Goal: Task Accomplishment & Management: Manage account settings

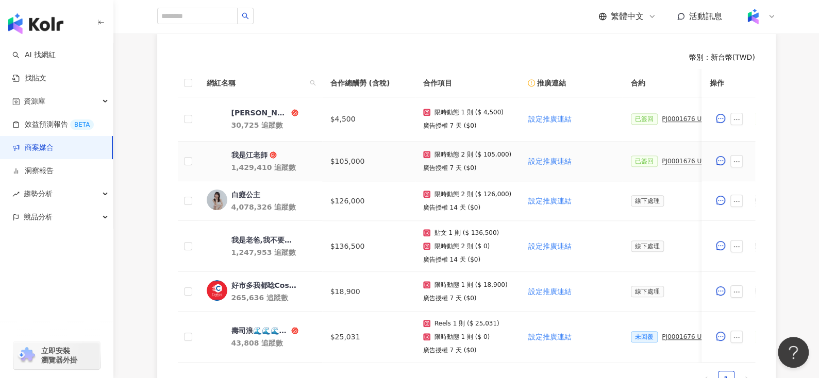
scroll to position [154, 0]
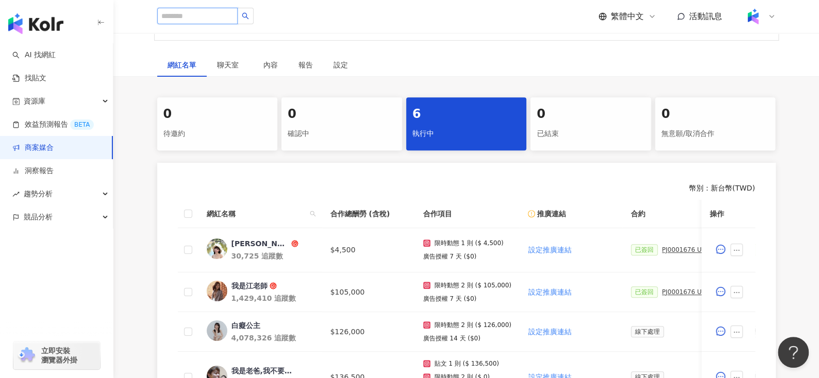
click at [219, 15] on input "search" at bounding box center [197, 16] width 80 height 16
type input "*"
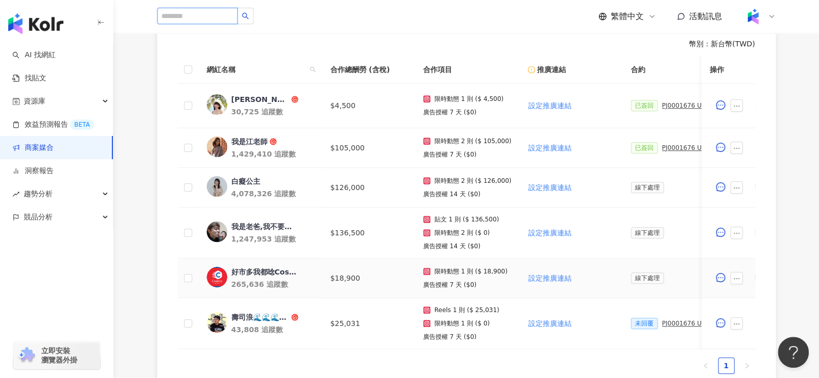
scroll to position [298, 0]
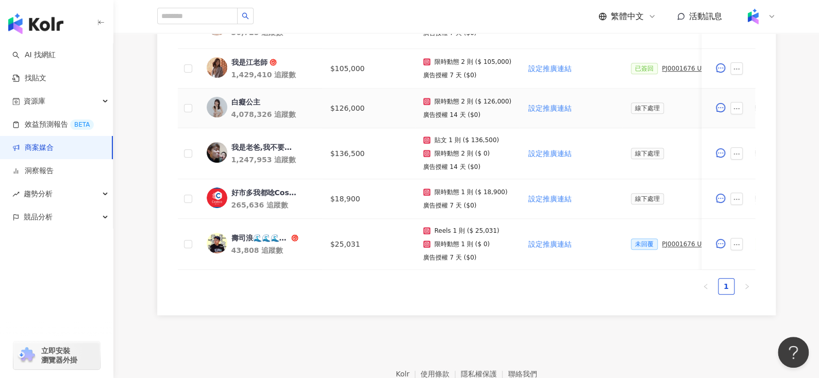
scroll to position [379, 0]
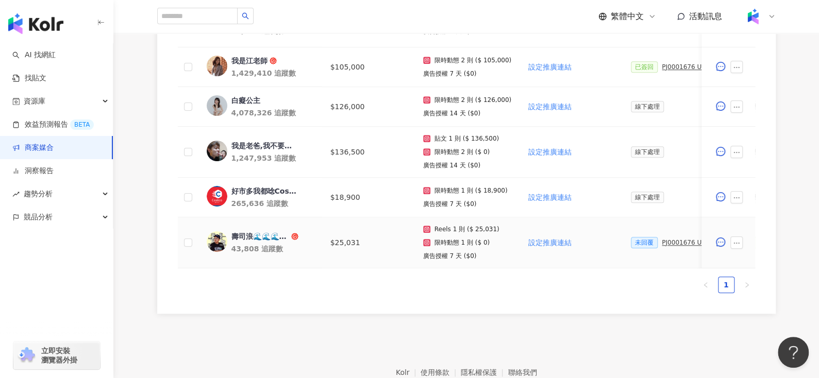
click at [243, 237] on div "壽司浪🌊🌊🌊/foodie/美食/旅遊/探店" at bounding box center [260, 236] width 58 height 10
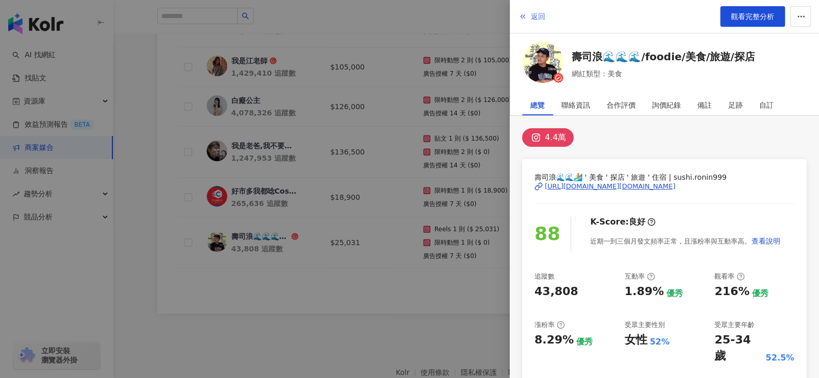
click at [534, 20] on span "返回" at bounding box center [538, 16] width 14 height 8
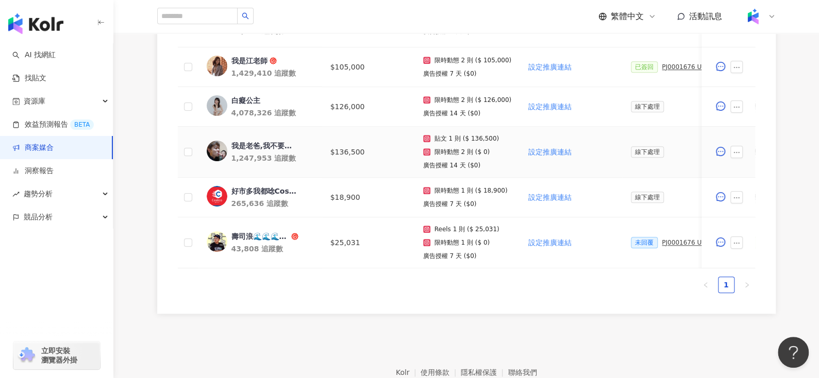
scroll to position [280, 0]
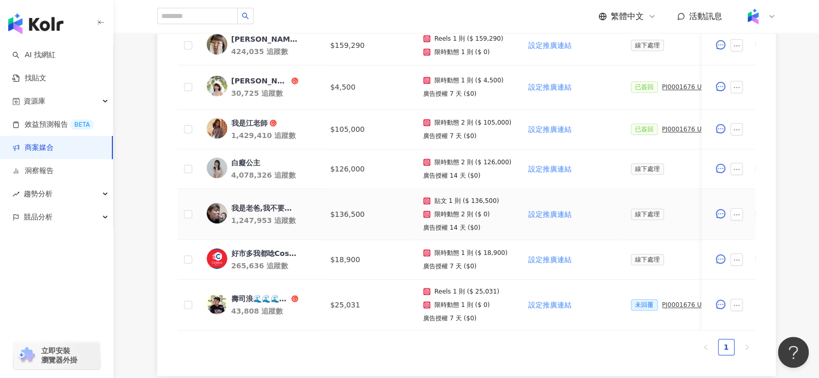
scroll to position [309, 0]
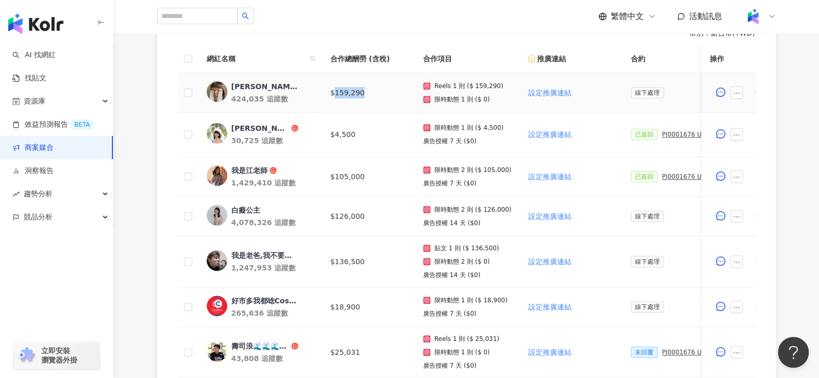
drag, startPoint x: 340, startPoint y: 90, endPoint x: 377, endPoint y: 91, distance: 36.6
click at [377, 91] on td "$159,290" at bounding box center [368, 93] width 93 height 40
copy td "159,290"
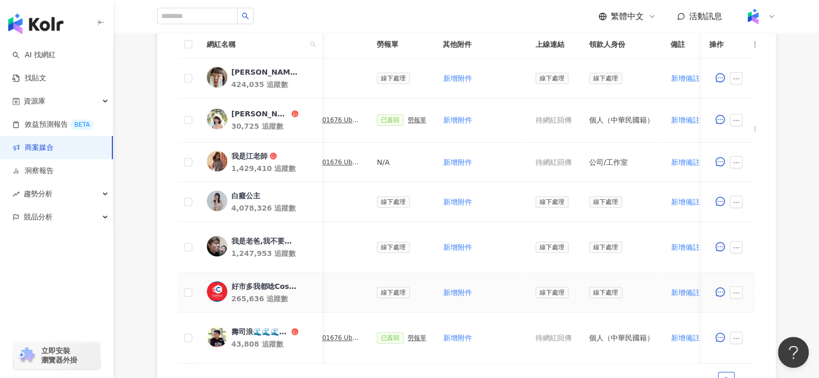
scroll to position [323, 0]
click at [247, 68] on div "陳姿靜｜辣妹廚房" at bounding box center [264, 73] width 67 height 10
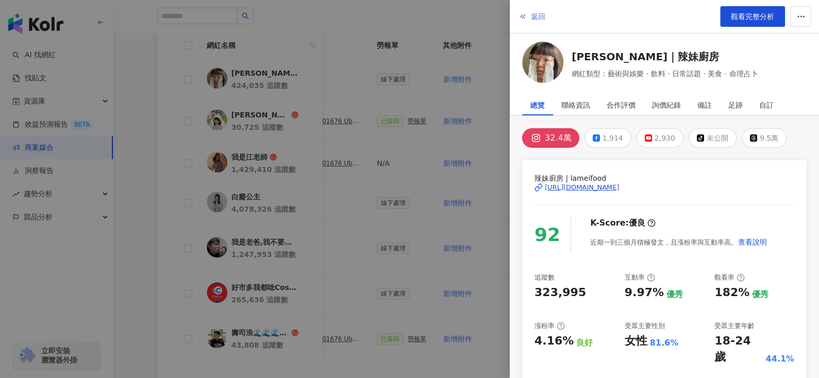
click at [535, 15] on span "返回" at bounding box center [538, 16] width 14 height 8
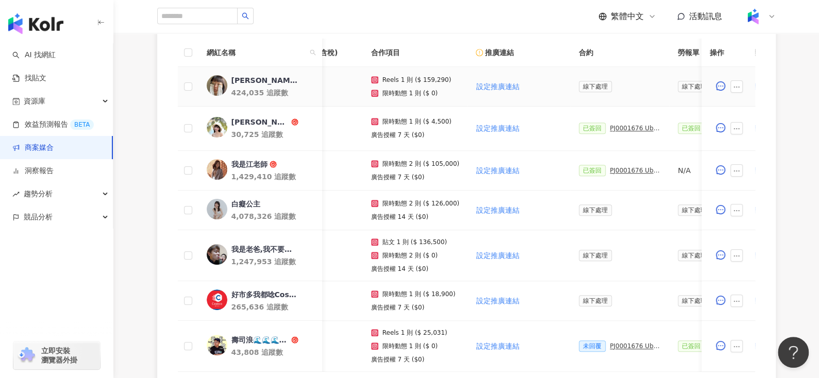
scroll to position [0, 0]
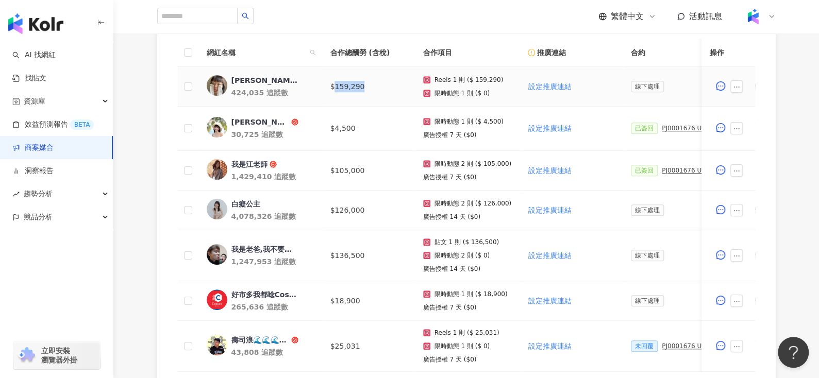
drag, startPoint x: 335, startPoint y: 84, endPoint x: 398, endPoint y: 86, distance: 62.9
click at [398, 86] on td "$159,290" at bounding box center [368, 87] width 93 height 40
copy td "159,290"
click at [257, 80] on div "陳姿靜｜辣妹廚房" at bounding box center [264, 80] width 67 height 10
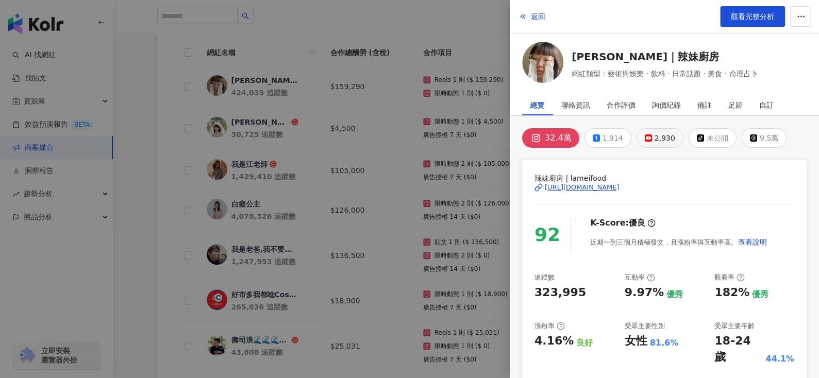
click at [645, 137] on rect at bounding box center [648, 138] width 6 height 4
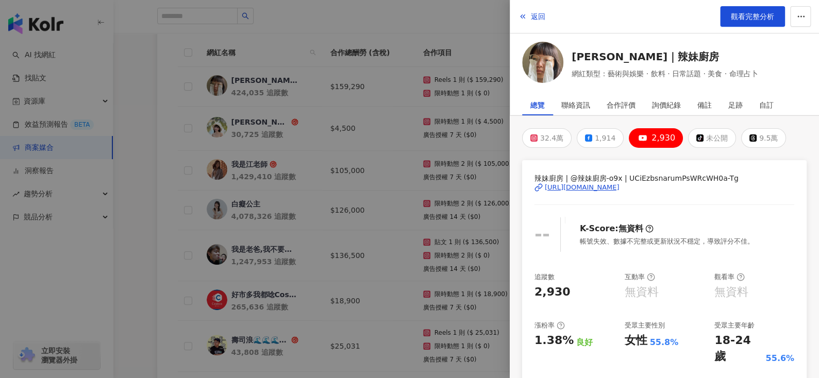
click at [587, 189] on div "https://www.youtube.com/channel/UCiEzbsnarumPsWRcWH0a-Tg" at bounding box center [582, 187] width 75 height 9
click at [606, 183] on div "https://www.youtube.com/channel/UCiEzbsnarumPsWRcWH0a-Tg" at bounding box center [582, 187] width 75 height 9
click at [528, 15] on button "返回" at bounding box center [532, 16] width 28 height 21
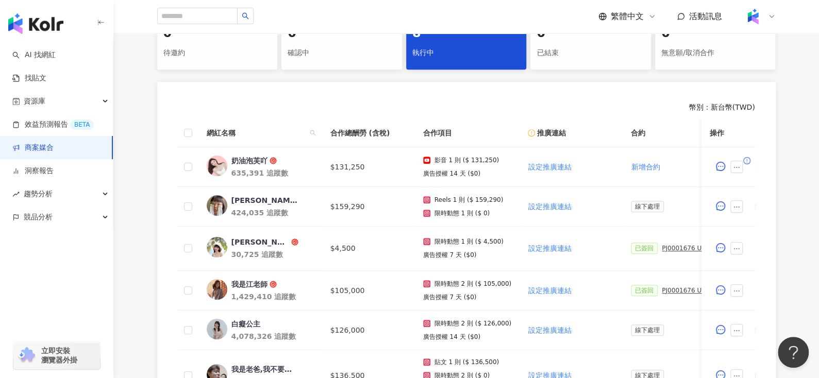
scroll to position [239, 0]
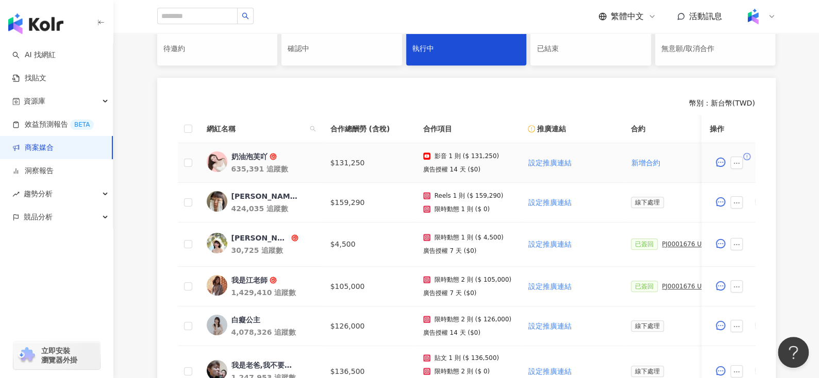
click at [244, 157] on div "奶油泡芙吖" at bounding box center [249, 156] width 36 height 10
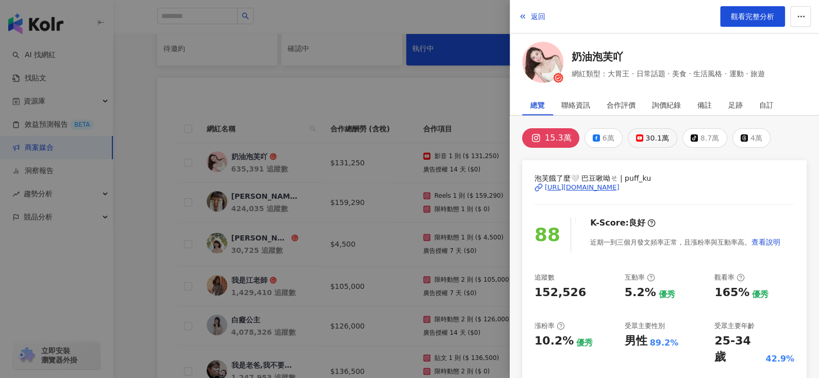
click at [636, 142] on button "30.1萬" at bounding box center [652, 138] width 49 height 20
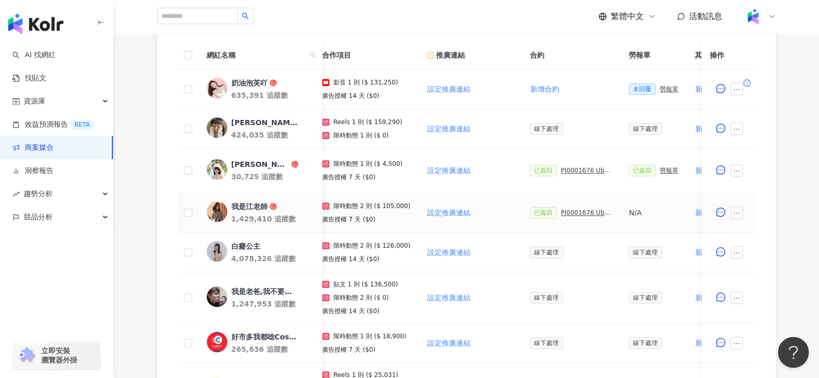
scroll to position [0, 107]
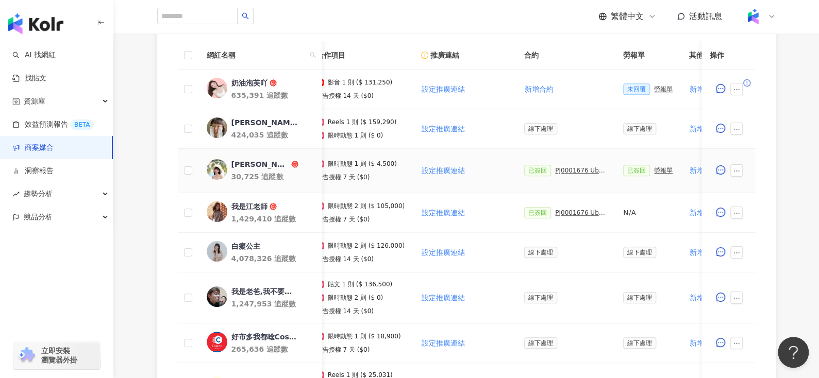
click at [567, 171] on div "PJ0001676 Uber Eats_Costco_202509_KOL&Buzz" at bounding box center [581, 170] width 52 height 7
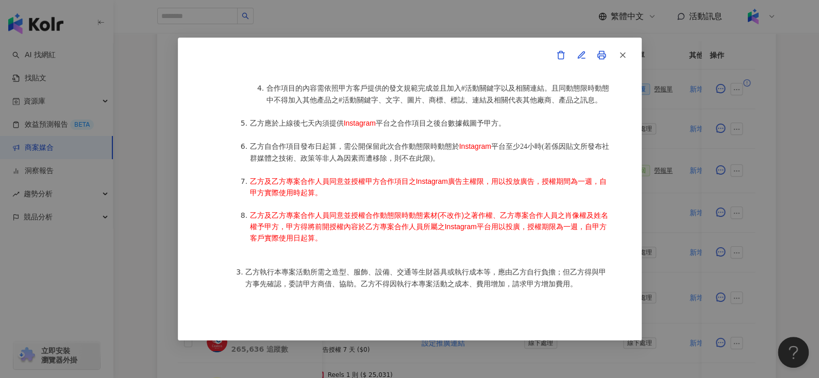
scroll to position [676, 0]
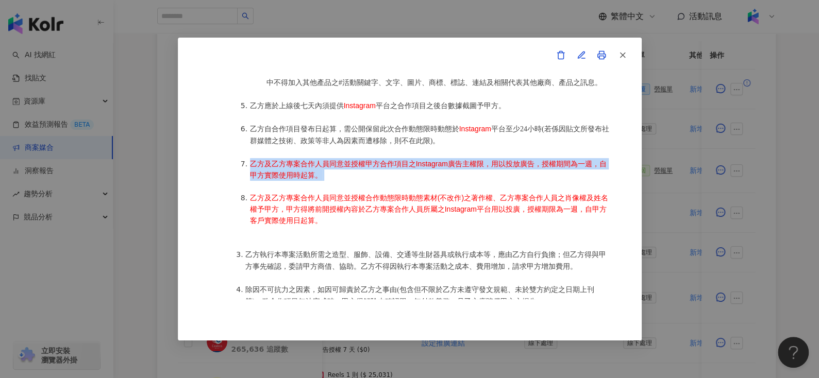
drag, startPoint x: 329, startPoint y: 195, endPoint x: 249, endPoint y: 183, distance: 80.7
click at [250, 181] on li "乙方及乙方專案合作人員同意並授權甲方合作項目之Instagram廣告主權限，用以投放廣告，授權期間為一週，自甲方實際使用時起算。" at bounding box center [430, 169] width 361 height 23
copy li "乙方及乙方專案合作人員同意並授權甲方合作項目之Instagram廣告主權限，用以投放廣告，授權期間為一週，自甲方實際使用時起算。"
click at [620, 57] on icon "button" at bounding box center [622, 54] width 9 height 9
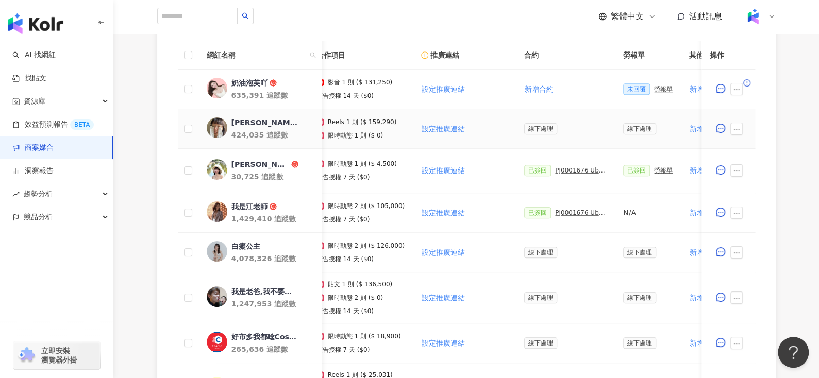
scroll to position [300, 0]
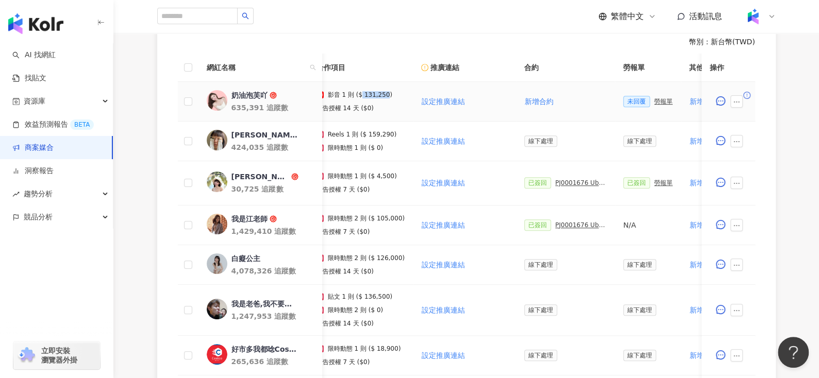
drag, startPoint x: 358, startPoint y: 94, endPoint x: 381, endPoint y: 97, distance: 23.5
click at [381, 97] on p "影音 1 則 ($ 131,250)" at bounding box center [360, 94] width 65 height 7
copy p "131,250"
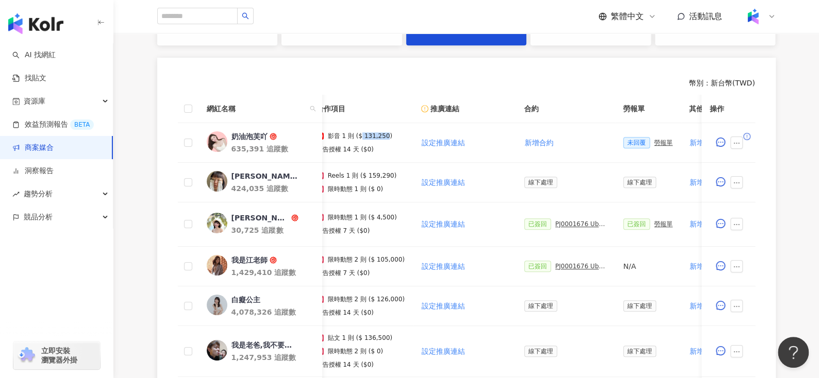
scroll to position [260, 0]
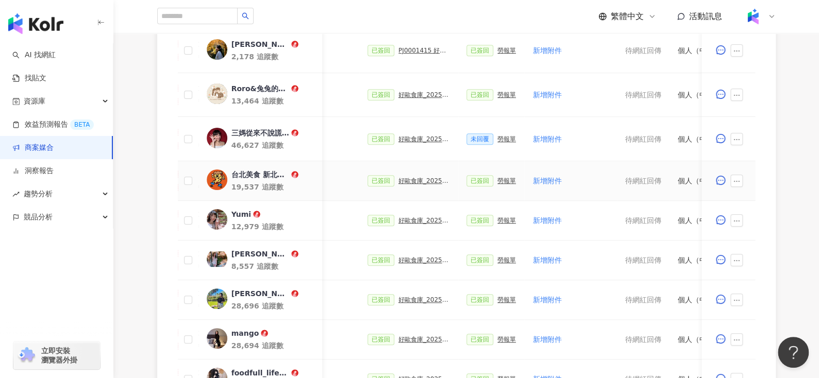
scroll to position [353, 0]
click at [497, 140] on div "勞報單" at bounding box center [506, 139] width 19 height 7
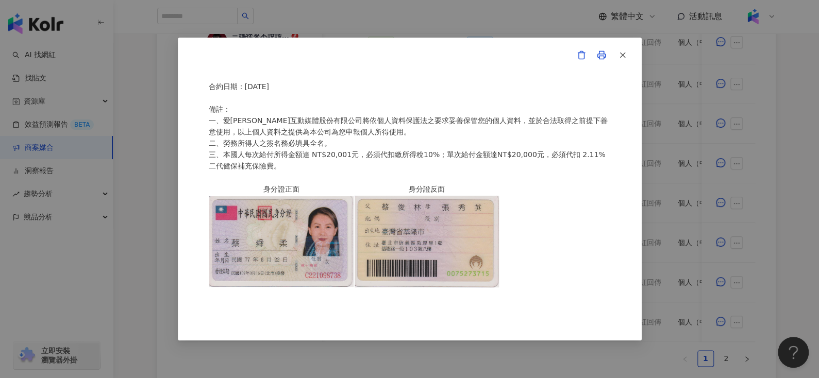
scroll to position [452, 0]
click at [625, 50] on icon "button" at bounding box center [622, 54] width 9 height 9
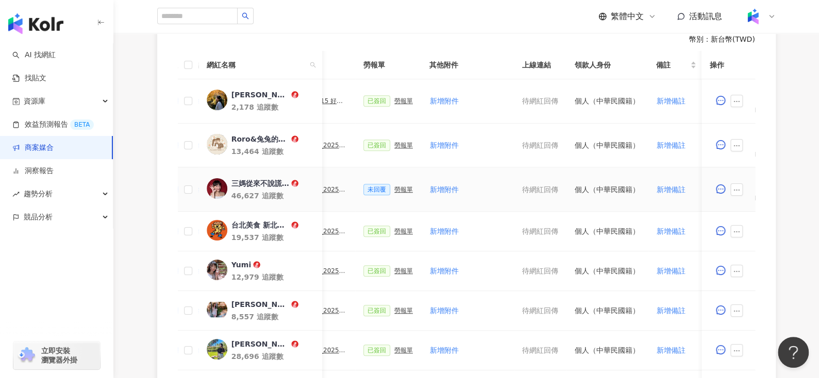
scroll to position [0, 250]
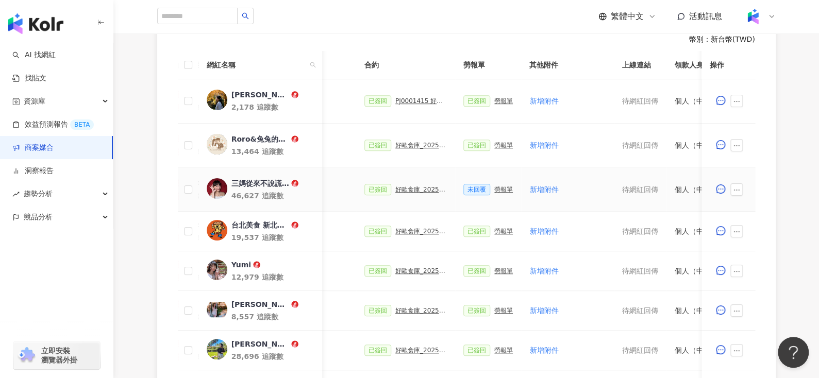
click at [395, 186] on div "好歐食庫_202503_口碑牆專案" at bounding box center [421, 189] width 52 height 7
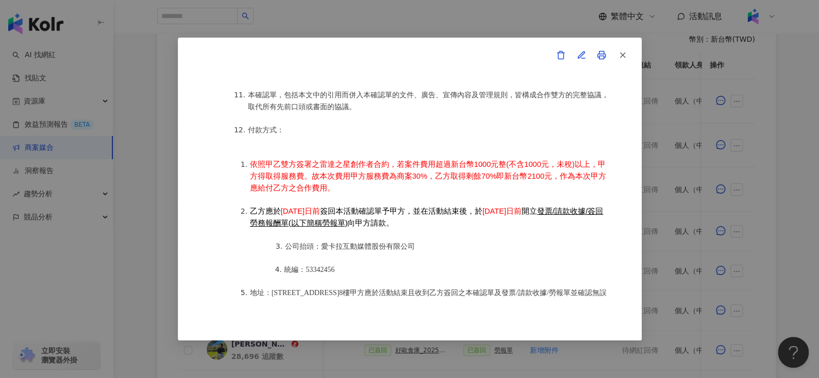
scroll to position [1332, 0]
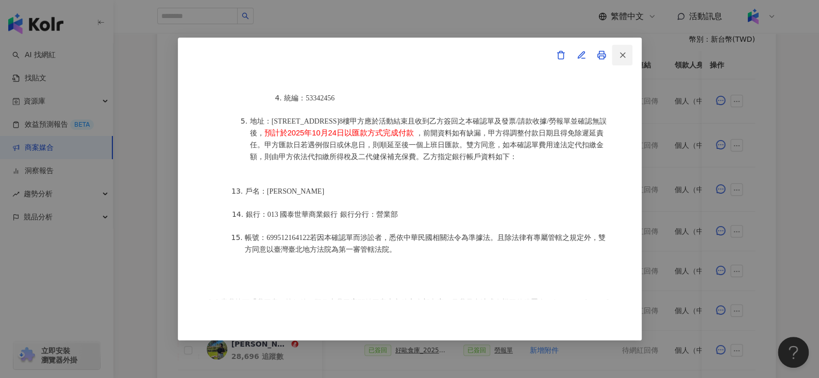
click at [616, 52] on button "button" at bounding box center [622, 55] width 21 height 21
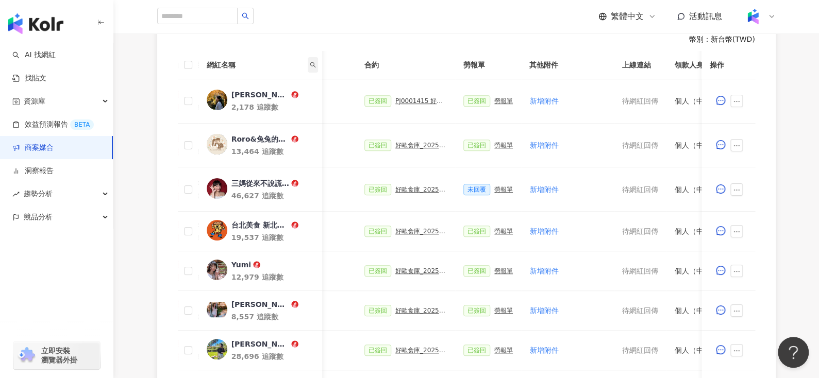
click at [315, 63] on icon "search" at bounding box center [312, 65] width 6 height 6
click at [270, 86] on input "text" at bounding box center [265, 86] width 97 height 16
paste input "********"
type input "********"
click at [238, 109] on button "搜尋" at bounding box center [240, 107] width 46 height 16
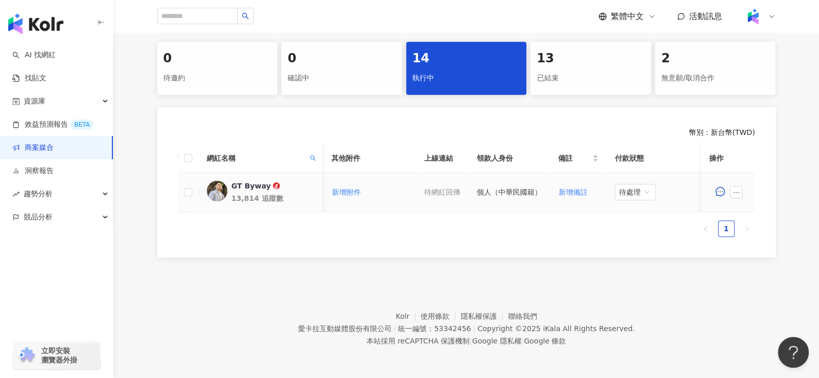
scroll to position [0, 338]
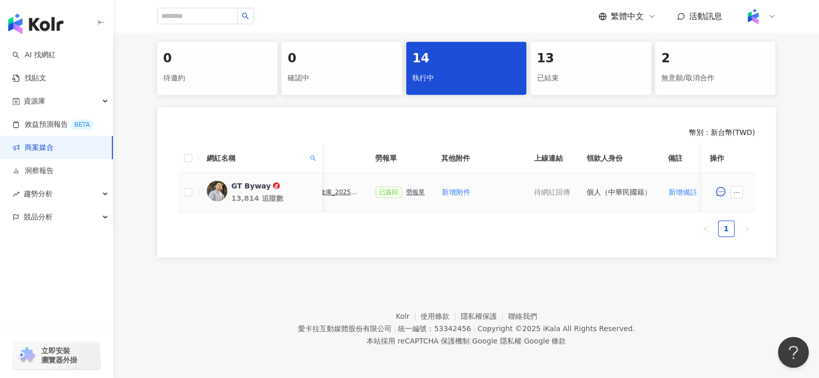
click at [406, 189] on div "勞報單" at bounding box center [415, 192] width 19 height 7
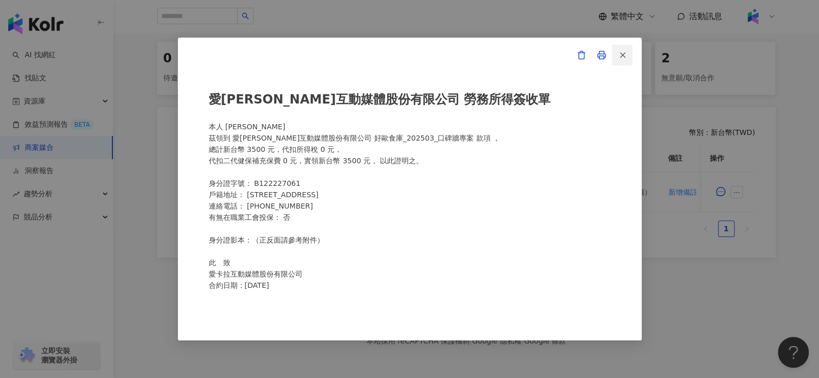
click at [623, 55] on icon "button" at bounding box center [622, 54] width 9 height 9
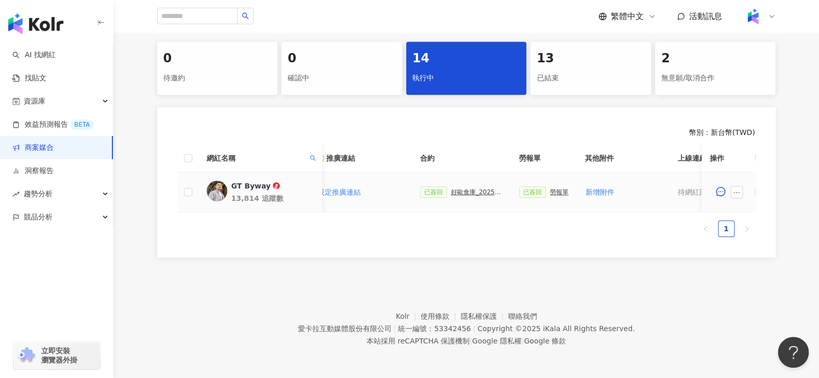
scroll to position [0, 195]
click at [468, 189] on div "好歐食庫_202503_口碑牆專案" at bounding box center [476, 192] width 52 height 7
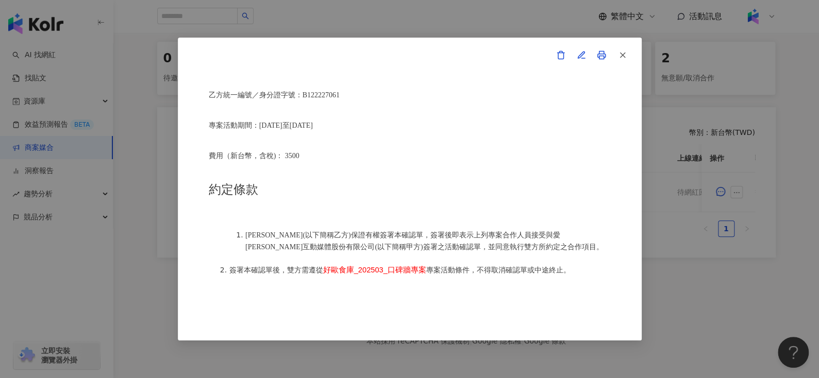
scroll to position [414, 0]
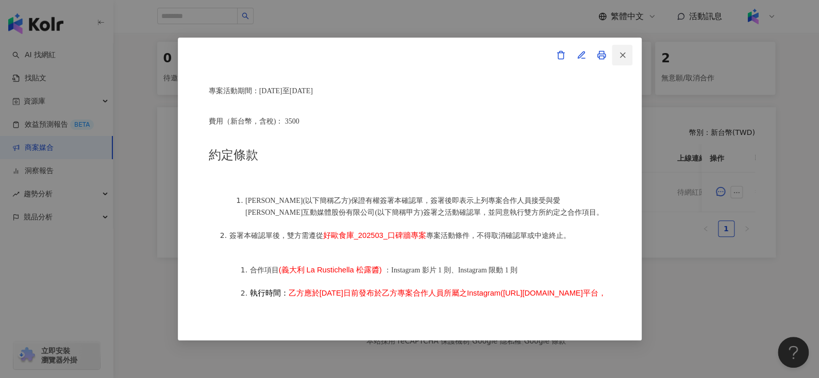
click at [624, 57] on line "button" at bounding box center [622, 55] width 5 height 5
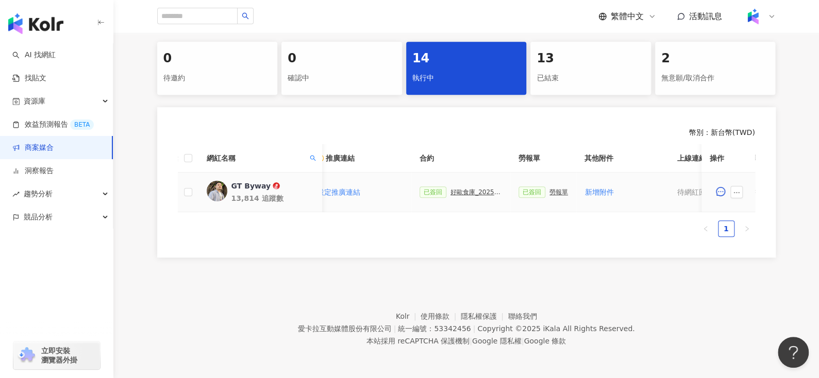
click at [549, 189] on div "勞報單" at bounding box center [558, 192] width 19 height 7
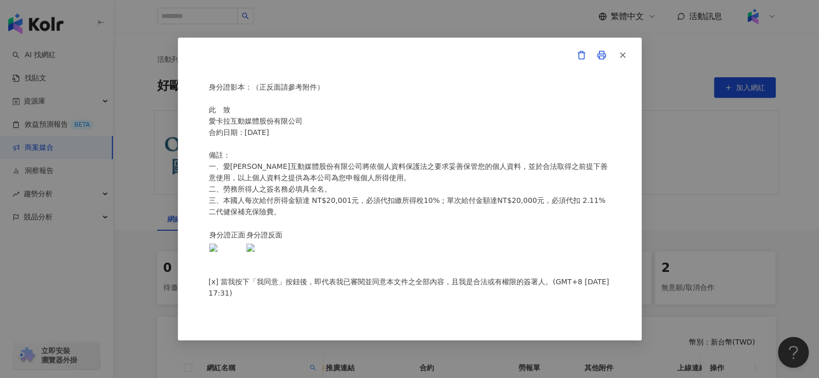
scroll to position [0, 0]
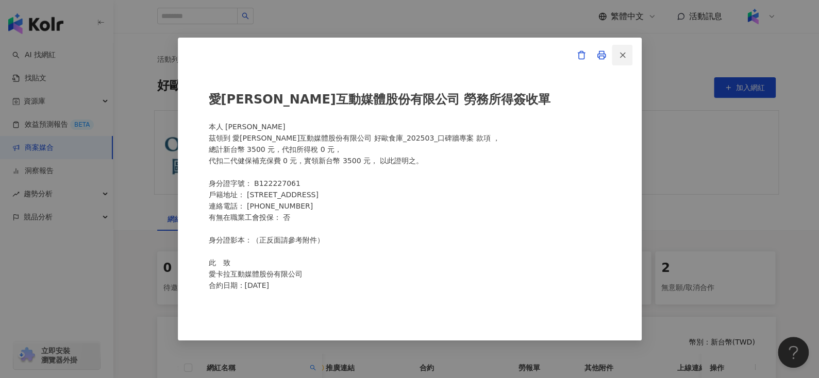
click at [624, 53] on line "button" at bounding box center [622, 55] width 5 height 5
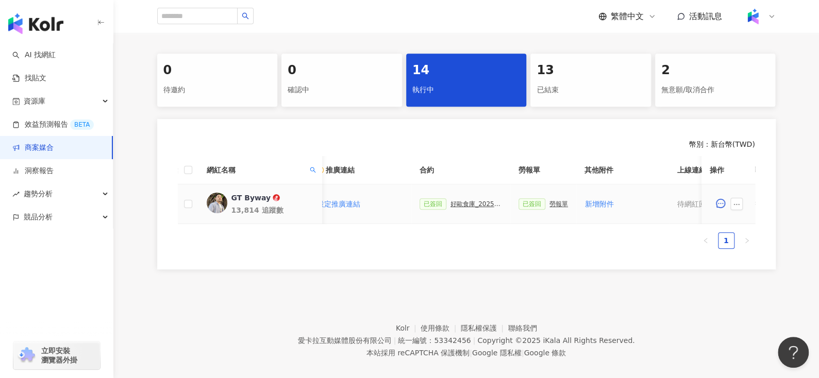
scroll to position [217, 0]
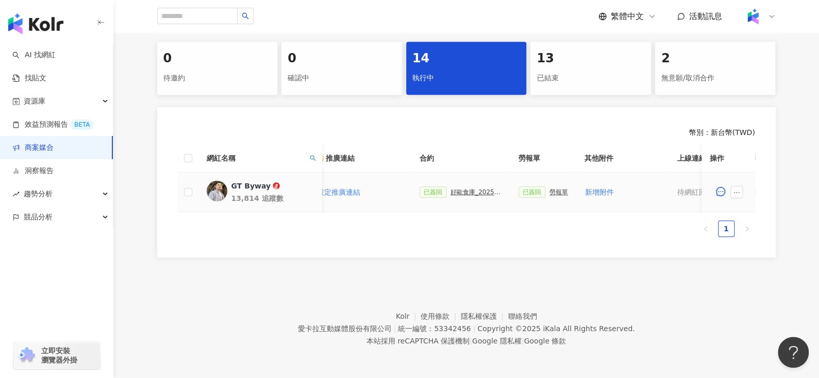
click at [458, 189] on div "好歐食庫_202503_口碑牆專案" at bounding box center [476, 192] width 52 height 7
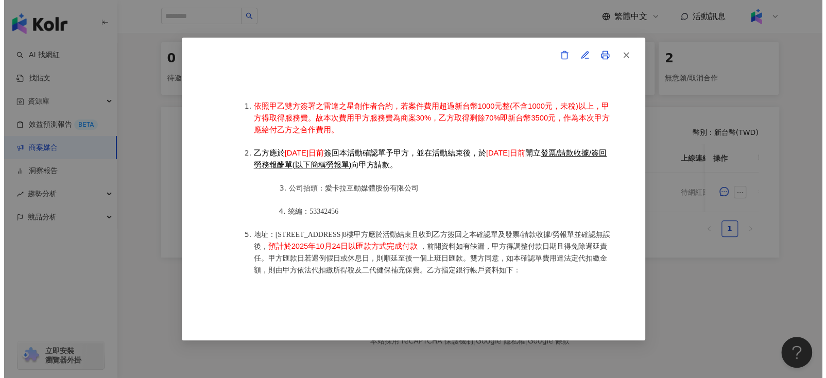
scroll to position [1332, 0]
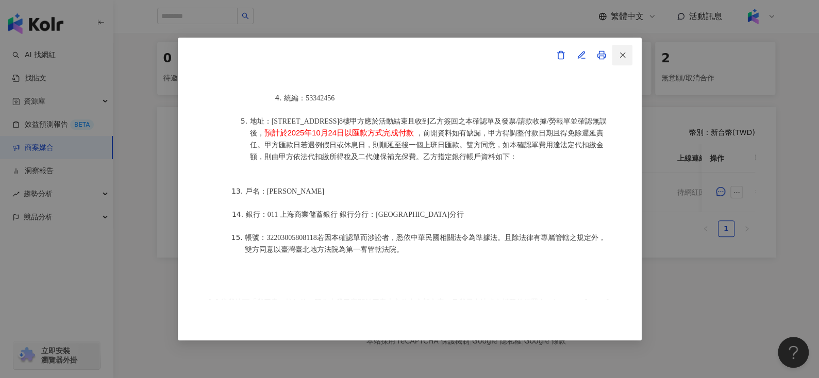
click at [624, 59] on icon "button" at bounding box center [622, 54] width 9 height 9
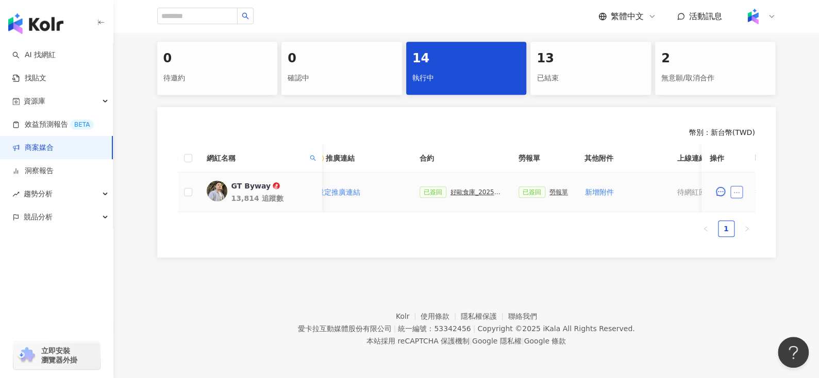
click at [734, 186] on button "button" at bounding box center [736, 192] width 12 height 12
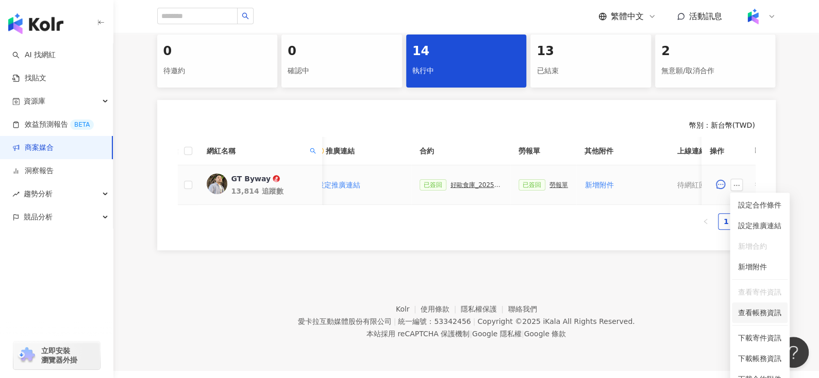
click at [749, 316] on span "查看帳務資訊" at bounding box center [759, 312] width 43 height 11
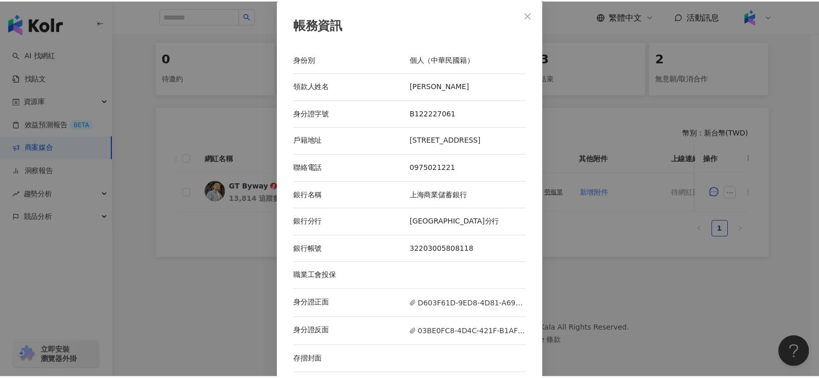
scroll to position [7, 0]
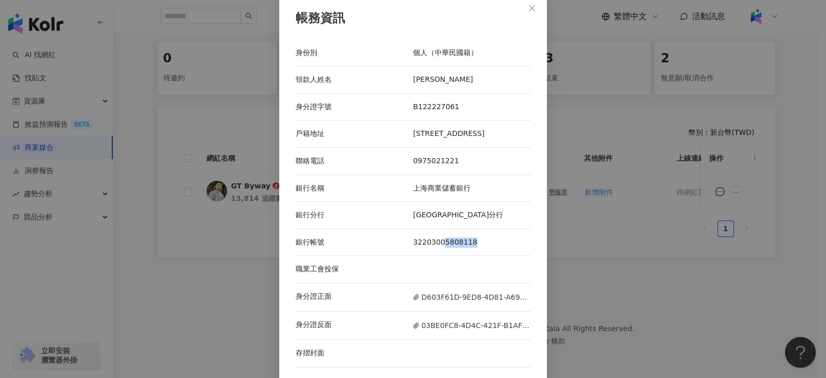
drag, startPoint x: 438, startPoint y: 236, endPoint x: 475, endPoint y: 231, distance: 36.9
click at [475, 231] on div "銀行帳號 32203005808118" at bounding box center [413, 242] width 235 height 27
click at [526, 12] on button "Close" at bounding box center [532, 8] width 21 height 21
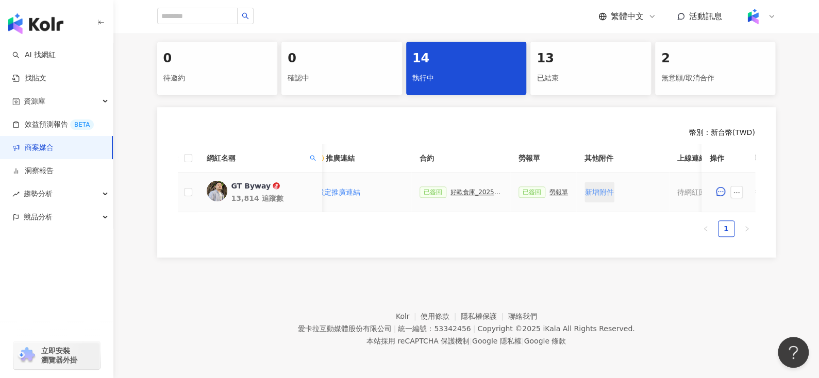
scroll to position [0, 448]
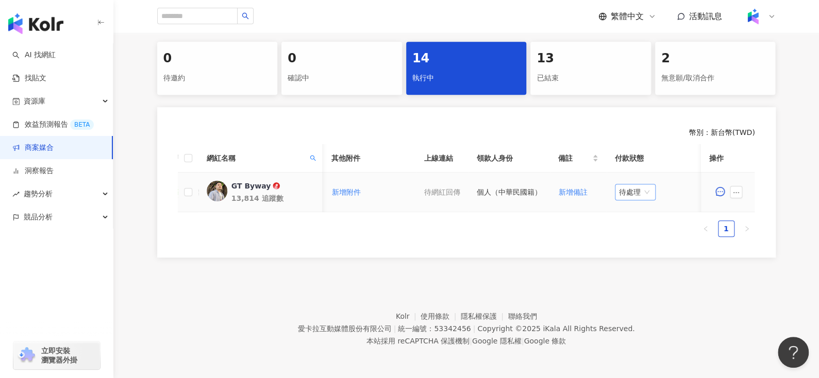
click at [633, 184] on span "待處理" at bounding box center [635, 191] width 32 height 15
click at [618, 225] on div "處理中" at bounding box center [629, 230] width 29 height 11
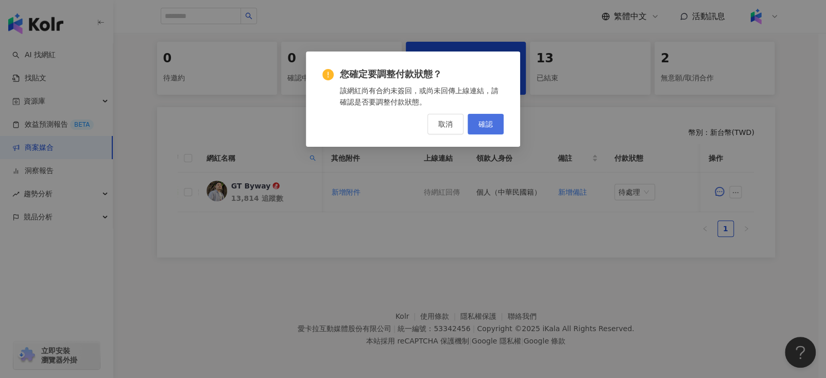
click at [490, 127] on span "確認" at bounding box center [486, 124] width 14 height 8
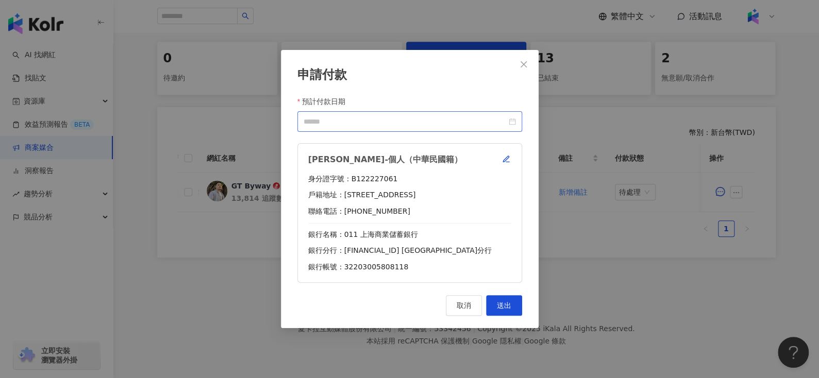
click at [509, 120] on div at bounding box center [409, 121] width 212 height 11
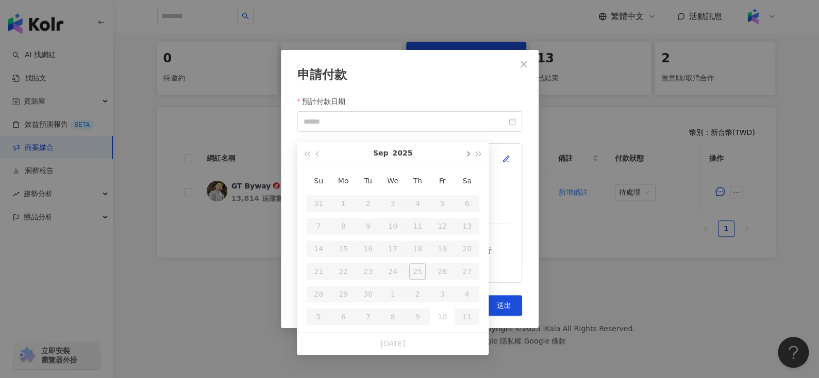
click at [463, 146] on button "button" at bounding box center [466, 153] width 11 height 23
type input "**********"
click at [438, 263] on div "24" at bounding box center [442, 271] width 16 height 16
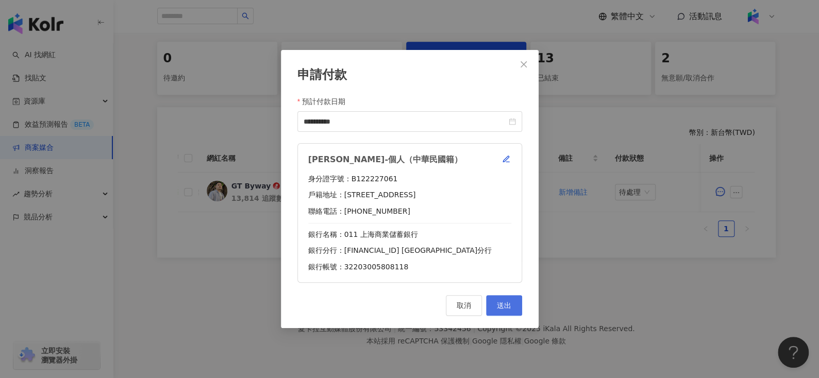
click at [505, 304] on span "送出" at bounding box center [504, 305] width 14 height 8
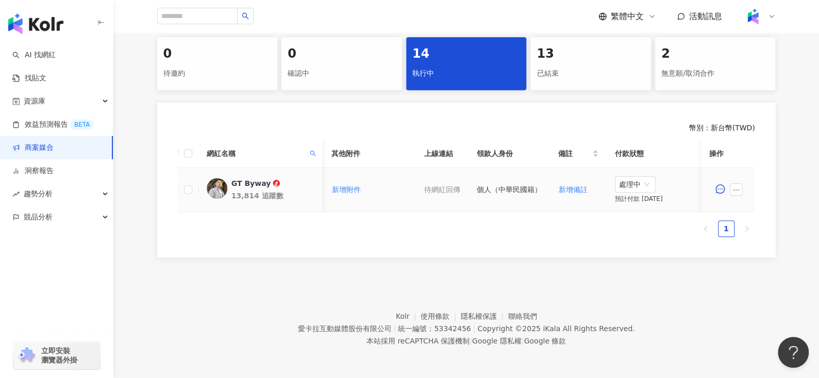
scroll to position [0, 271]
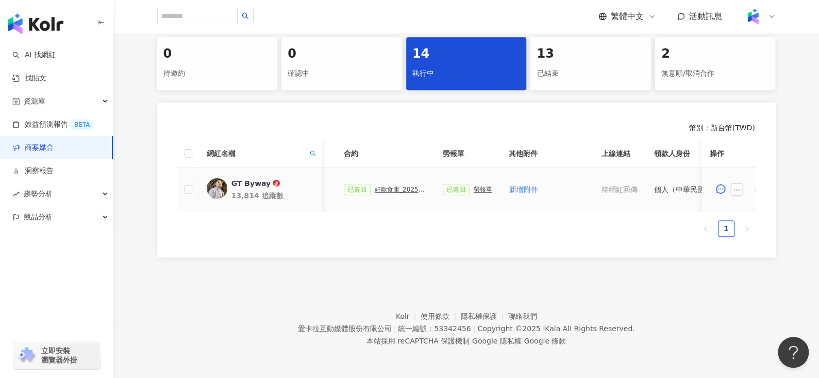
click at [402, 186] on div "好歐食庫_202503_口碑牆專案" at bounding box center [401, 189] width 52 height 7
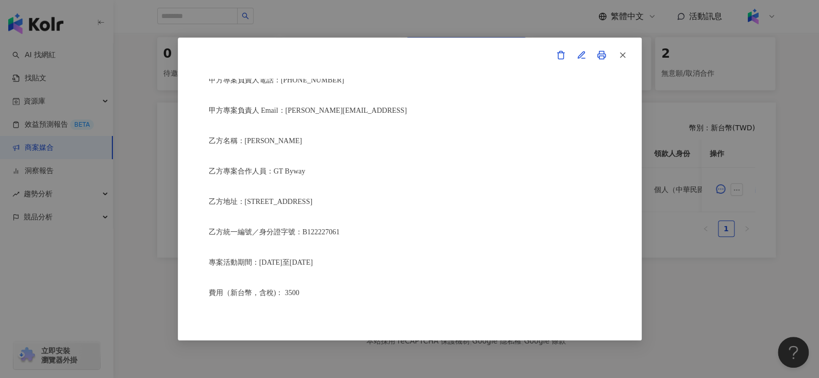
scroll to position [378, 0]
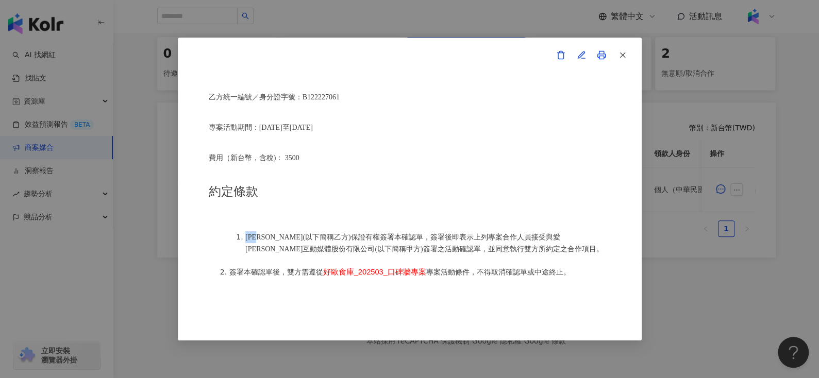
drag, startPoint x: 243, startPoint y: 230, endPoint x: 265, endPoint y: 233, distance: 22.3
click at [265, 233] on li "洪敬庭(以下簡稱乙方)保證有權簽署本確認單，簽署後即表示上列專案合作人員接受與愛卡拉互動媒體股份有限公司(以下簡稱甲方)簽署之活動確認單，並同意執行雙方所約定…" at bounding box center [427, 243] width 365 height 24
copy span "洪敬庭"
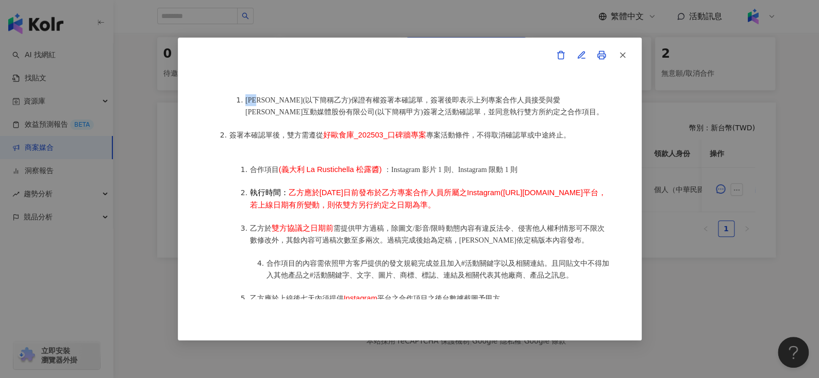
scroll to position [351, 0]
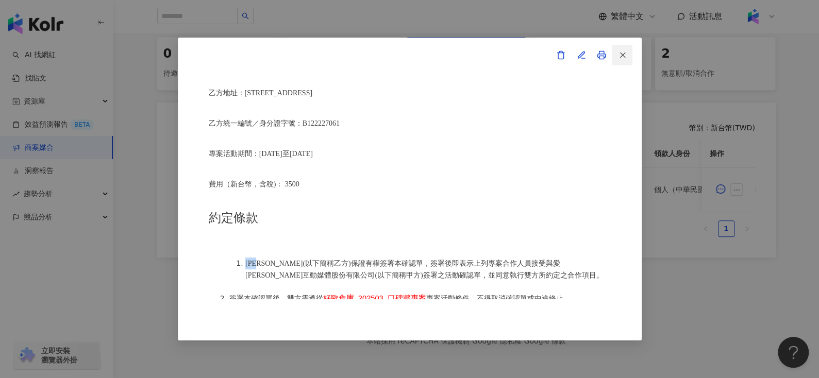
click at [626, 53] on button "button" at bounding box center [622, 55] width 21 height 21
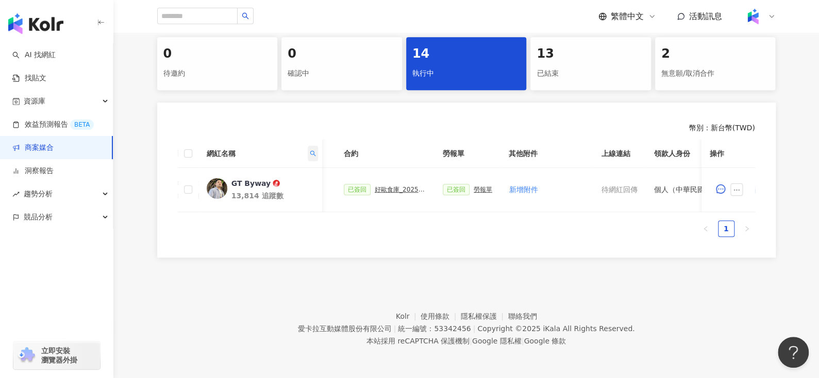
click at [310, 152] on icon "search" at bounding box center [312, 153] width 6 height 6
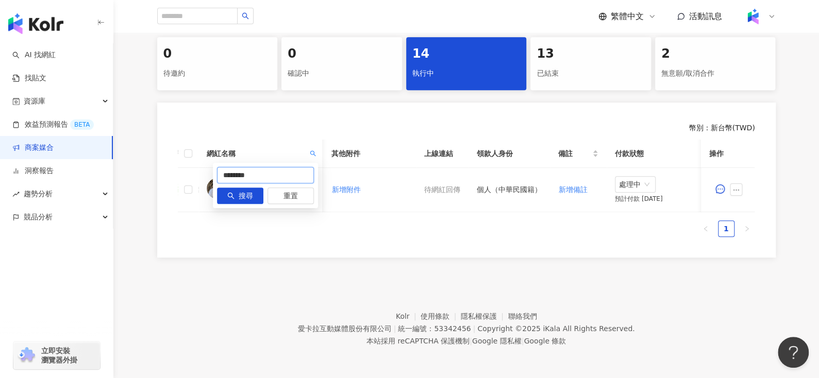
click at [303, 170] on input "********" at bounding box center [265, 175] width 97 height 16
paste input "text"
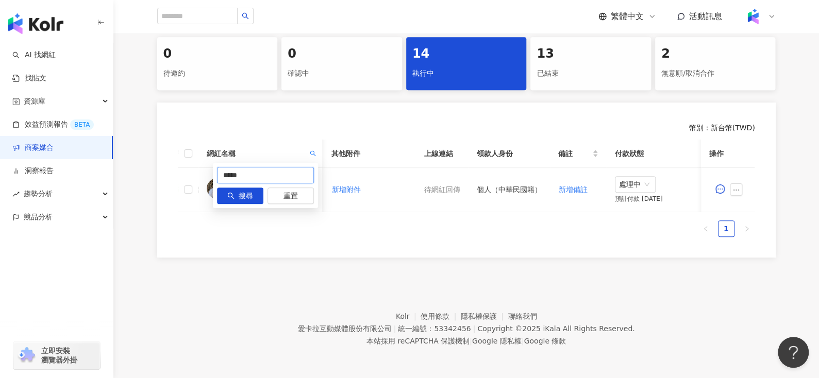
type input "*****"
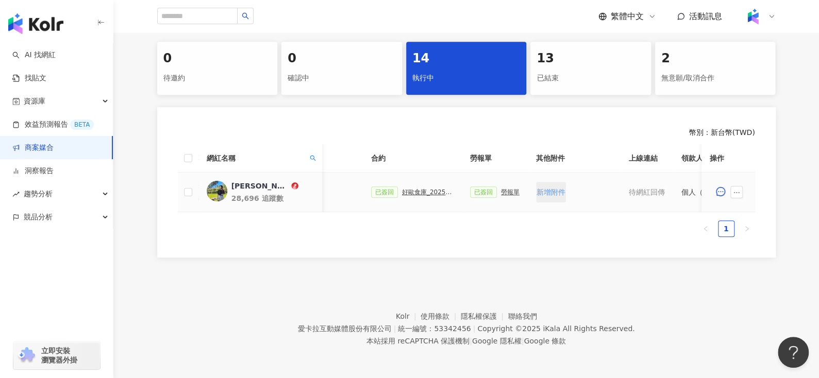
scroll to position [0, 240]
click at [503, 189] on div "勞報單" at bounding box center [509, 192] width 19 height 7
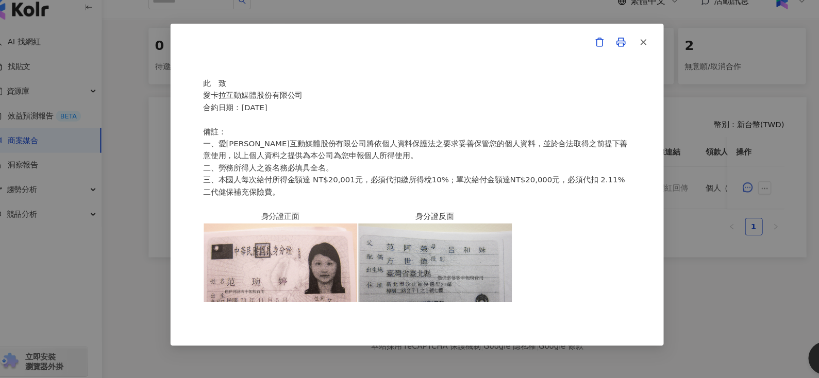
scroll to position [249, 0]
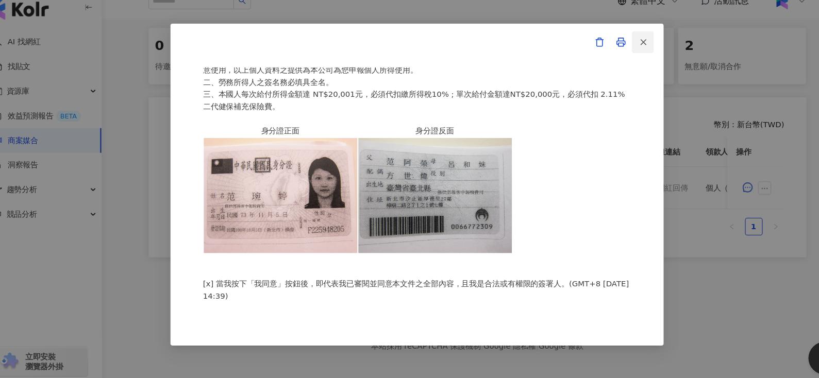
click at [627, 57] on button "button" at bounding box center [622, 55] width 21 height 21
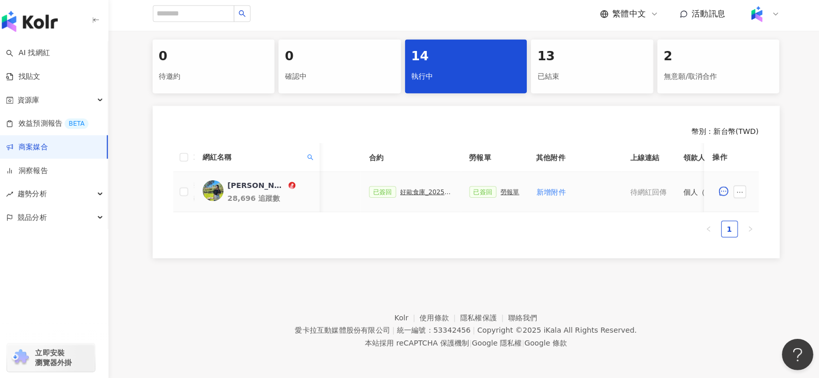
scroll to position [217, 0]
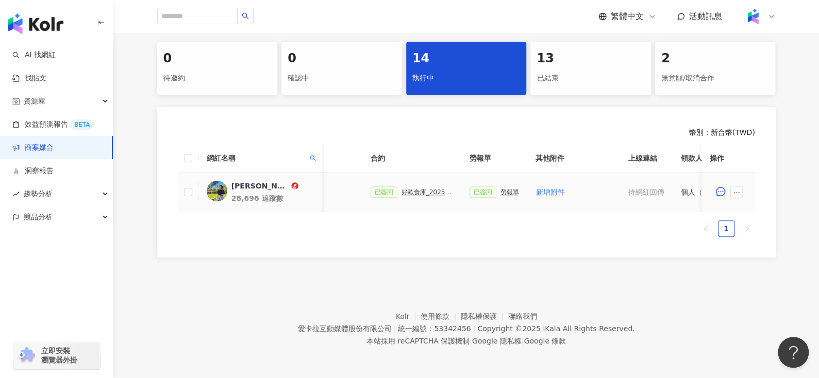
click at [404, 188] on div "已簽回 好歐食庫_202503_口碑牆專案" at bounding box center [411, 192] width 82 height 11
click at [401, 189] on div "好歐食庫_202503_口碑牆專案" at bounding box center [427, 192] width 52 height 7
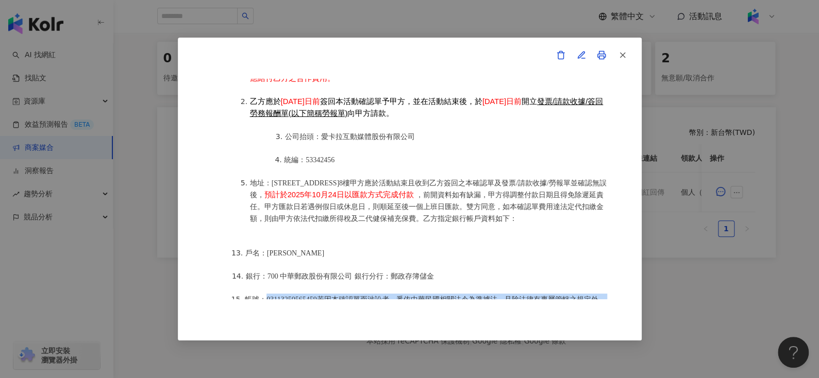
scroll to position [1332, 0]
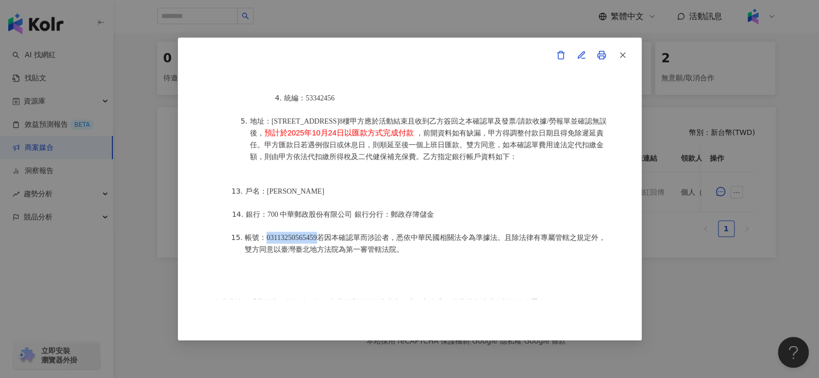
drag, startPoint x: 266, startPoint y: 279, endPoint x: 326, endPoint y: 218, distance: 84.5
click at [326, 234] on span "帳號：03113250565459若因本確認單而涉訟者，悉依中華民國相關法令為準據法。且除法律有專屬管轄之規定外，雙方同意以臺灣臺北地方法院為第一審管轄法院。" at bounding box center [425, 244] width 360 height 20
copy span "03113250565459"
click at [615, 47] on button "button" at bounding box center [622, 55] width 21 height 21
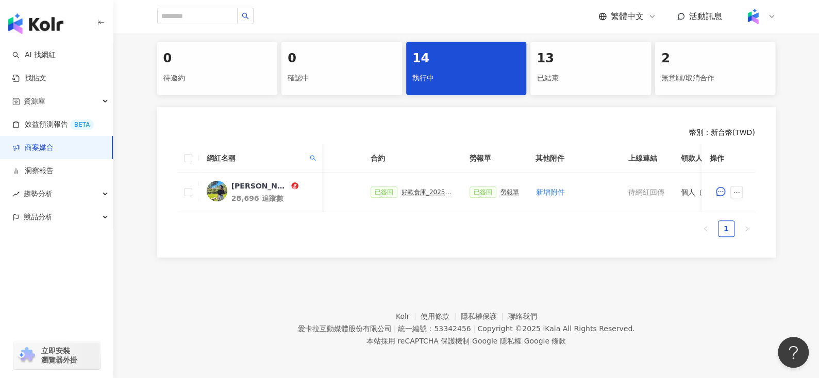
scroll to position [0, 446]
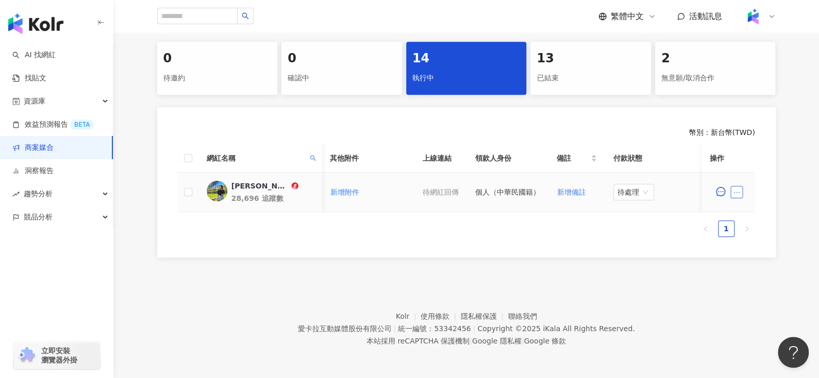
click at [738, 189] on icon "ellipsis" at bounding box center [736, 192] width 7 height 7
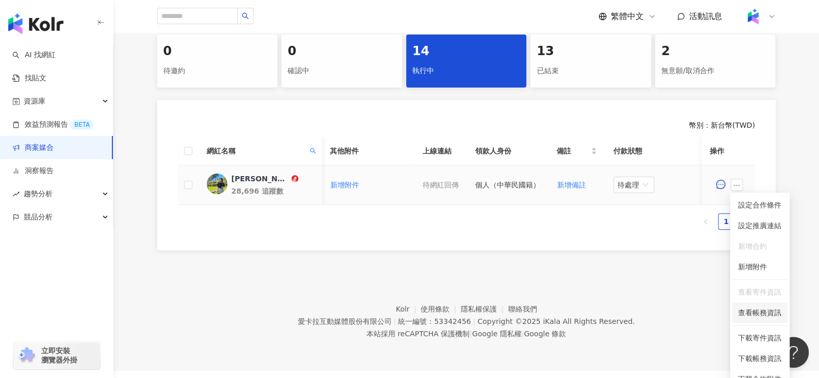
click at [747, 318] on li "查看帳務資訊" at bounding box center [760, 312] width 56 height 21
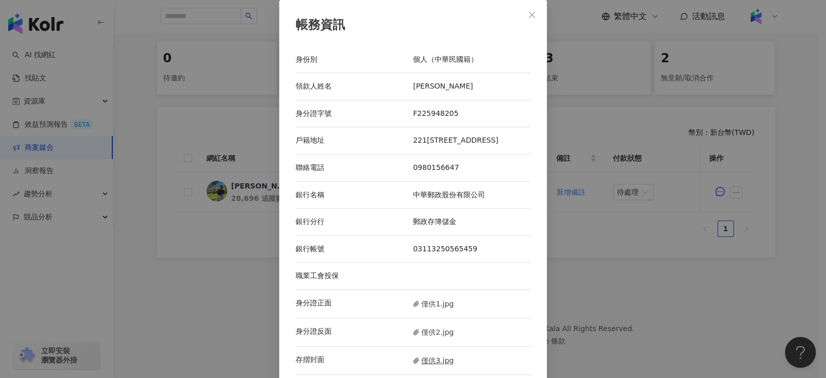
click at [420, 366] on span "僅供3.jpg" at bounding box center [433, 360] width 41 height 11
click at [530, 12] on icon "close" at bounding box center [532, 15] width 8 height 8
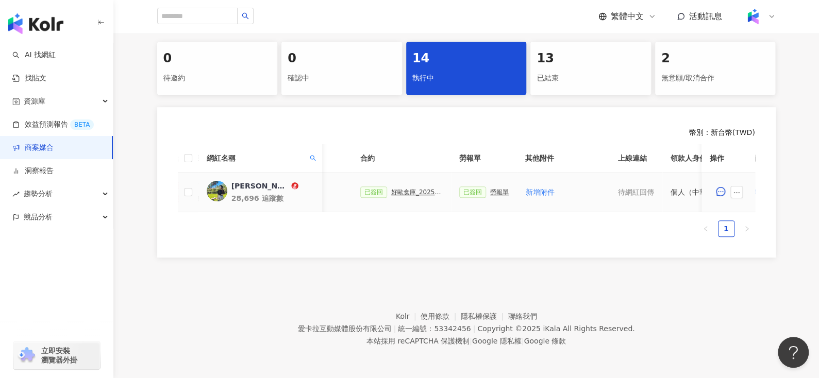
scroll to position [0, 246]
click at [414, 189] on div "好歐食庫_202503_口碑牆專案" at bounding box center [421, 192] width 52 height 7
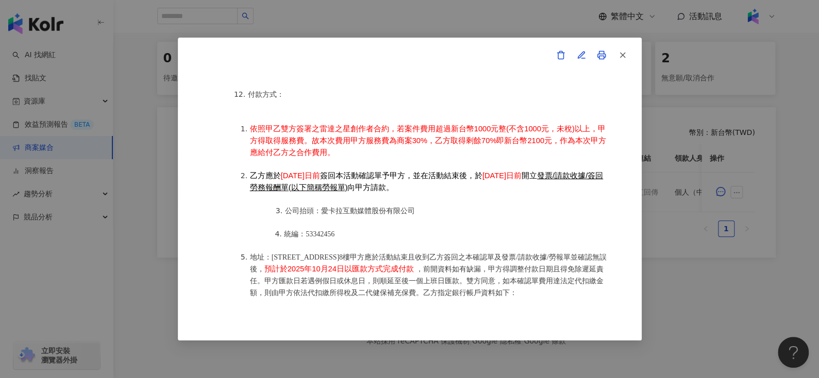
scroll to position [1288, 0]
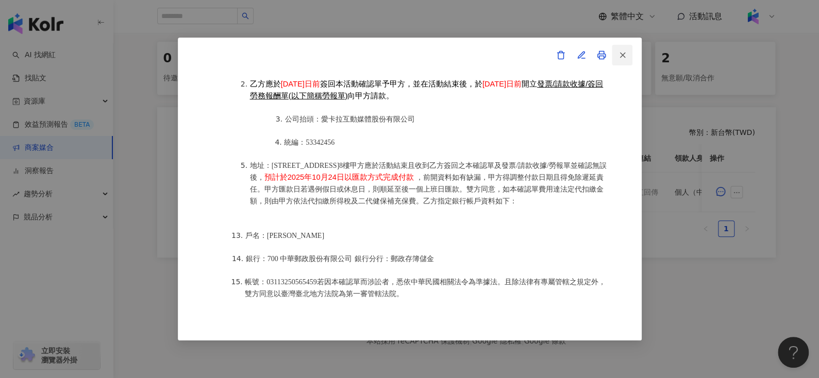
click at [624, 55] on icon "button" at bounding box center [622, 54] width 9 height 9
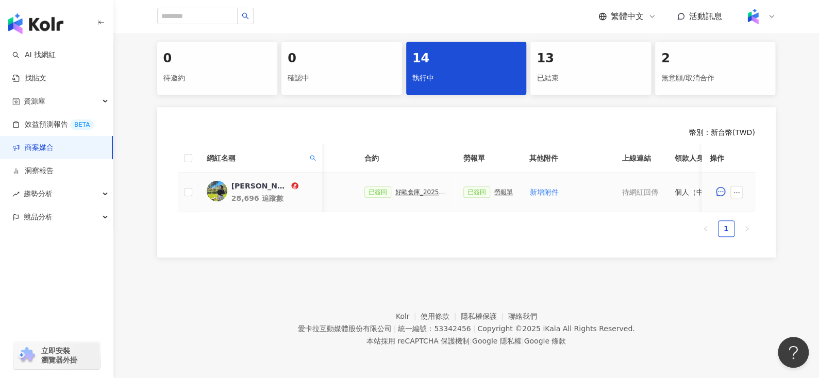
scroll to position [0, 446]
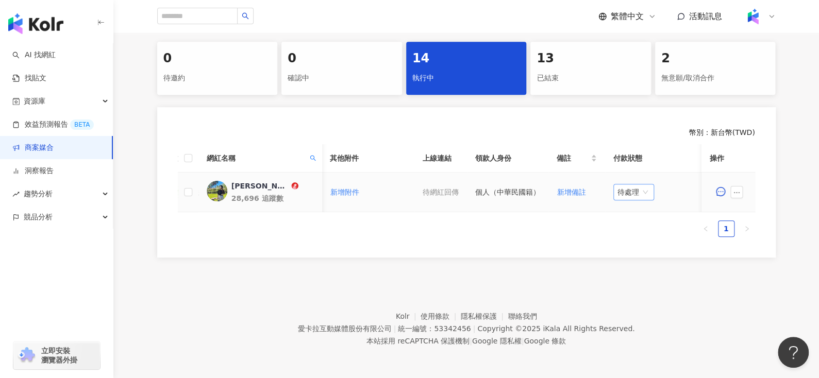
click at [630, 184] on span "待處理" at bounding box center [633, 191] width 32 height 15
click at [631, 225] on div "處理中" at bounding box center [629, 230] width 29 height 11
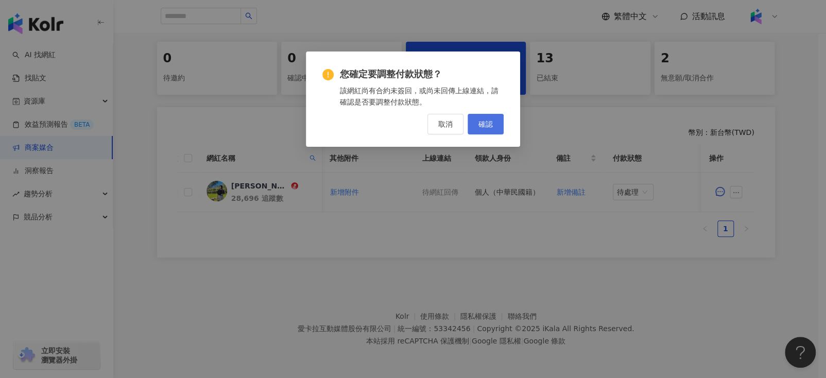
click at [484, 122] on span "確認" at bounding box center [486, 124] width 14 height 8
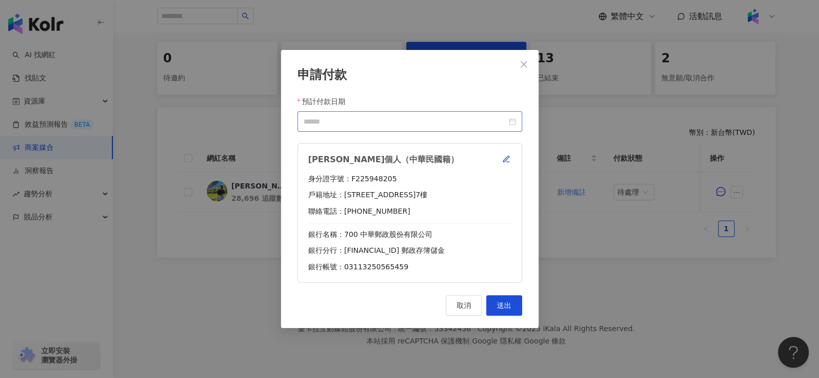
click at [513, 122] on div at bounding box center [409, 121] width 212 height 11
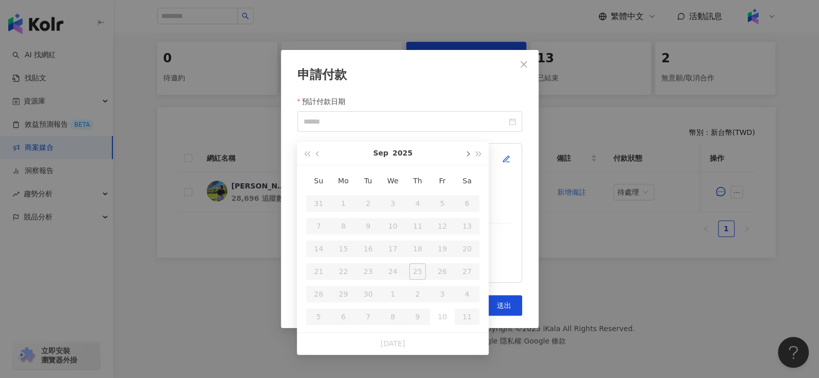
click at [469, 145] on button "button" at bounding box center [466, 153] width 11 height 23
type input "**********"
click at [439, 263] on div "24" at bounding box center [442, 271] width 16 height 16
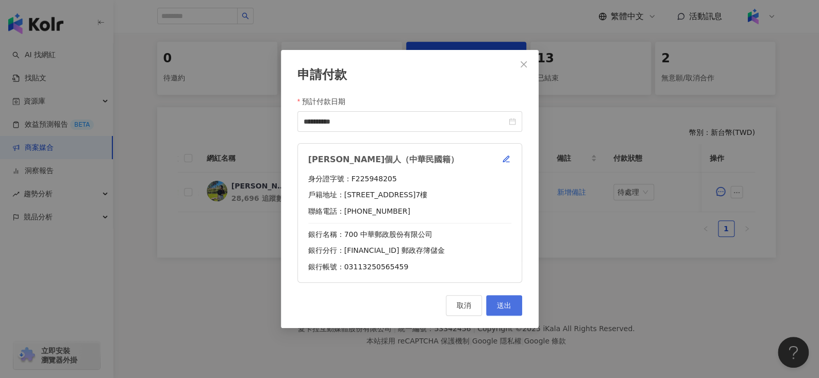
click at [503, 301] on span "送出" at bounding box center [504, 305] width 14 height 8
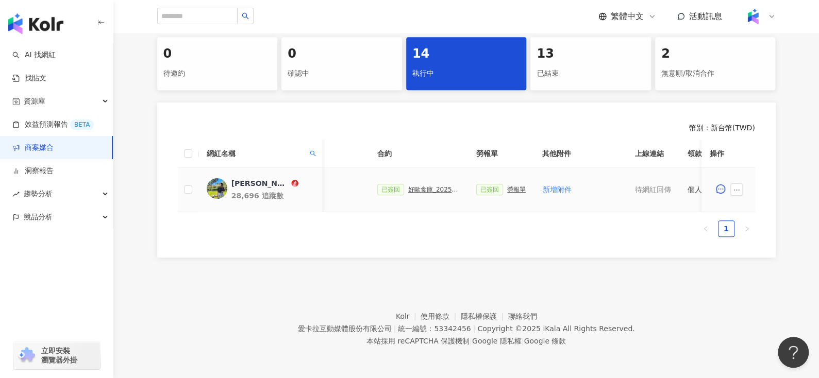
scroll to position [0, 233]
click at [507, 186] on div "勞報單" at bounding box center [516, 189] width 19 height 7
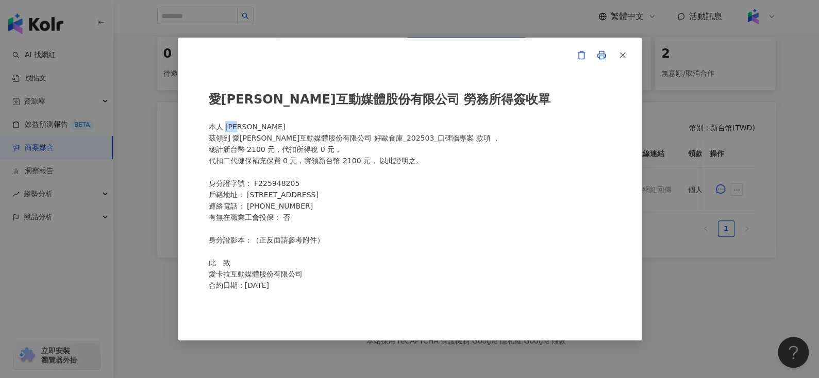
drag, startPoint x: 239, startPoint y: 129, endPoint x: 272, endPoint y: 130, distance: 33.5
click at [272, 130] on div "愛卡拉互動媒體股份有限公司 勞務所得簽收單 本人 范琬婷 茲領到 愛卡拉互動媒體股份有限公司 好歐食庫_202503_口碑牆專案 款項 ， 總計新台幣 210…" at bounding box center [410, 189] width 402 height 220
copy div "范琬婷"
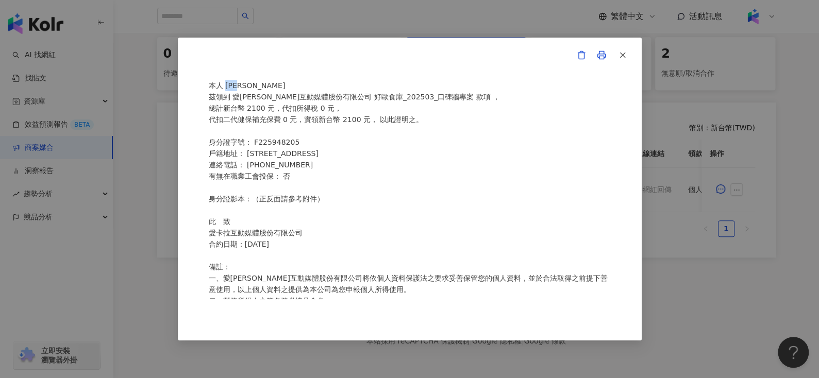
scroll to position [9, 0]
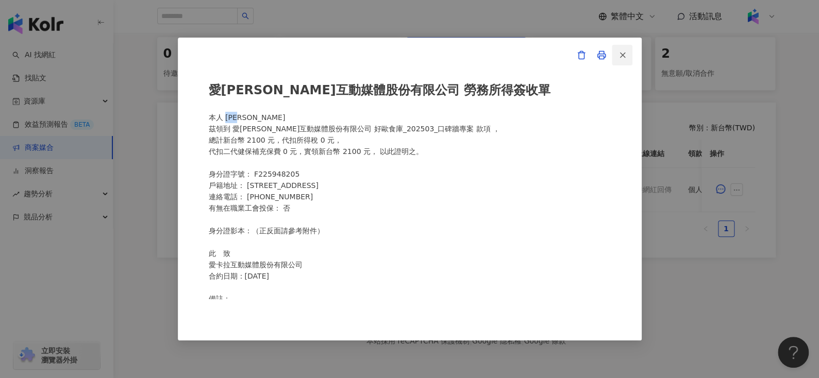
click at [625, 54] on icon "button" at bounding box center [622, 54] width 9 height 9
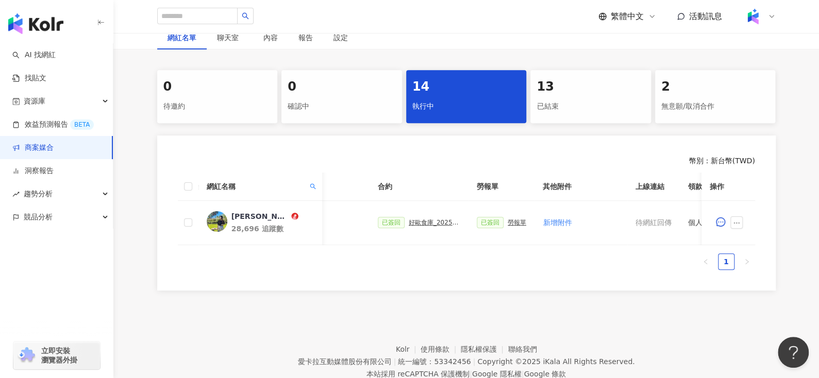
scroll to position [179, 0]
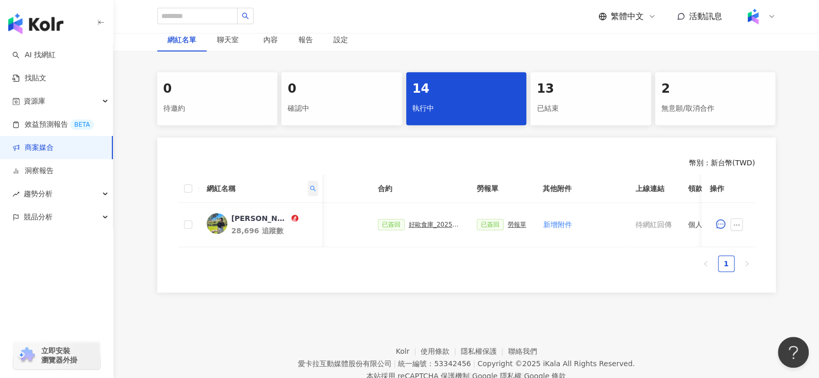
click at [312, 187] on icon "search" at bounding box center [312, 188] width 6 height 6
drag, startPoint x: 273, startPoint y: 212, endPoint x: 81, endPoint y: 252, distance: 195.9
click at [91, 199] on body "AI 找網紅 找貼文 資源庫 效益預測報告 BETA 商案媒合 洞察報告 趨勢分析 競品分析 立即安裝 瀏覽器外掛 繁體中文 活動訊息 活動列表 好歐食庫_2…" at bounding box center [409, 10] width 819 height 378
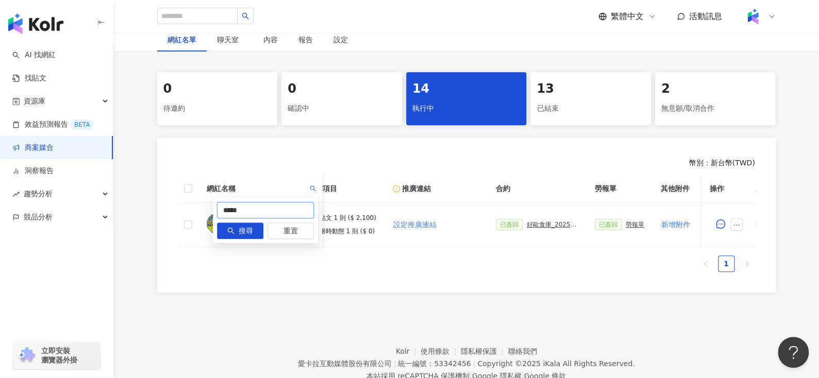
paste input "****"
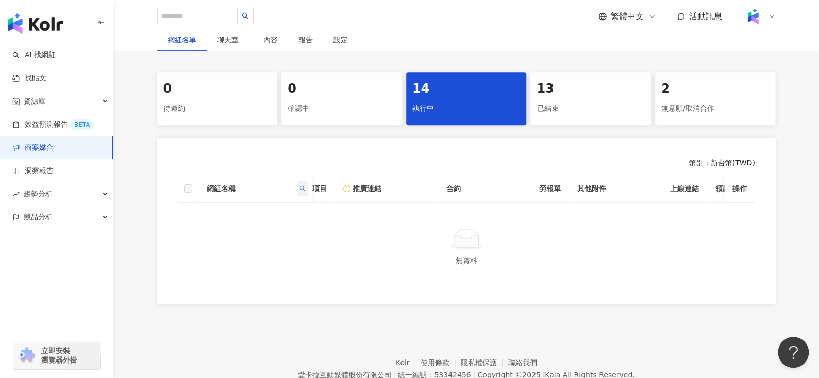
click at [307, 183] on span at bounding box center [302, 188] width 10 height 15
click at [267, 208] on input "*********" at bounding box center [255, 210] width 97 height 16
type input "*****"
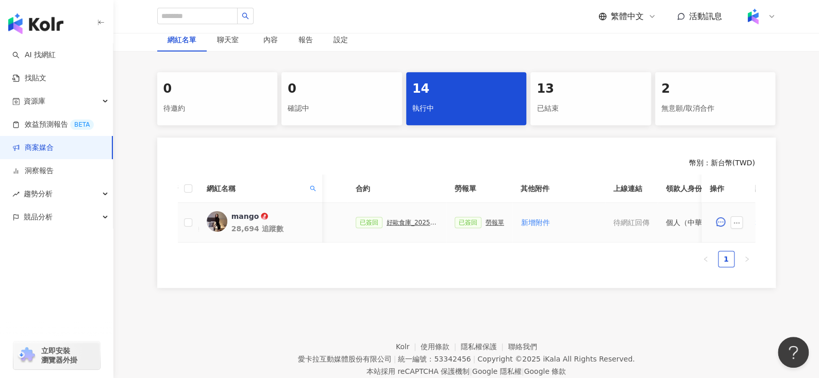
scroll to position [0, 258]
click at [488, 219] on div "勞報單" at bounding box center [492, 222] width 19 height 7
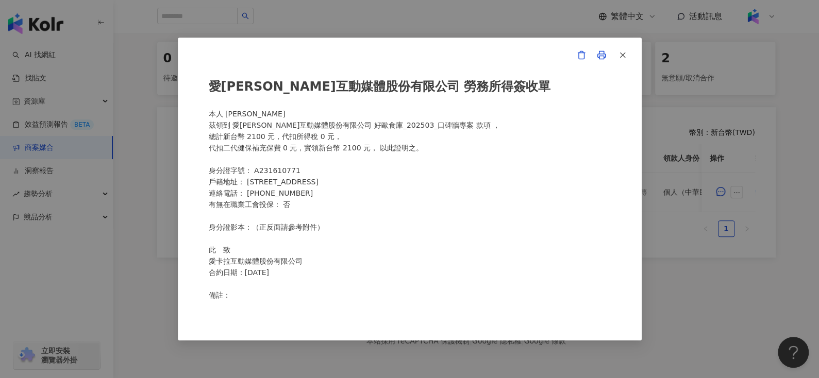
scroll to position [0, 0]
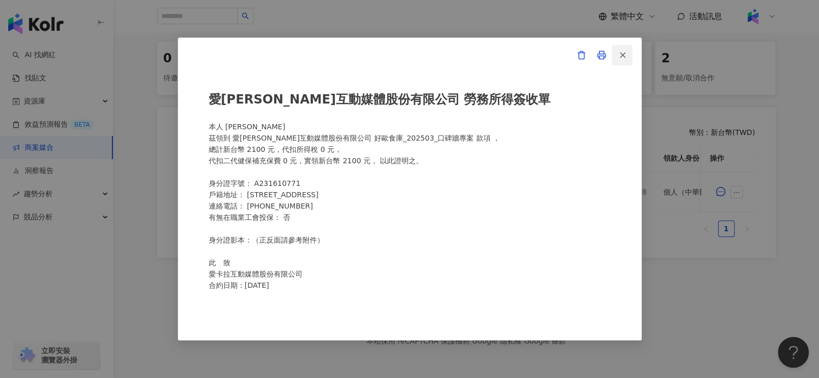
click at [630, 55] on button "button" at bounding box center [622, 55] width 21 height 21
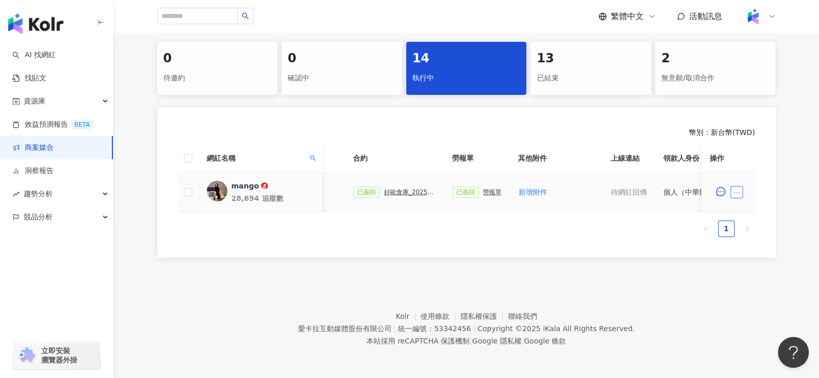
click at [739, 186] on button "button" at bounding box center [736, 192] width 12 height 12
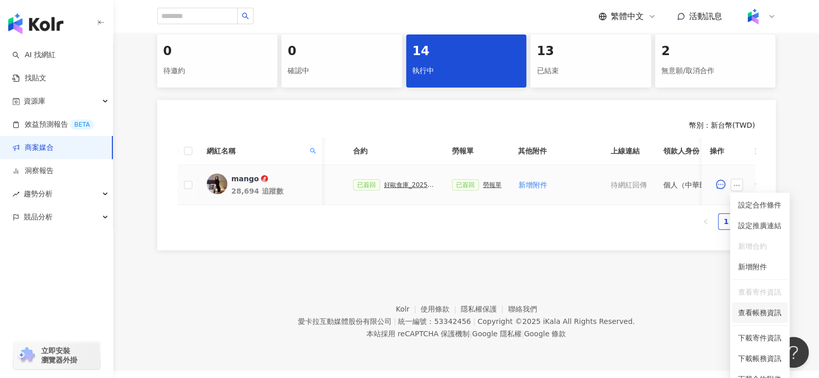
click at [755, 317] on span "查看帳務資訊" at bounding box center [759, 312] width 43 height 11
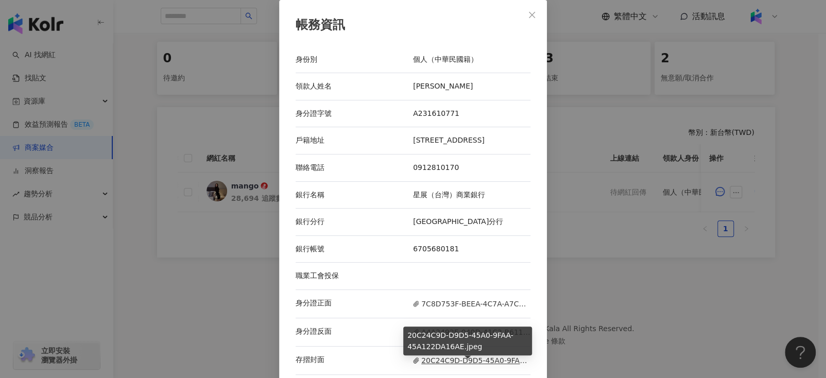
click at [435, 360] on span "20C24C9D-D9D5-45A0-9FAA-45A122DA16AE.jpeg" at bounding box center [471, 360] width 117 height 11
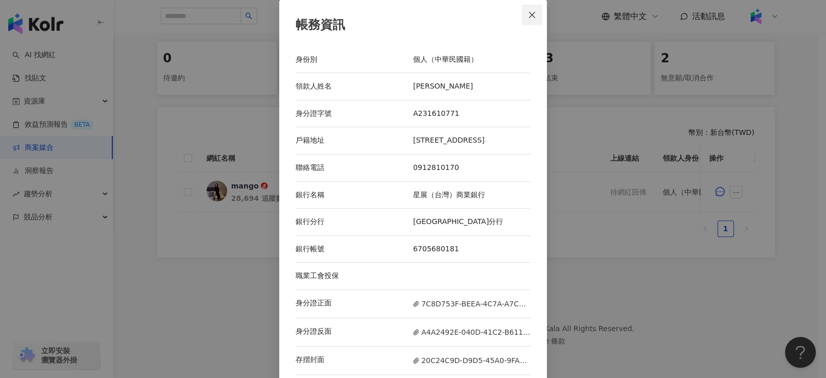
click at [531, 13] on icon "close" at bounding box center [532, 15] width 8 height 8
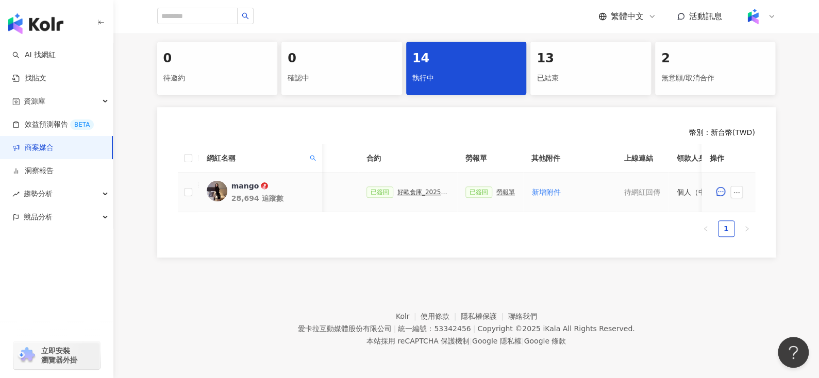
scroll to position [0, 233]
click at [427, 189] on div "好歐食庫_202503_口碑牆專案" at bounding box center [434, 192] width 52 height 7
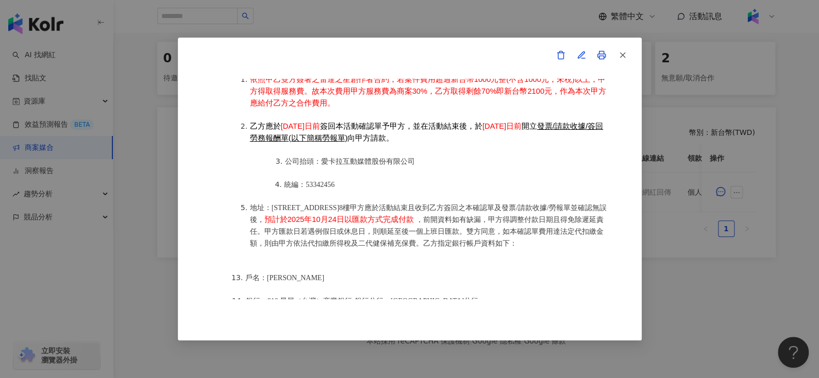
scroll to position [1332, 0]
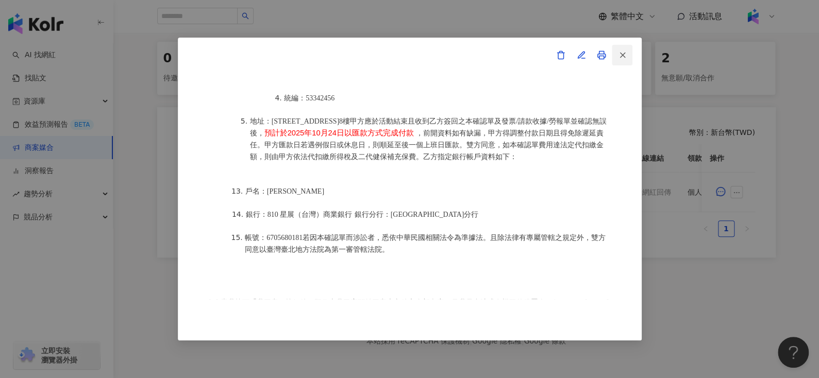
click at [628, 49] on button "button" at bounding box center [622, 55] width 21 height 21
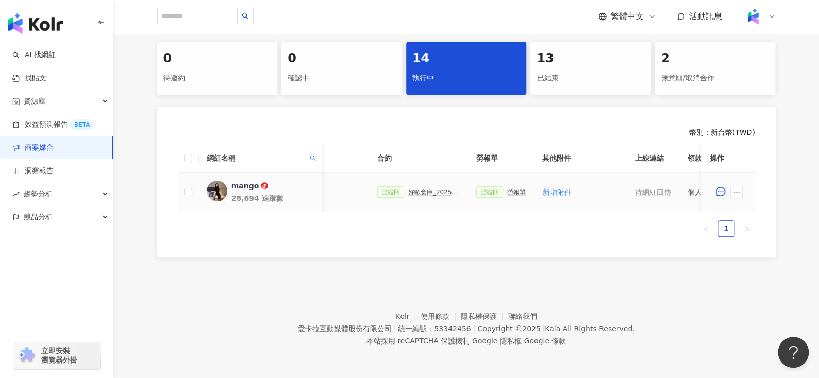
scroll to position [0, 446]
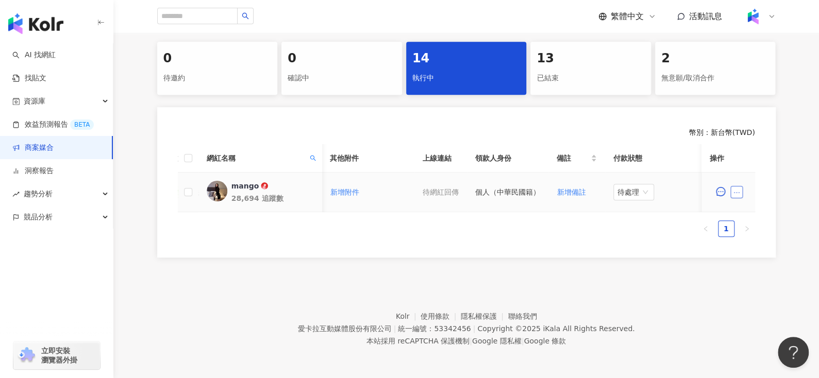
click at [739, 186] on button "button" at bounding box center [736, 192] width 12 height 12
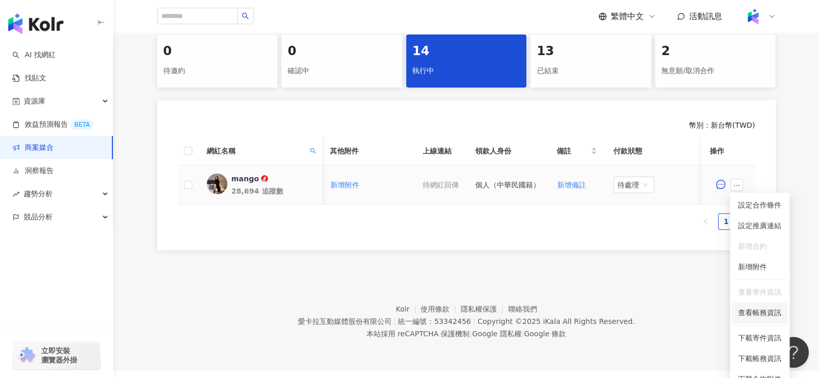
click at [755, 321] on li "查看帳務資訊" at bounding box center [760, 312] width 56 height 21
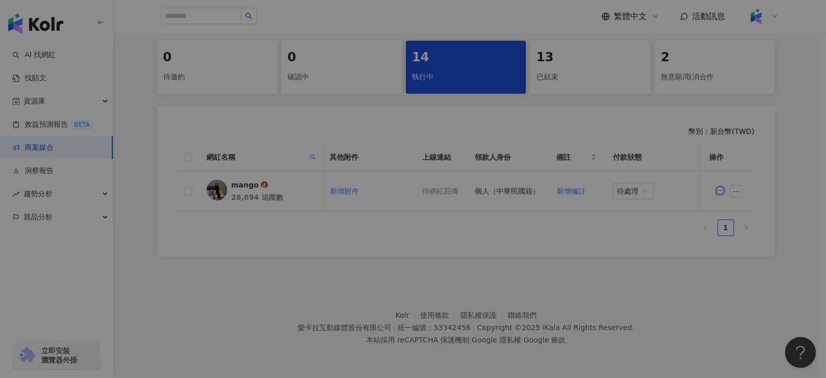
click at [755, 321] on div "帳務資訊 身份別 個人（中華民國籍） 領款人姓名 賴韋儒 身分證字號 A231610771 戶籍地址 台北市萬華區青年路30巷7號8f-5 聯絡電話 0912…" at bounding box center [413, 189] width 826 height 378
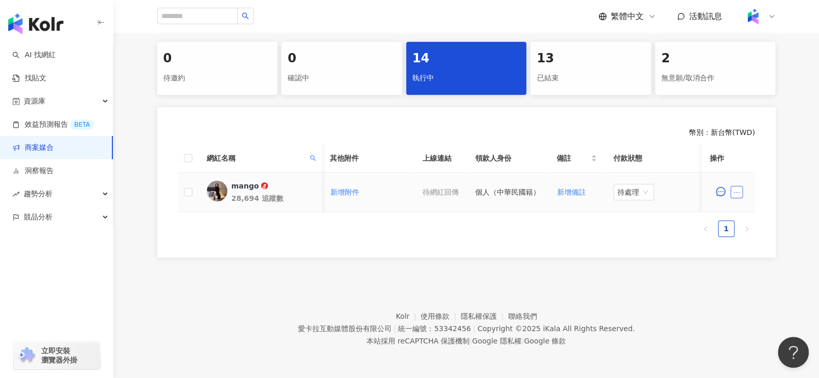
click at [734, 188] on button "button" at bounding box center [736, 192] width 12 height 12
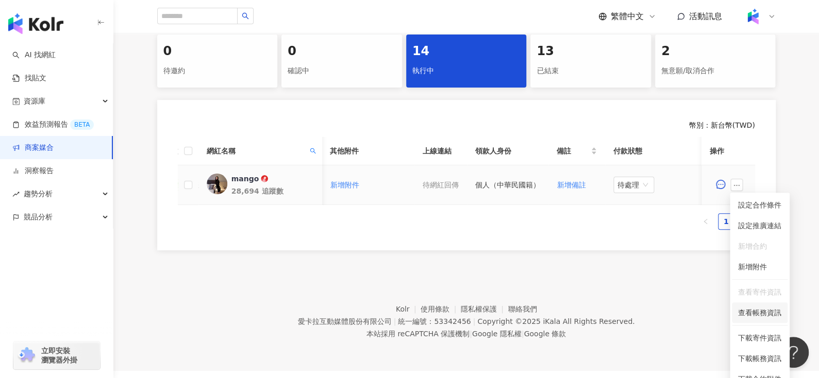
click at [747, 307] on span "查看帳務資訊" at bounding box center [759, 312] width 43 height 11
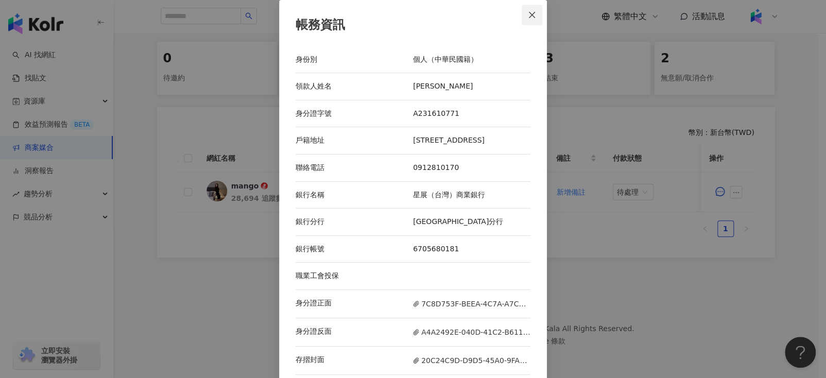
click at [522, 23] on button "Close" at bounding box center [532, 15] width 21 height 21
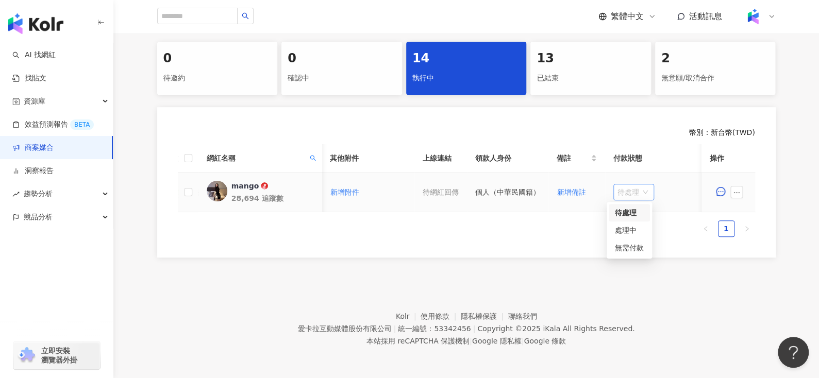
click at [632, 184] on span "待處理" at bounding box center [633, 191] width 32 height 15
click at [630, 225] on div "處理中" at bounding box center [629, 230] width 29 height 11
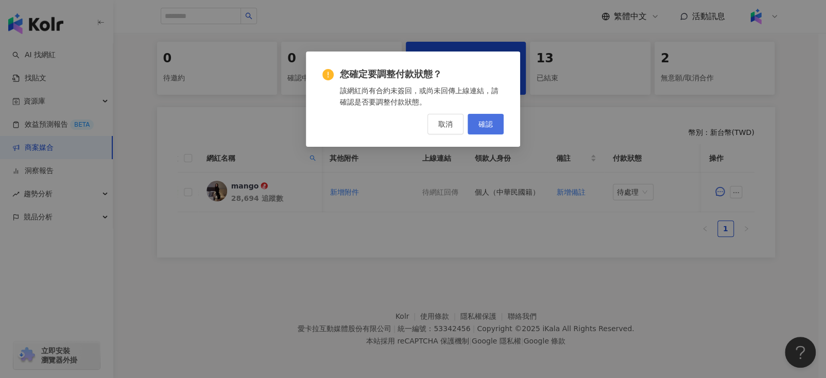
click at [483, 117] on button "確認" at bounding box center [486, 124] width 36 height 21
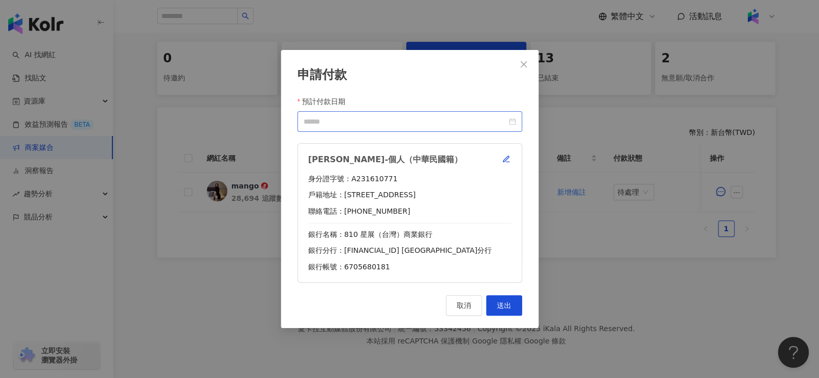
click at [511, 121] on div at bounding box center [409, 121] width 212 height 11
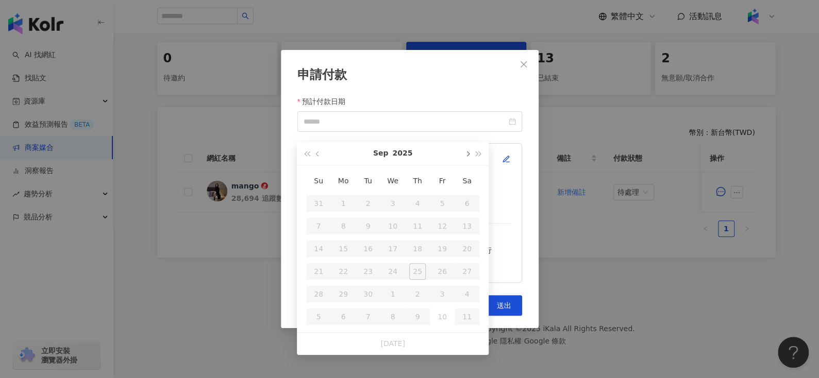
click at [468, 149] on button "button" at bounding box center [466, 153] width 11 height 23
type input "**********"
click at [446, 263] on div "24" at bounding box center [442, 271] width 16 height 16
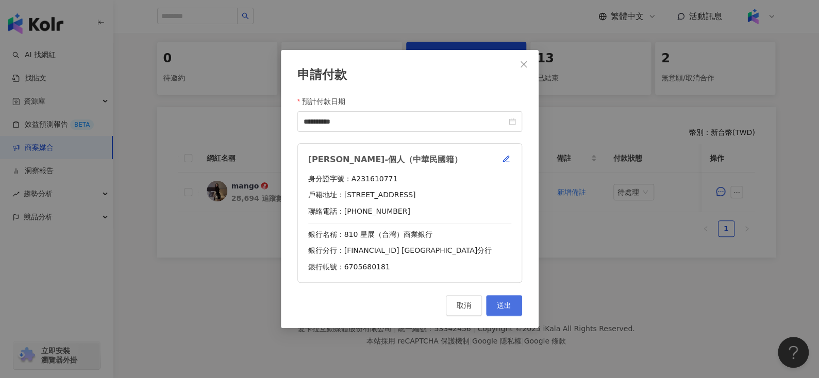
click at [514, 308] on button "送出" at bounding box center [504, 305] width 36 height 21
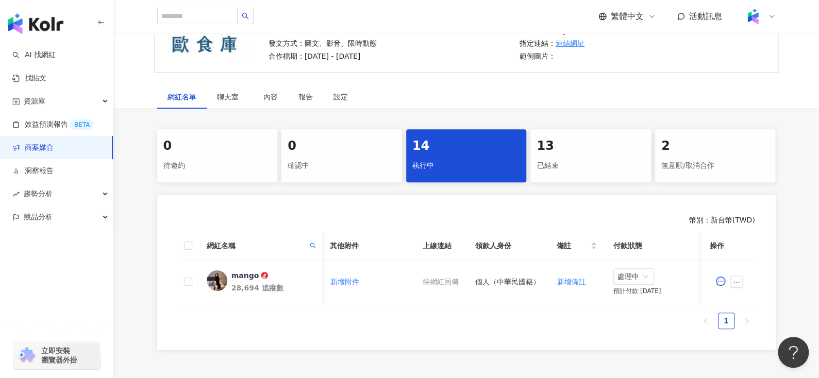
scroll to position [121, 0]
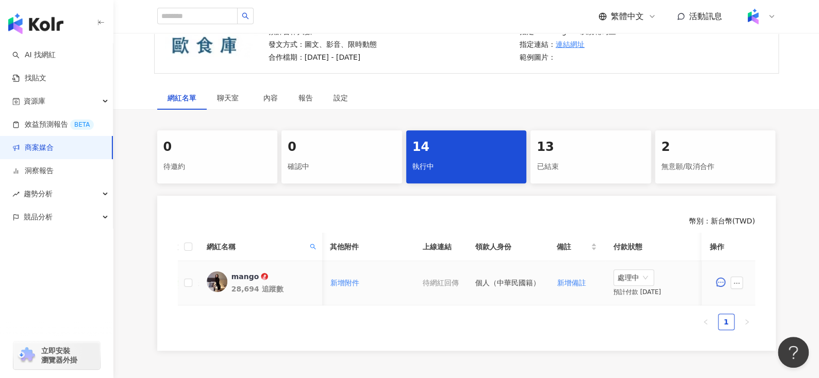
click at [246, 280] on div "mango" at bounding box center [245, 277] width 28 height 10
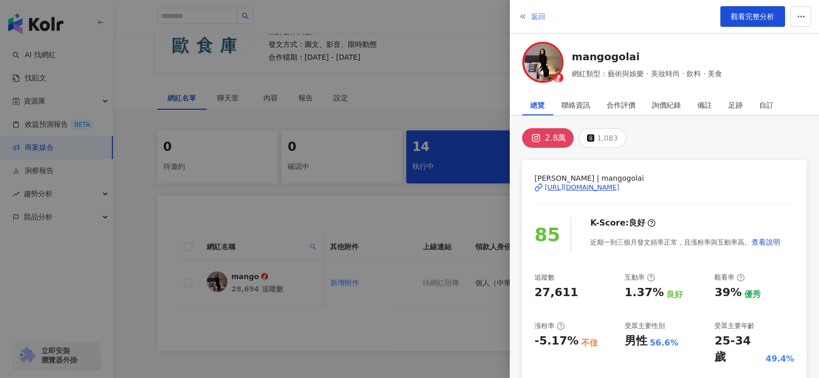
click at [536, 20] on span "返回" at bounding box center [538, 16] width 14 height 8
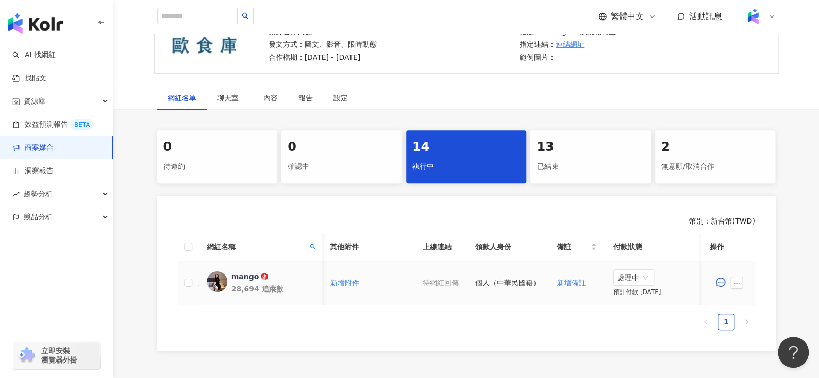
scroll to position [0, 147]
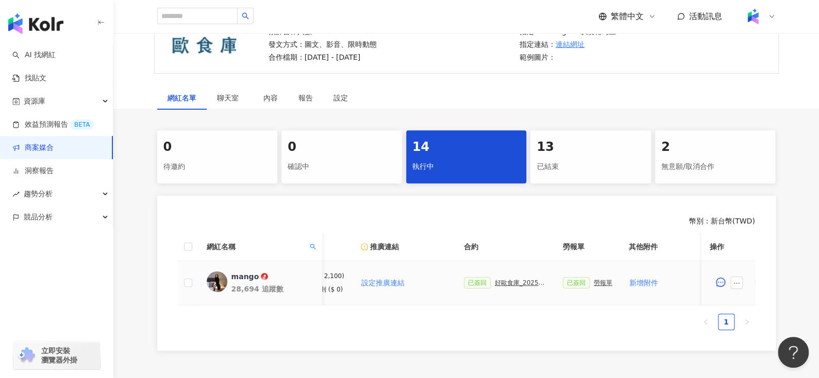
click at [590, 286] on div "已簽回 勞報單" at bounding box center [587, 282] width 49 height 11
click at [594, 281] on div "勞報單" at bounding box center [603, 282] width 19 height 7
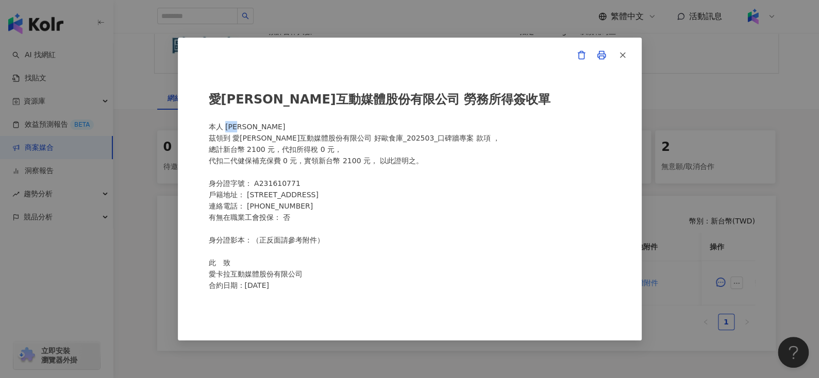
drag, startPoint x: 227, startPoint y: 128, endPoint x: 278, endPoint y: 128, distance: 51.0
click at [278, 128] on div "愛卡拉互動媒體股份有限公司 勞務所得簽收單 本人 賴韋儒 茲領到 愛卡拉互動媒體股份有限公司 好歐食庫_202503_口碑牆專案 款項 ， 總計新台幣 210…" at bounding box center [410, 189] width 402 height 220
copy div "賴韋儒"
click at [620, 55] on icon "button" at bounding box center [622, 54] width 9 height 9
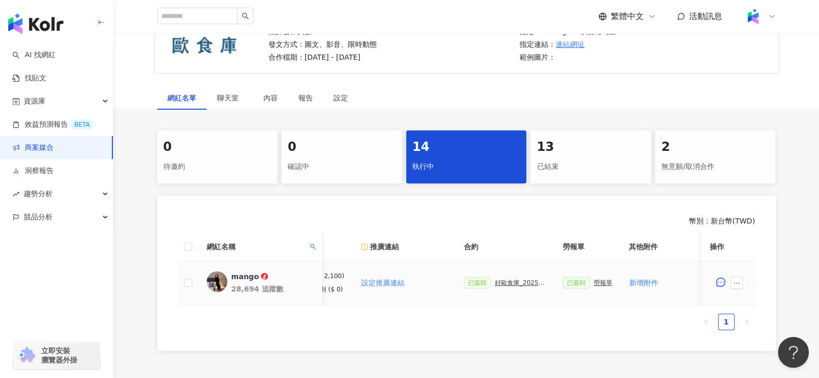
click at [504, 279] on div "好歐食庫_202503_口碑牆專案" at bounding box center [521, 282] width 52 height 7
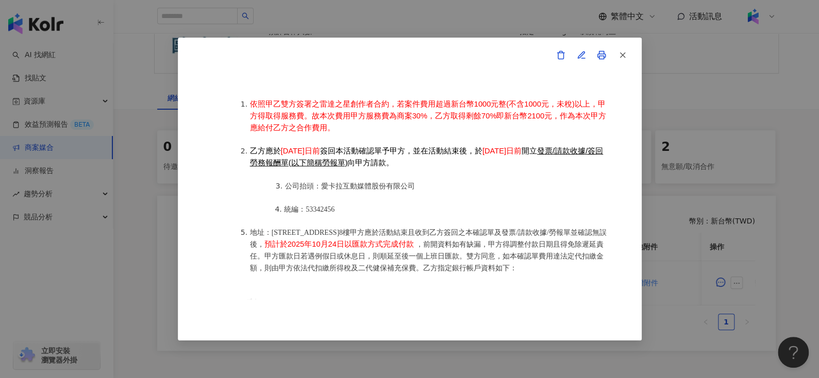
scroll to position [1332, 0]
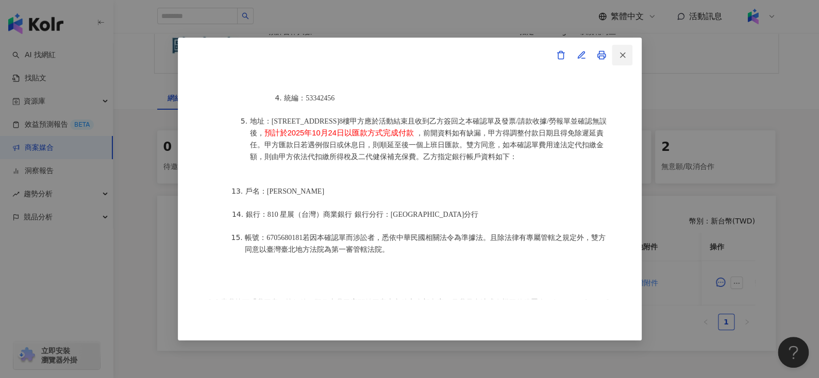
click at [622, 57] on icon "button" at bounding box center [622, 54] width 9 height 9
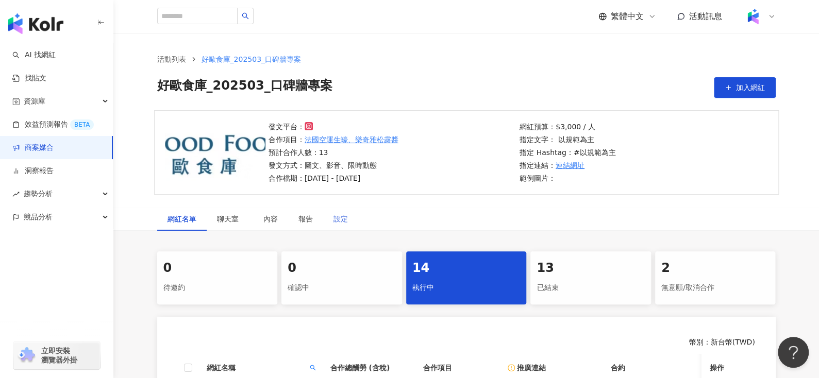
scroll to position [192, 0]
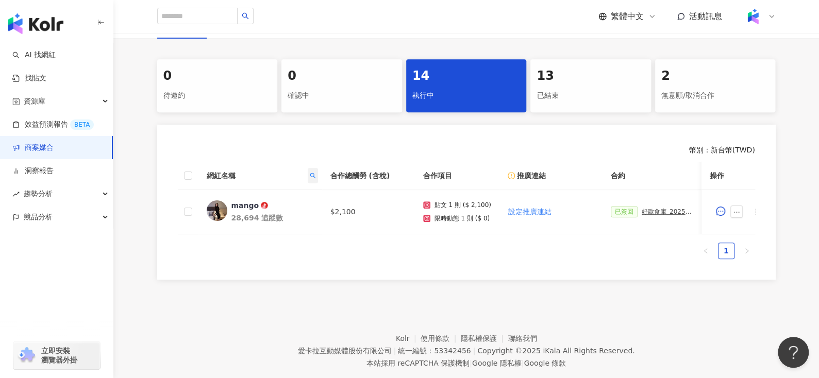
click at [310, 173] on icon "search" at bounding box center [313, 176] width 6 height 6
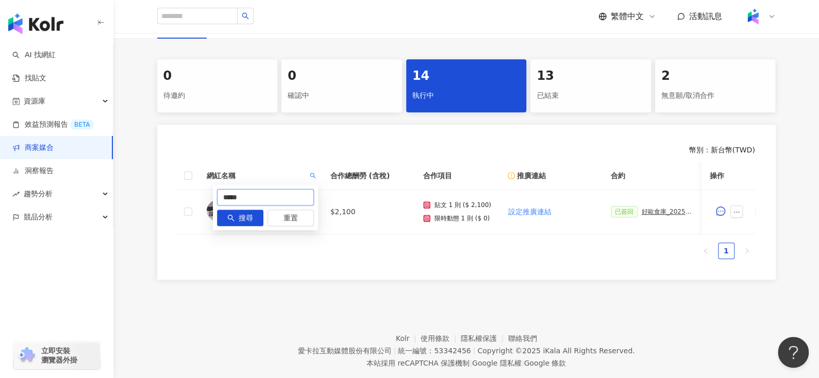
drag, startPoint x: 281, startPoint y: 198, endPoint x: 159, endPoint y: 212, distance: 122.3
paste input "**********"
type input "**********"
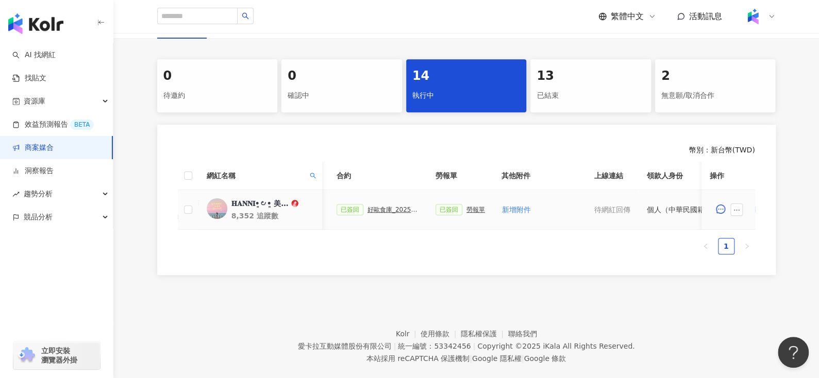
scroll to position [0, 274]
click at [463, 213] on div "已簽回 勞報單" at bounding box center [460, 209] width 49 height 11
click at [467, 211] on div "勞報單" at bounding box center [476, 209] width 19 height 7
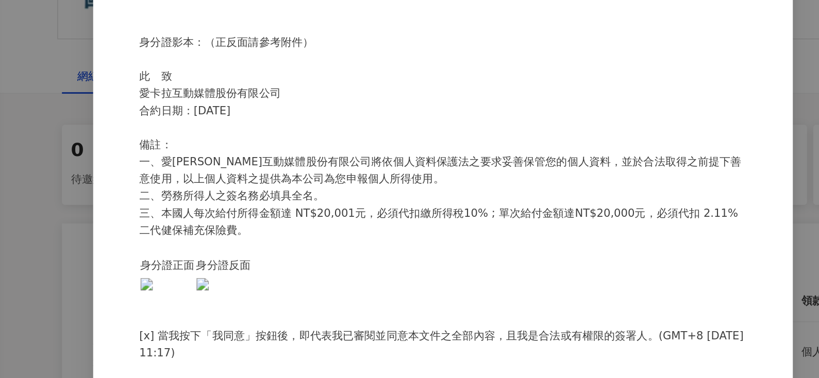
scroll to position [109, 0]
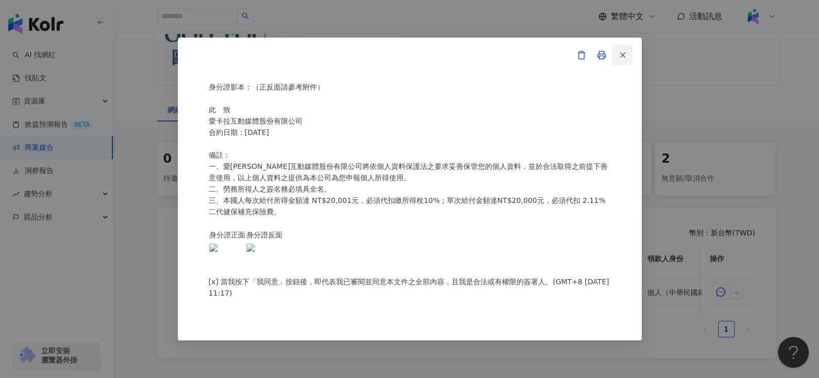
click at [622, 53] on icon "button" at bounding box center [622, 54] width 9 height 9
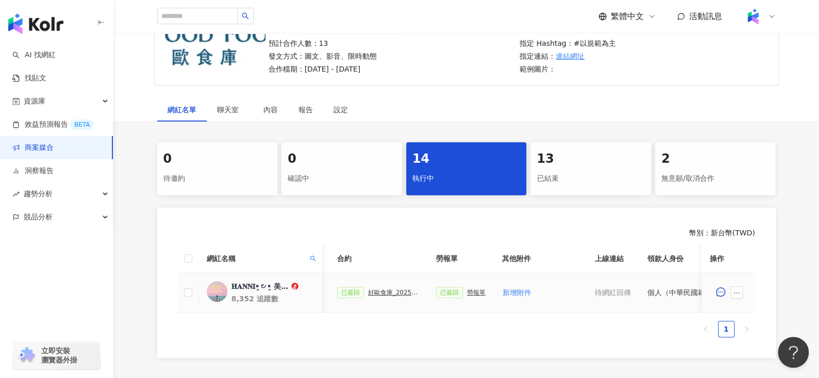
drag, startPoint x: 381, startPoint y: 297, endPoint x: 375, endPoint y: 289, distance: 9.6
click at [375, 289] on div "已簽回 好歐食庫_202503_口碑牆專案" at bounding box center [378, 292] width 82 height 11
click at [375, 289] on div "好歐食庫_202503_口碑牆專案" at bounding box center [394, 292] width 52 height 7
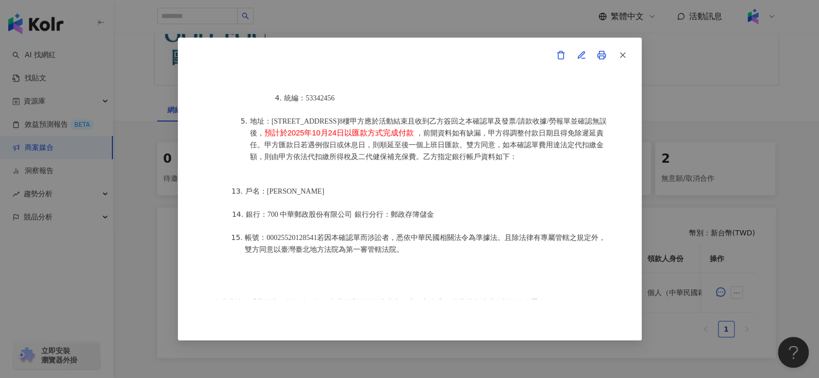
scroll to position [217, 0]
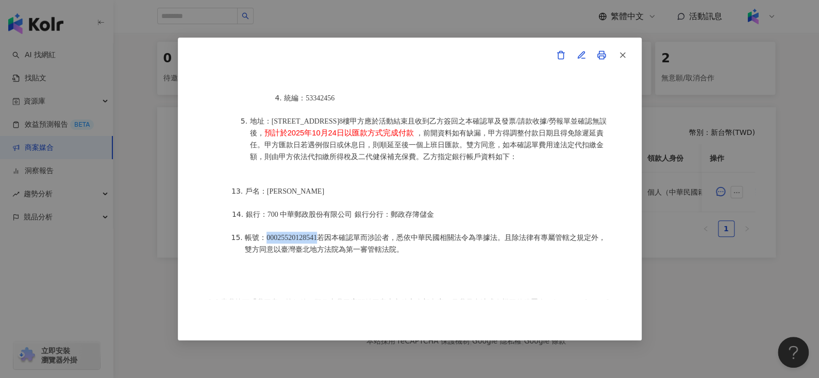
drag, startPoint x: 266, startPoint y: 218, endPoint x: 327, endPoint y: 216, distance: 60.8
click at [327, 234] on span "帳號：00025520128541若因本確認單而涉訟者，悉依中華民國相關法令為準據法。且除法律有專屬管轄之規定外，雙方同意以臺灣臺北地方法院為第一審管轄法院。" at bounding box center [425, 244] width 361 height 20
copy span "00025520128541"
click at [616, 60] on button "button" at bounding box center [622, 55] width 21 height 21
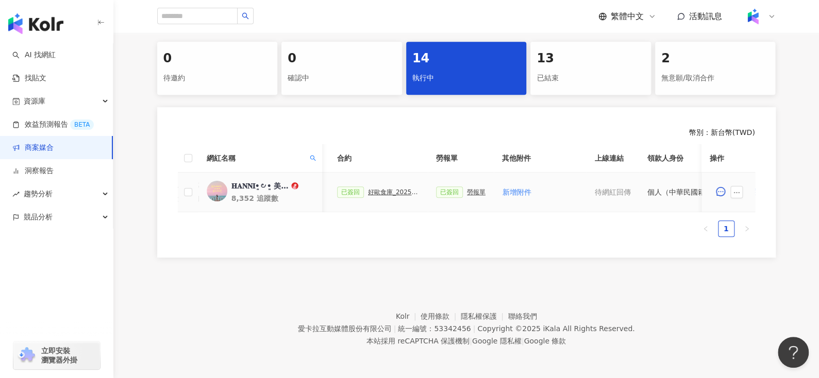
scroll to position [0, 446]
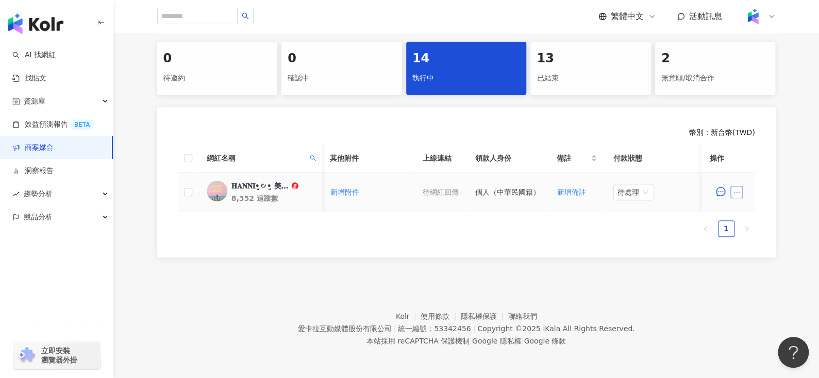
click at [739, 189] on icon "ellipsis" at bounding box center [736, 192] width 7 height 7
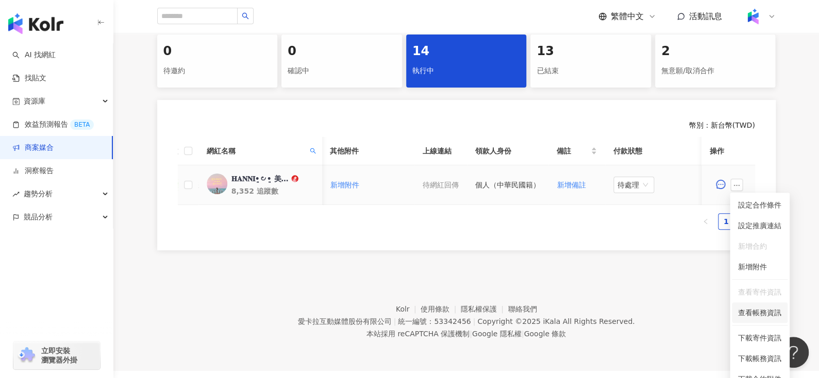
click at [744, 309] on span "查看帳務資訊" at bounding box center [759, 312] width 43 height 11
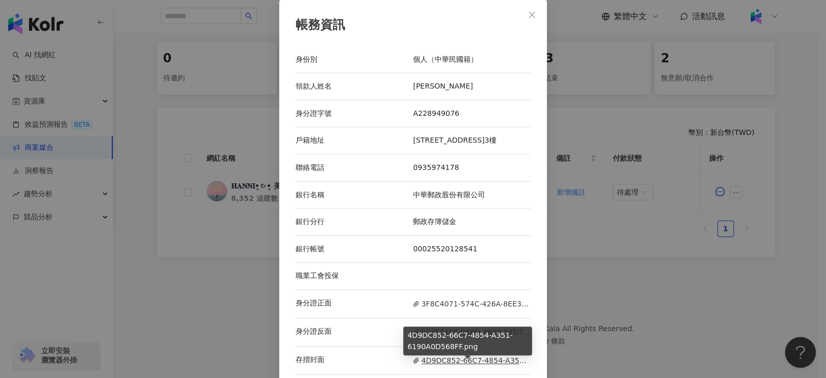
click at [463, 355] on span "4D9DC852-66C7-4854-A351-6190A0D568FF.png" at bounding box center [471, 360] width 117 height 11
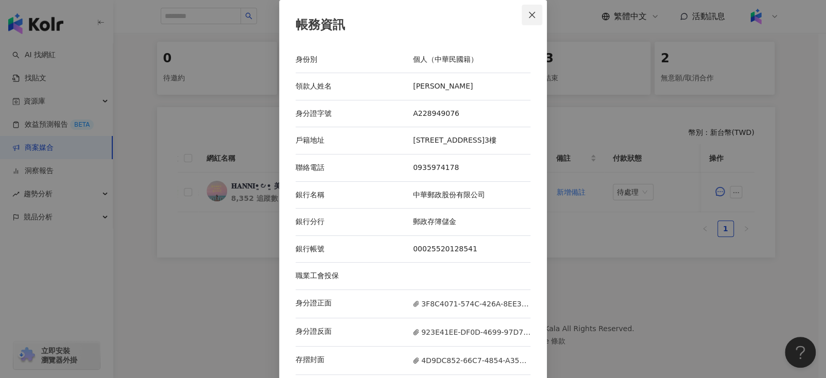
click at [530, 16] on icon "close" at bounding box center [532, 15] width 8 height 8
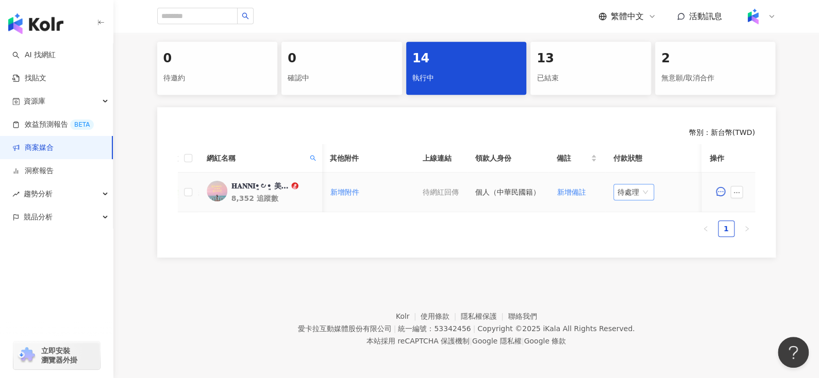
click at [632, 184] on span "待處理" at bounding box center [633, 191] width 32 height 15
click at [640, 225] on div "處理中" at bounding box center [629, 230] width 29 height 11
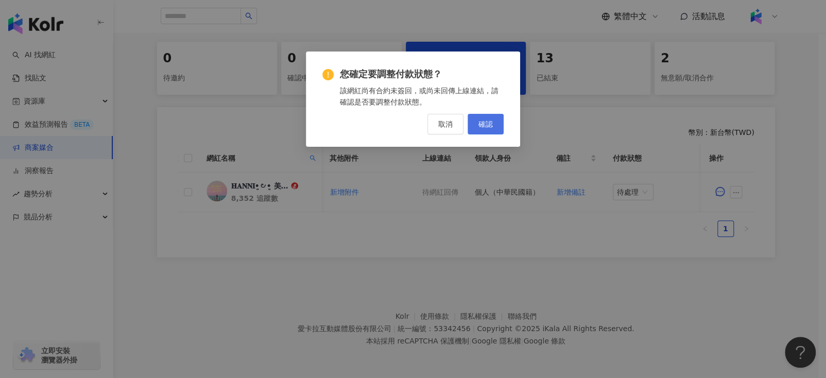
click at [493, 117] on button "確認" at bounding box center [486, 124] width 36 height 21
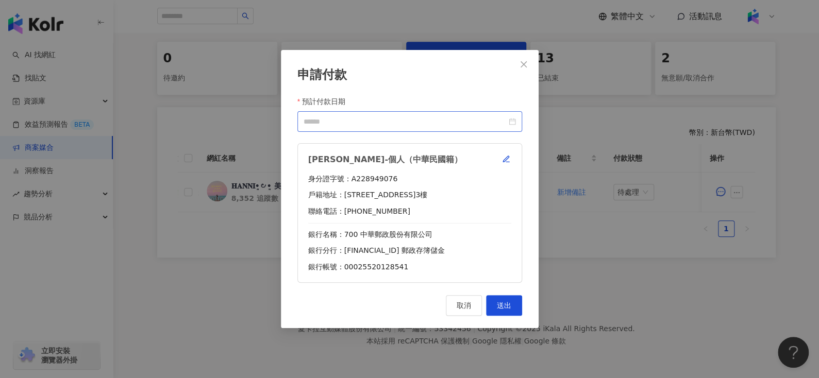
click at [515, 120] on div at bounding box center [409, 121] width 212 height 11
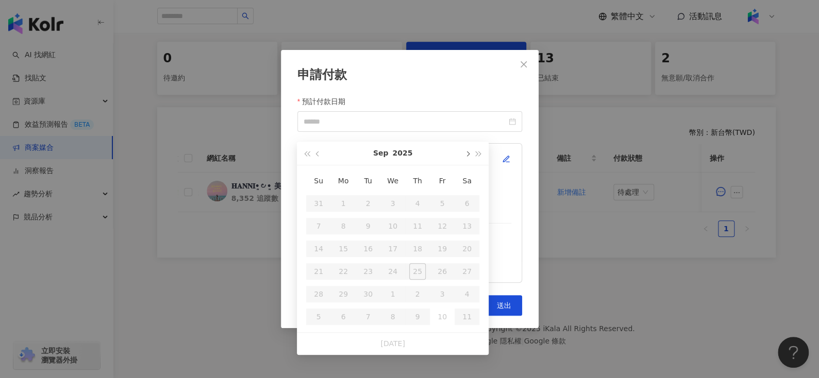
click at [466, 151] on span "button" at bounding box center [466, 153] width 5 height 5
type input "**********"
click at [443, 263] on div "24" at bounding box center [442, 271] width 16 height 16
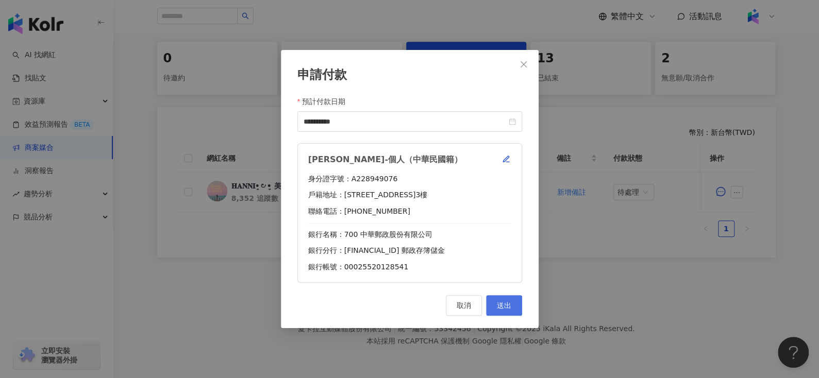
click at [508, 306] on span "送出" at bounding box center [504, 305] width 14 height 8
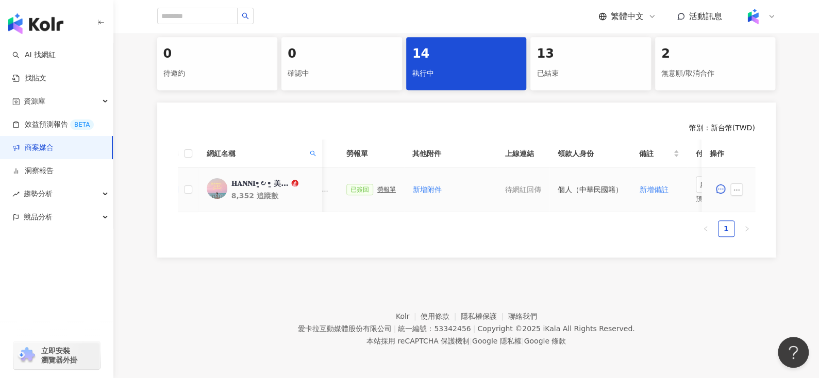
scroll to position [0, 357]
click at [384, 189] on div "勞報單" at bounding box center [392, 189] width 19 height 7
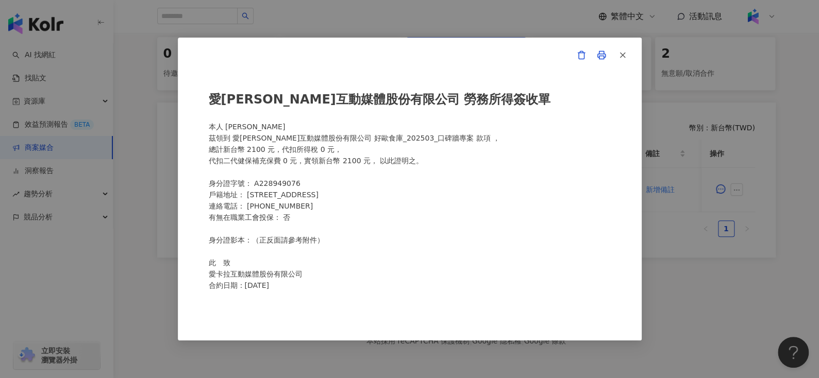
click at [244, 123] on div "愛卡拉互動媒體股份有限公司 勞務所得簽收單 本人 林函穎 茲領到 愛卡拉互動媒體股份有限公司 好歐食庫_202503_口碑牆專案 款項 ， 總計新台幣 210…" at bounding box center [410, 189] width 402 height 220
drag, startPoint x: 234, startPoint y: 126, endPoint x: 278, endPoint y: 123, distance: 44.4
click at [278, 123] on div "愛卡拉互動媒體股份有限公司 勞務所得簽收單 本人 林函穎 茲領到 愛卡拉互動媒體股份有限公司 好歐食庫_202503_口碑牆專案 款項 ， 總計新台幣 210…" at bounding box center [410, 189] width 402 height 220
copy div "林函穎"
click at [623, 59] on icon "button" at bounding box center [622, 54] width 9 height 9
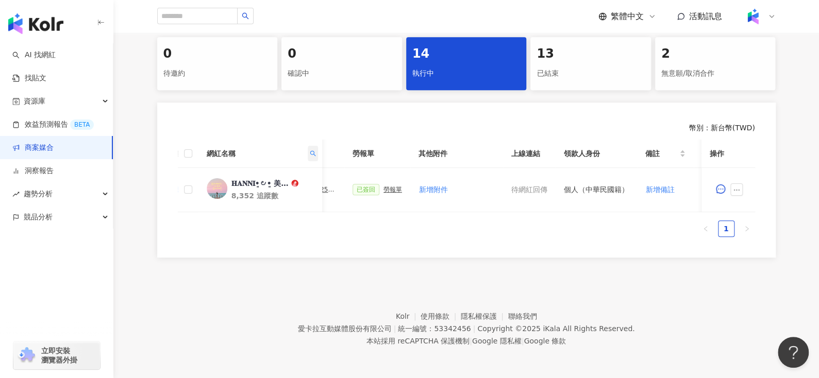
click at [317, 146] on span at bounding box center [312, 153] width 10 height 15
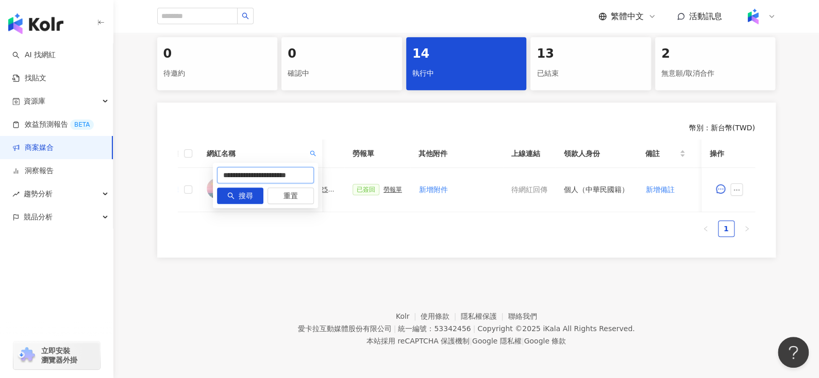
drag, startPoint x: 302, startPoint y: 168, endPoint x: 149, endPoint y: 176, distance: 152.7
paste input "text"
type input "********"
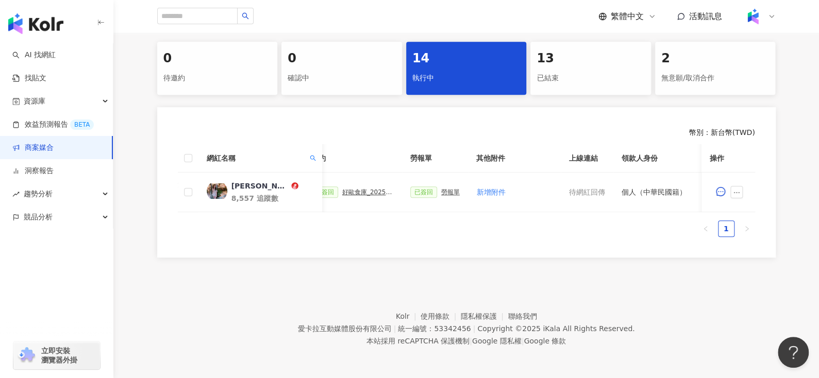
scroll to position [0, 299]
click at [447, 189] on div "勞報單" at bounding box center [450, 192] width 19 height 7
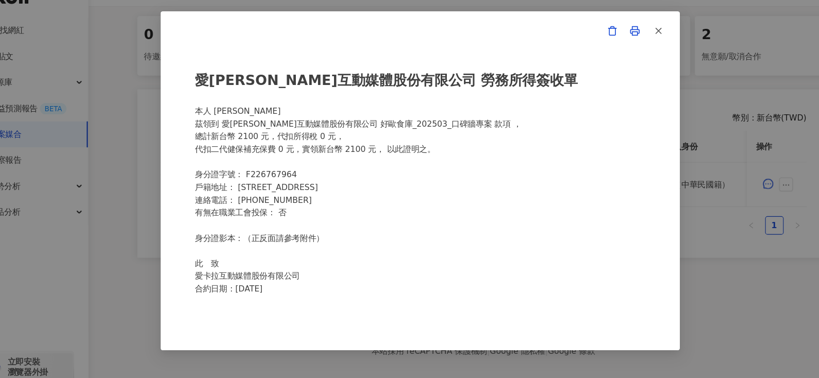
scroll to position [217, 0]
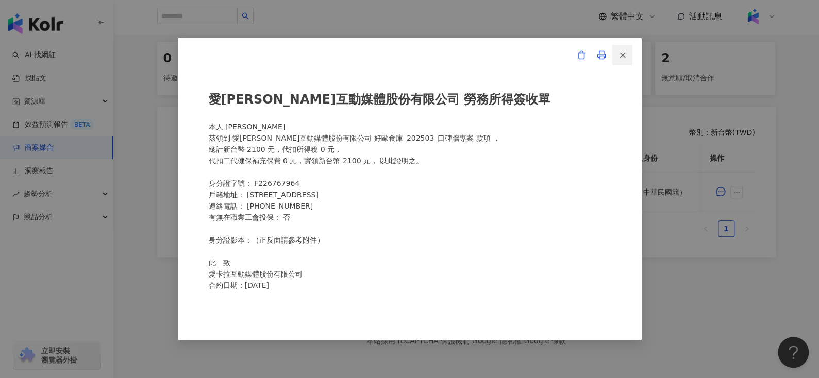
click at [622, 53] on icon "button" at bounding box center [622, 54] width 9 height 9
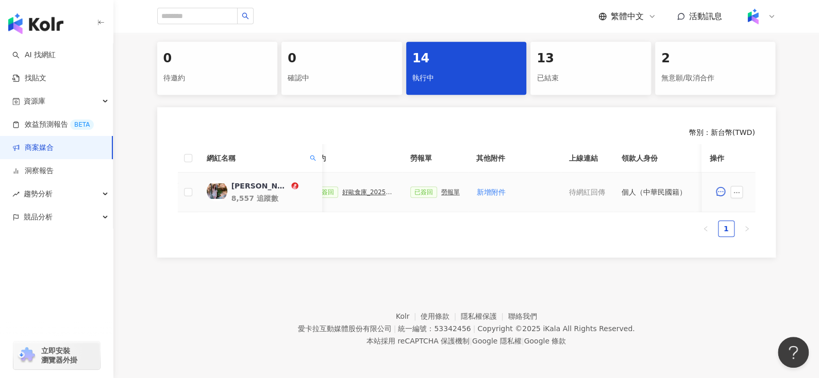
click at [352, 189] on div "好歐食庫_202503_口碑牆專案" at bounding box center [368, 192] width 52 height 7
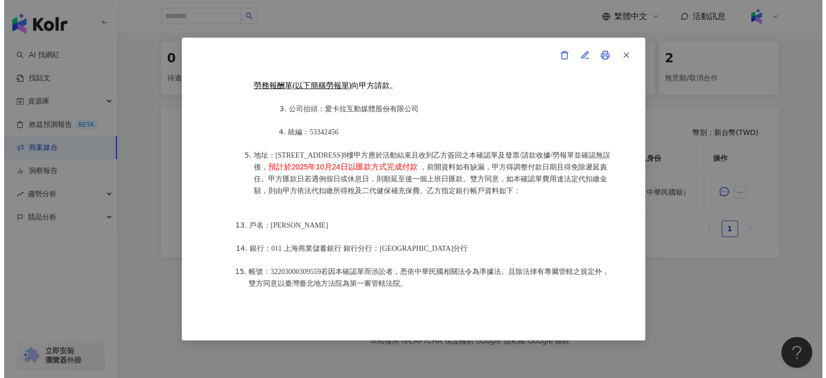
scroll to position [1332, 0]
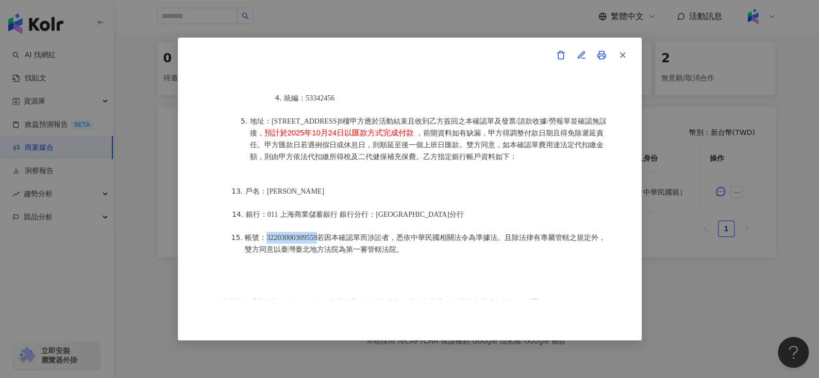
drag, startPoint x: 266, startPoint y: 220, endPoint x: 326, endPoint y: 221, distance: 60.3
click at [326, 234] on span "帳號：32203000309559若因本確認單而涉訟者，悉依中華民國相關法令為準據法。且除法律有專屬管轄之規定外，雙方同意以臺灣臺北地方法院為第一審管轄法院。" at bounding box center [425, 244] width 361 height 20
copy span "32203000309559"
click at [618, 54] on icon "button" at bounding box center [622, 54] width 9 height 9
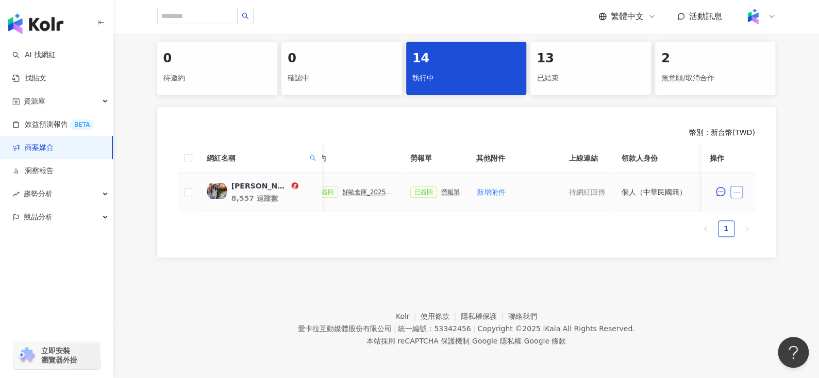
click at [733, 189] on icon "ellipsis" at bounding box center [736, 192] width 7 height 7
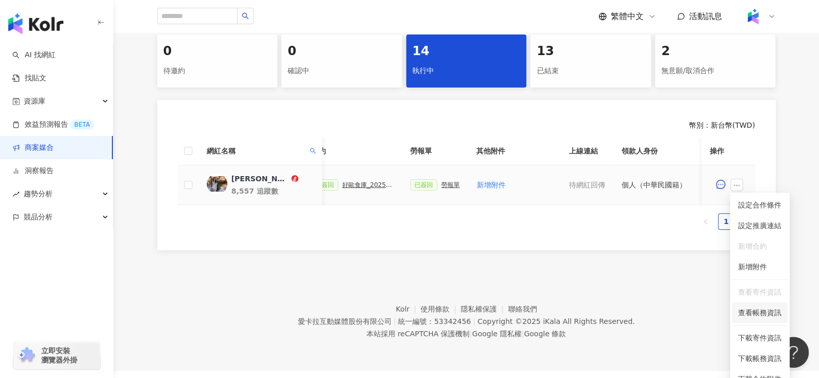
click at [746, 310] on span "查看帳務資訊" at bounding box center [759, 312] width 43 height 11
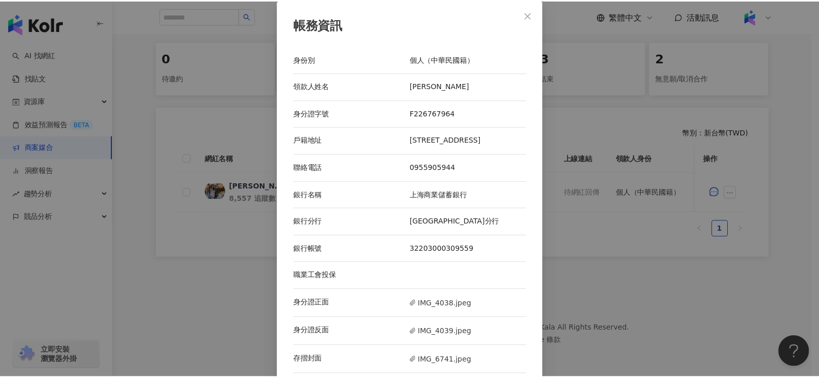
scroll to position [18, 0]
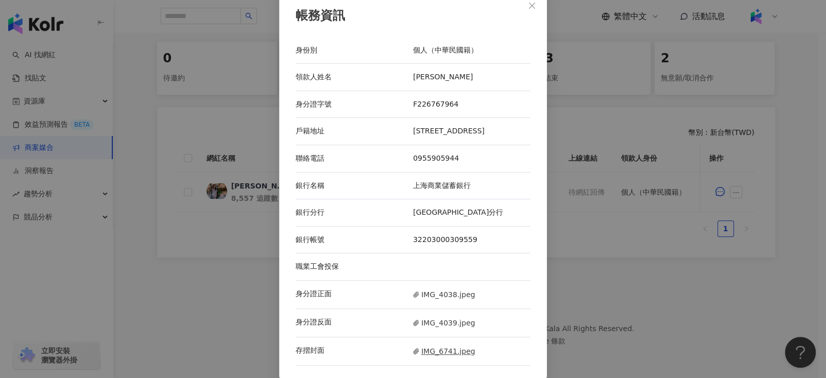
click at [438, 348] on span "IMG_6741.jpeg" at bounding box center [444, 351] width 62 height 11
click at [646, 147] on div "帳務資訊 身份別 個人（中華民國籍） 領款人姓名 林采琳 身分證字號 F226767964 戶籍地址 新北市蘆洲區民族路236巷64號6樓之3 聯絡電話 09…" at bounding box center [413, 189] width 826 height 378
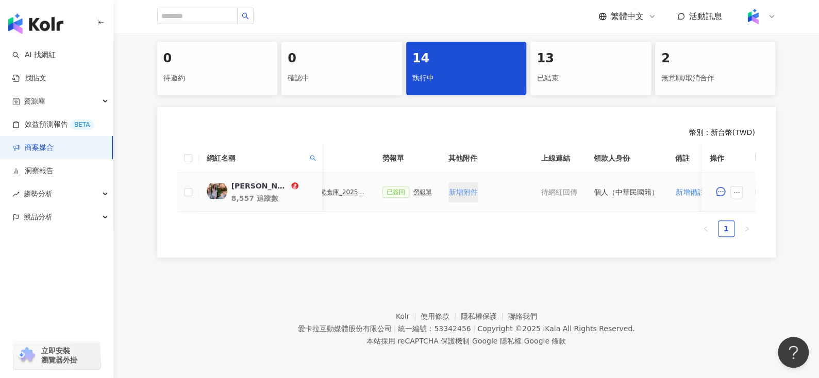
scroll to position [0, 326]
click at [329, 189] on div "好歐食庫_202503_口碑牆專案" at bounding box center [342, 192] width 52 height 7
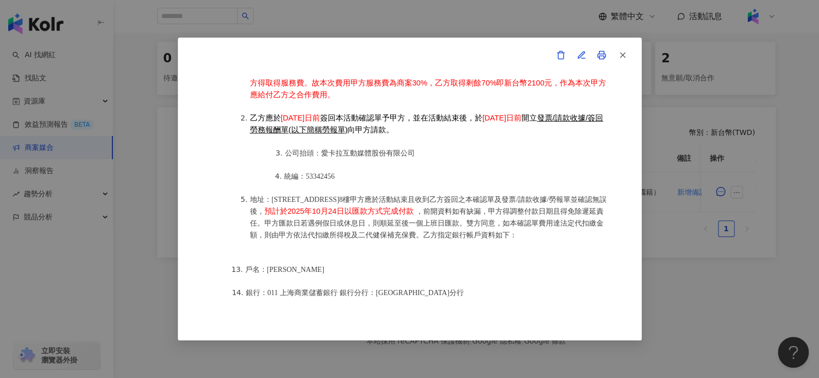
scroll to position [1252, 0]
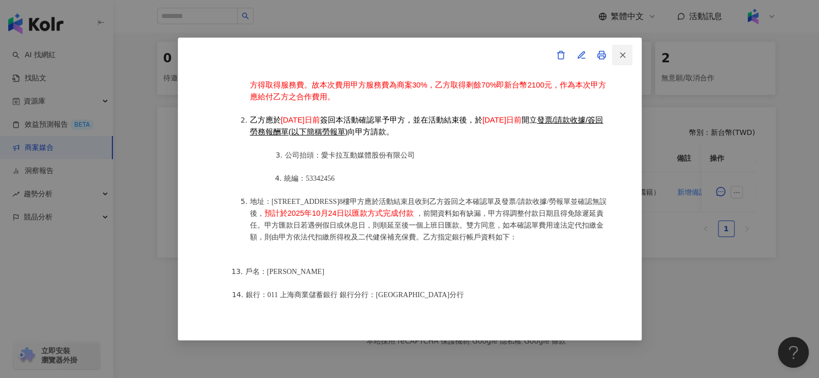
click at [624, 52] on icon "button" at bounding box center [622, 54] width 9 height 9
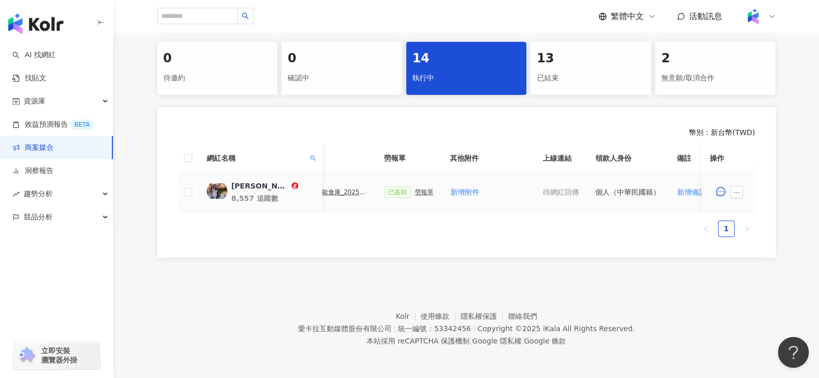
scroll to position [0, 446]
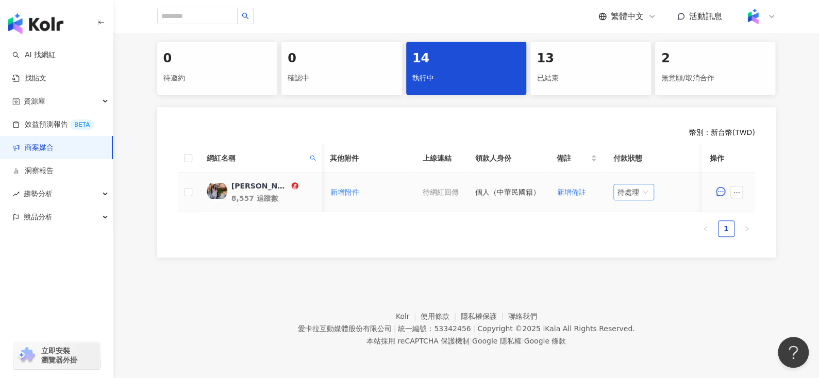
click at [629, 189] on span "待處理" at bounding box center [633, 191] width 32 height 15
click at [634, 226] on div "處理中" at bounding box center [629, 230] width 29 height 11
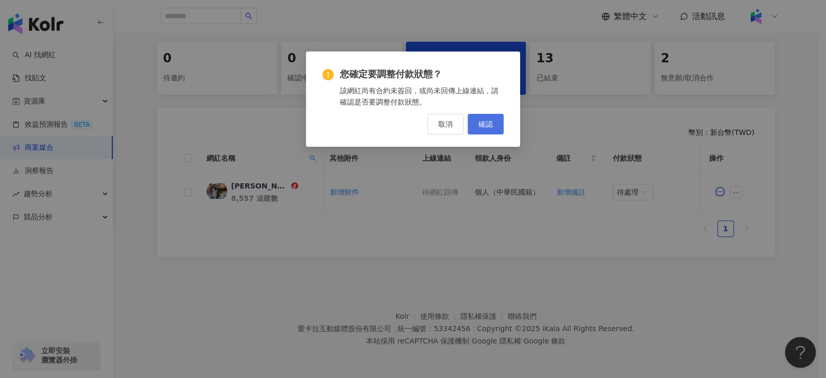
click at [481, 125] on span "確認" at bounding box center [486, 124] width 14 height 8
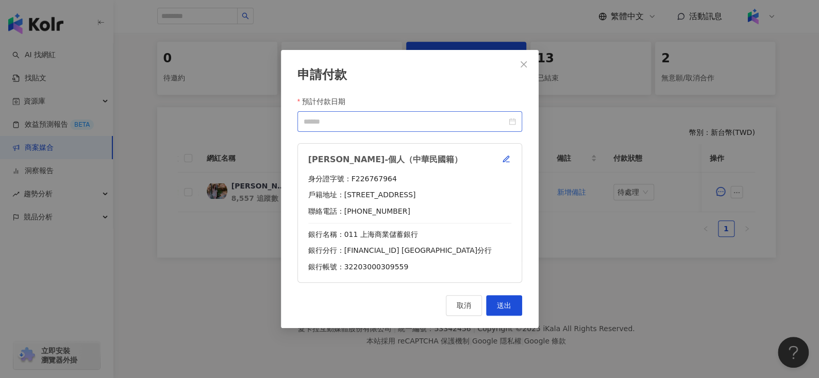
click at [509, 122] on div at bounding box center [409, 121] width 212 height 11
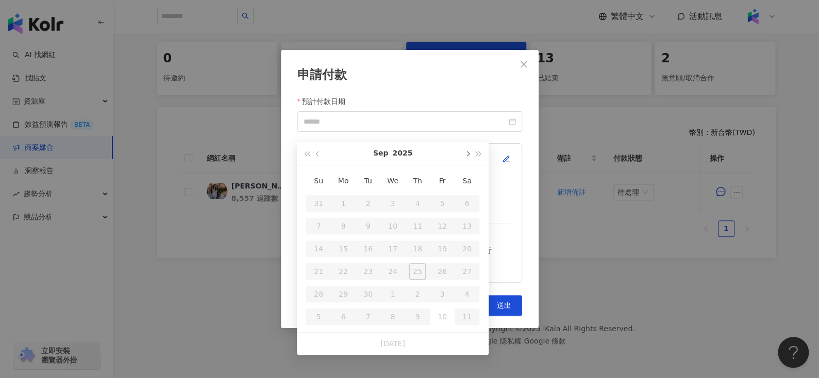
click at [466, 151] on span "button" at bounding box center [466, 153] width 5 height 5
type input "**********"
click at [441, 263] on div "24" at bounding box center [442, 271] width 16 height 16
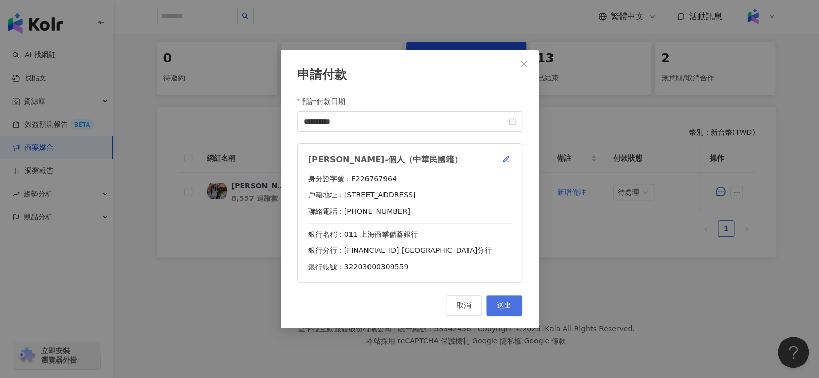
click at [499, 298] on button "送出" at bounding box center [504, 305] width 36 height 21
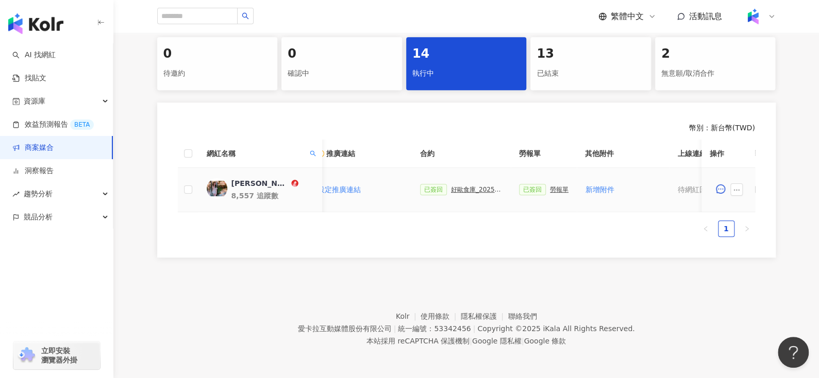
scroll to position [0, 190]
click at [549, 184] on div "已簽回 勞報單" at bounding box center [544, 189] width 49 height 11
click at [551, 186] on div "勞報單" at bounding box center [560, 189] width 19 height 7
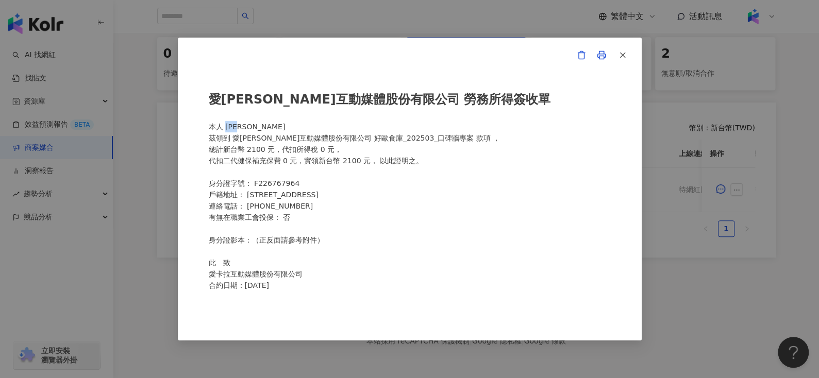
drag, startPoint x: 226, startPoint y: 128, endPoint x: 280, endPoint y: 128, distance: 53.6
click at [280, 128] on div "愛卡拉互動媒體股份有限公司 勞務所得簽收單 本人 林采琳 茲領到 愛卡拉互動媒體股份有限公司 好歐食庫_202503_口碑牆專案 款項 ， 總計新台幣 210…" at bounding box center [410, 189] width 402 height 220
copy div "林采琳"
click at [626, 51] on icon "button" at bounding box center [622, 54] width 9 height 9
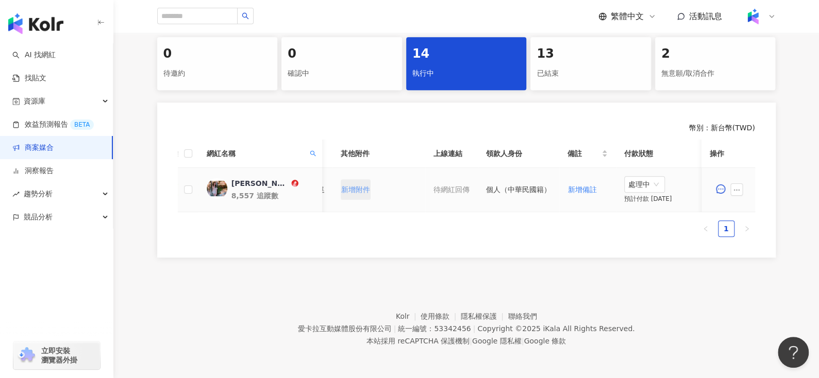
scroll to position [0, 446]
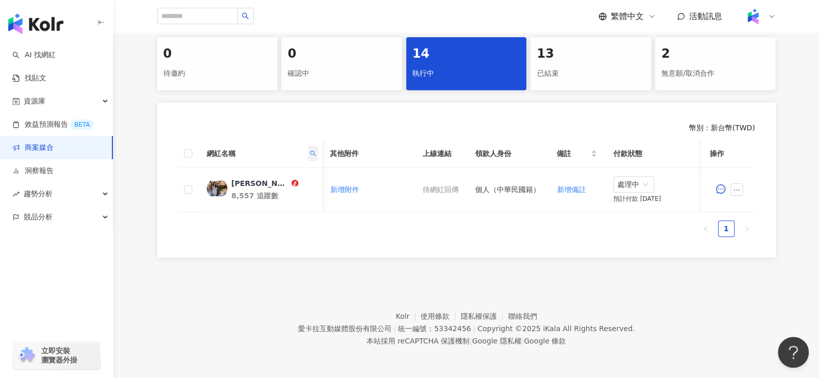
click at [310, 151] on icon "search" at bounding box center [312, 153] width 6 height 6
click at [281, 167] on input "********" at bounding box center [265, 175] width 97 height 16
click at [274, 167] on input "********" at bounding box center [265, 175] width 97 height 16
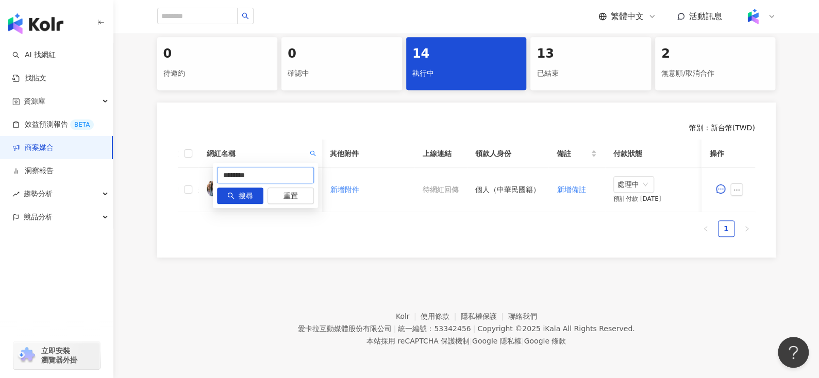
click at [274, 167] on input "********" at bounding box center [265, 175] width 97 height 16
type input "*"
paste input "**********"
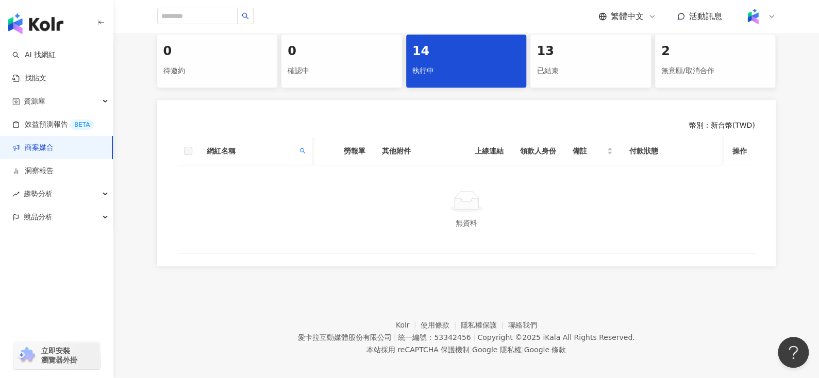
scroll to position [0, 310]
click at [300, 148] on icon "search" at bounding box center [302, 151] width 6 height 6
drag, startPoint x: 228, startPoint y: 171, endPoint x: 436, endPoint y: 201, distance: 210.3
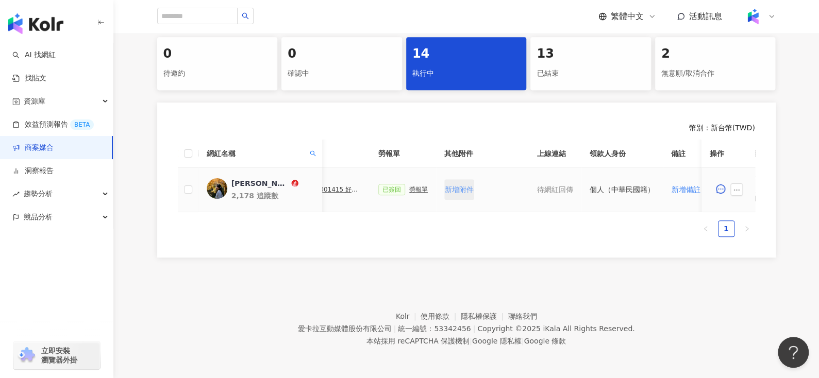
scroll to position [0, 329]
click at [412, 186] on div "勞報單" at bounding box center [421, 189] width 19 height 7
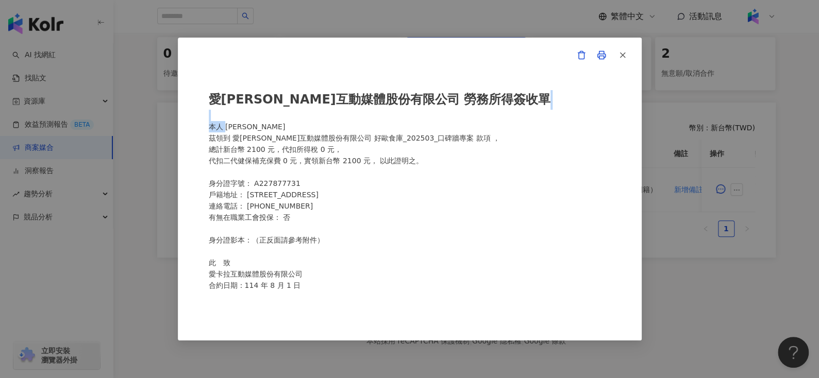
drag, startPoint x: 225, startPoint y: 125, endPoint x: 306, endPoint y: 120, distance: 81.1
click at [306, 120] on div "愛卡拉互動媒體股份有限公司 勞務所得簽收單 本人 吳青霙 茲領到 愛卡拉互動媒體股份有限公司 好歐食庫_202503_口碑牆專案 款項 ， 總計新台幣 210…" at bounding box center [410, 189] width 402 height 220
click at [239, 130] on div "愛卡拉互動媒體股份有限公司 勞務所得簽收單 本人 吳青霙 茲領到 愛卡拉互動媒體股份有限公司 好歐食庫_202503_口碑牆專案 款項 ， 總計新台幣 210…" at bounding box center [410, 189] width 402 height 220
drag, startPoint x: 228, startPoint y: 130, endPoint x: 264, endPoint y: 127, distance: 36.7
click at [264, 127] on div "愛卡拉互動媒體股份有限公司 勞務所得簽收單 本人 吳青霙 茲領到 愛卡拉互動媒體股份有限公司 好歐食庫_202503_口碑牆專案 款項 ， 總計新台幣 210…" at bounding box center [410, 189] width 402 height 220
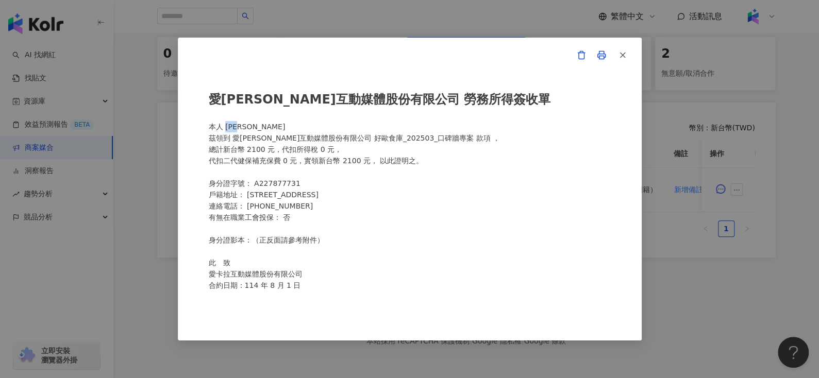
copy div "吳青霙"
click at [625, 54] on icon "button" at bounding box center [622, 54] width 9 height 9
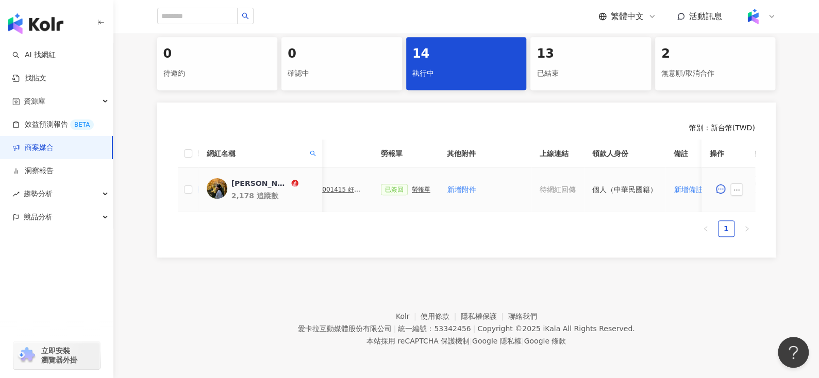
scroll to position [0, 295]
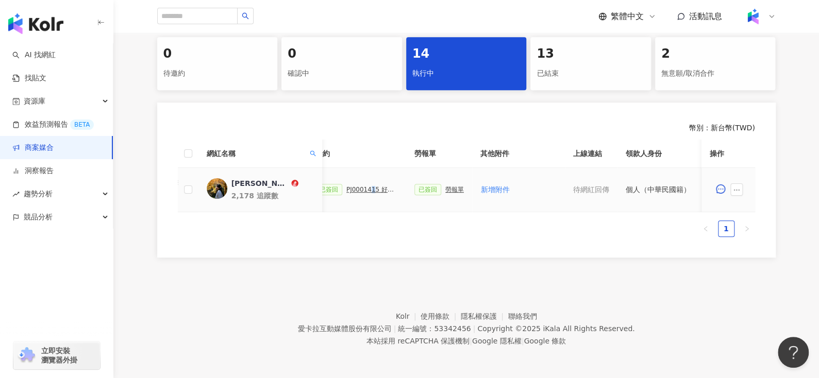
click at [364, 187] on div "PJ0001415 好歐食庫_202503_口碑牆專案_活動確認單" at bounding box center [372, 189] width 52 height 7
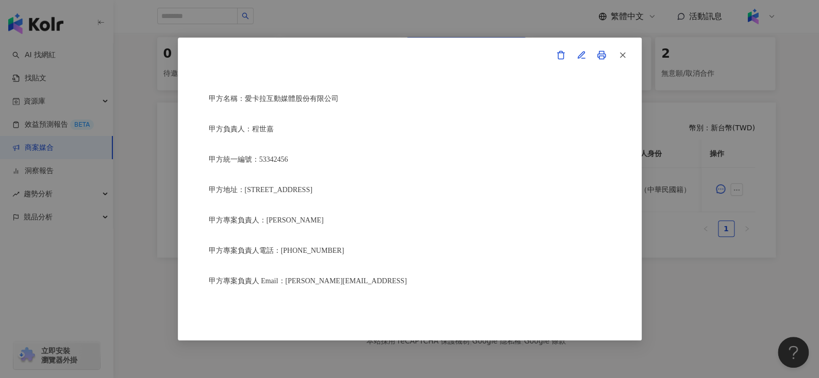
scroll to position [0, 0]
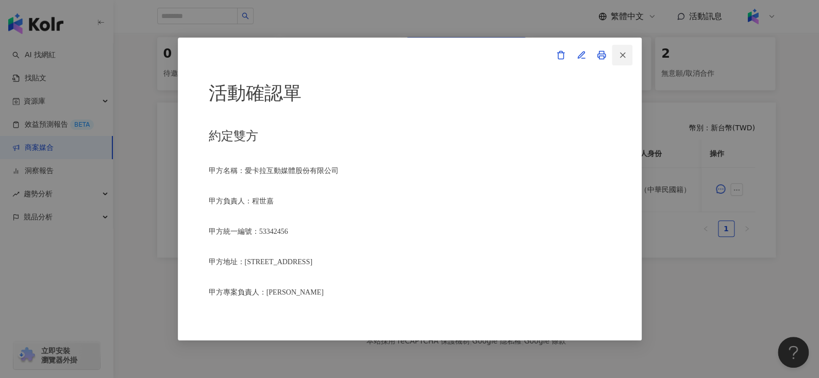
click at [624, 50] on icon "button" at bounding box center [622, 54] width 9 height 9
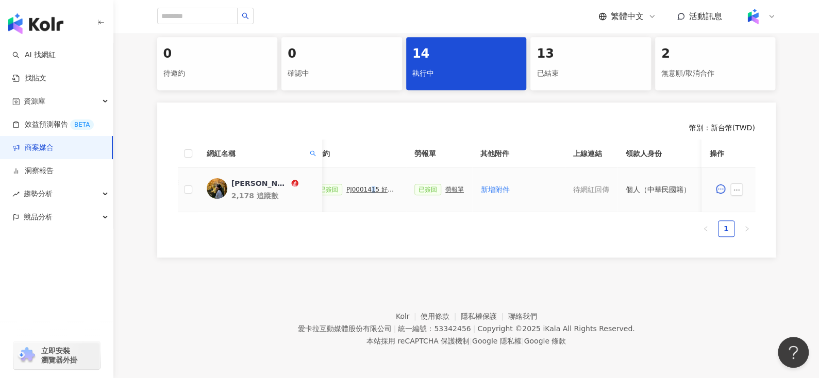
scroll to position [0, 446]
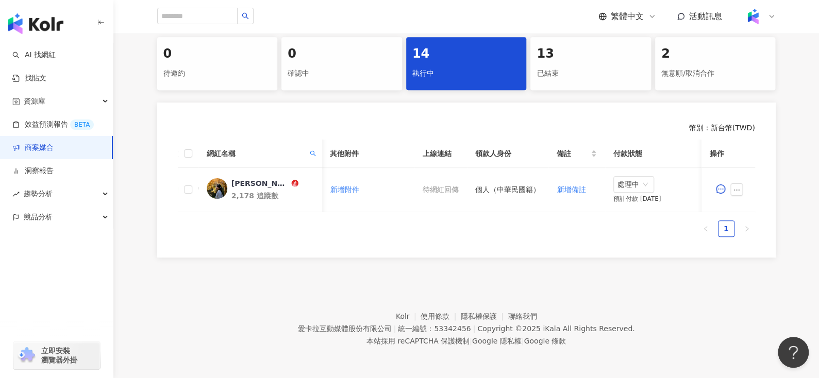
click at [304, 151] on span "網紅名稱" at bounding box center [255, 153] width 99 height 11
click at [312, 150] on icon "search" at bounding box center [312, 153] width 6 height 6
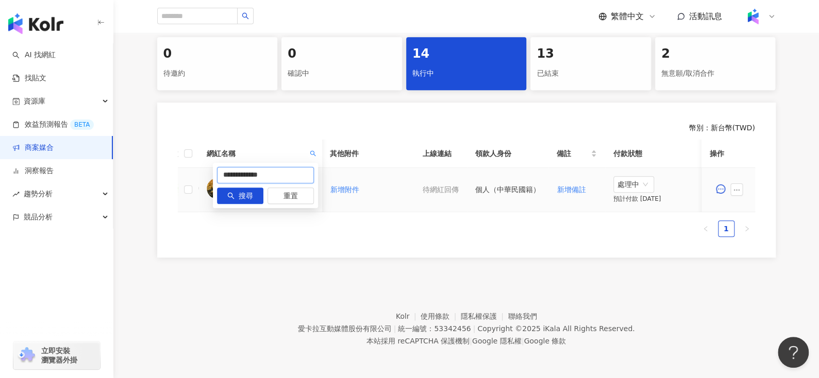
drag, startPoint x: 270, startPoint y: 159, endPoint x: 137, endPoint y: 191, distance: 137.2
paste input "**********"
type input "****"
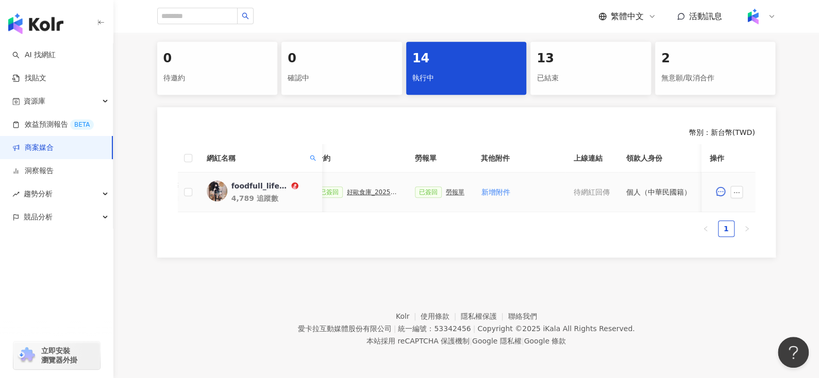
scroll to position [0, 291]
click at [252, 181] on div "foodfull_life7777" at bounding box center [260, 186] width 58 height 10
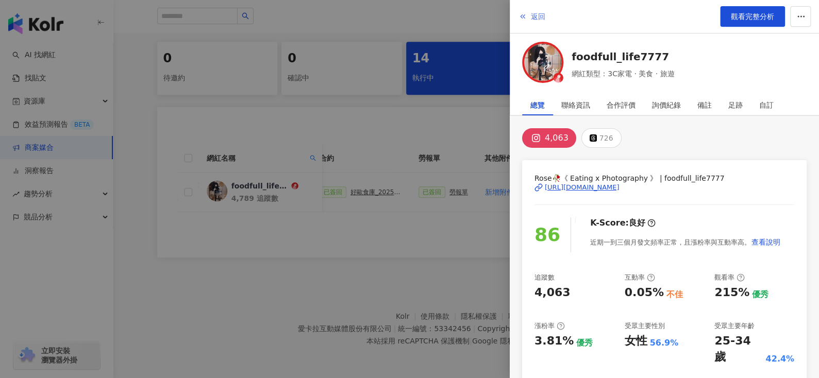
click at [536, 12] on span "返回" at bounding box center [538, 16] width 14 height 8
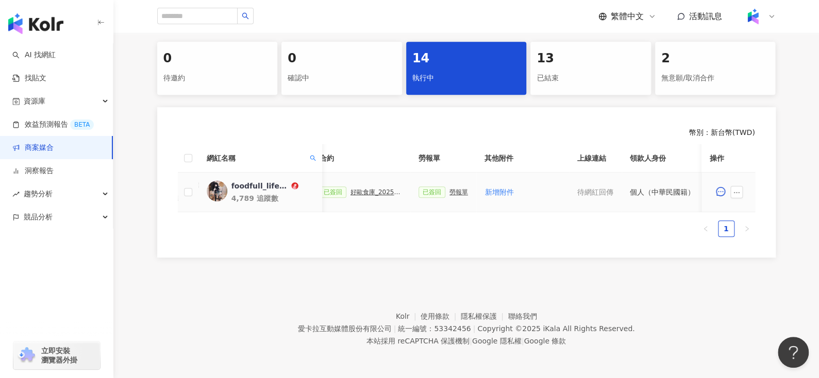
click at [454, 189] on div "勞報單" at bounding box center [458, 192] width 19 height 7
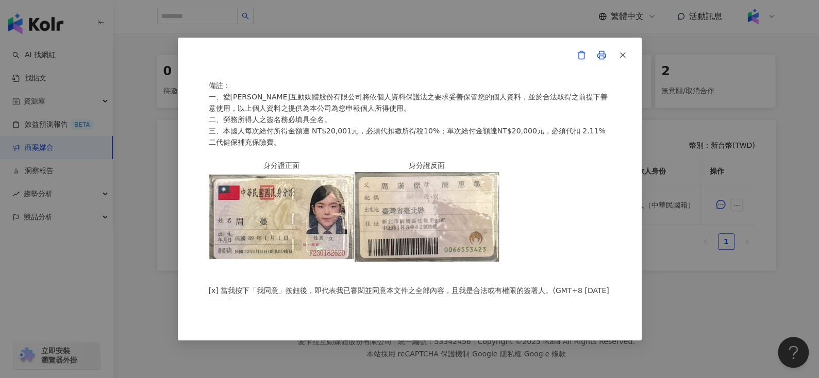
scroll to position [231, 0]
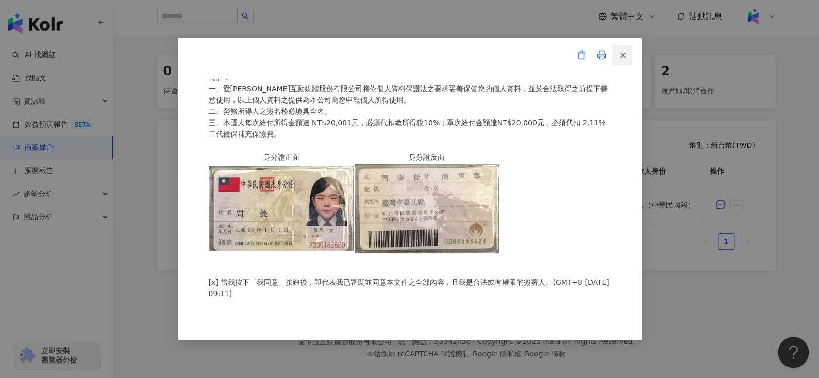
click at [621, 50] on icon "button" at bounding box center [622, 54] width 9 height 9
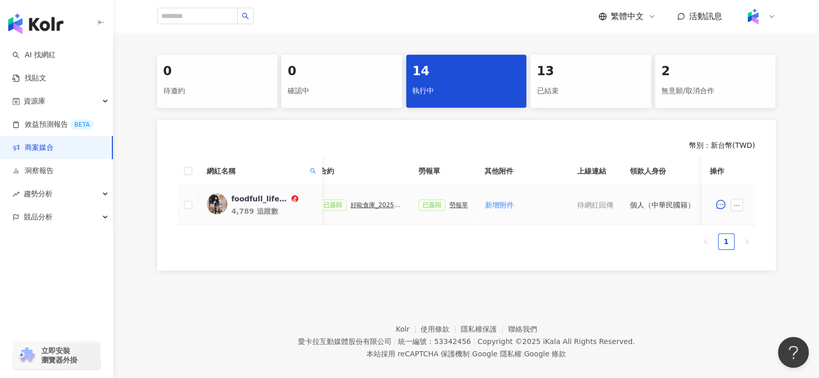
click at [375, 206] on div "好歐食庫_202503_口碑牆專案" at bounding box center [376, 204] width 52 height 7
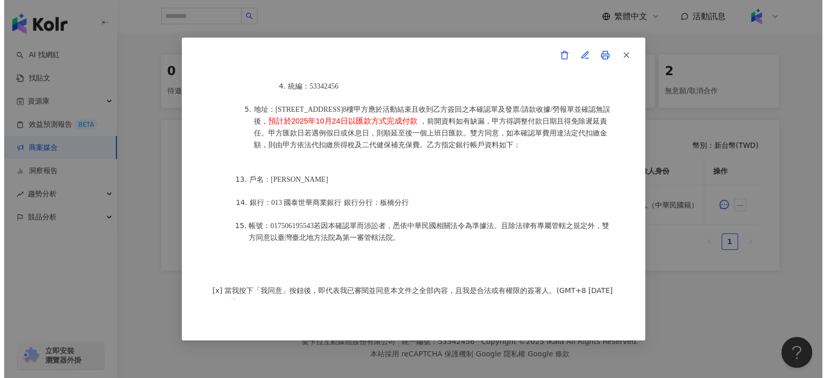
scroll to position [217, 0]
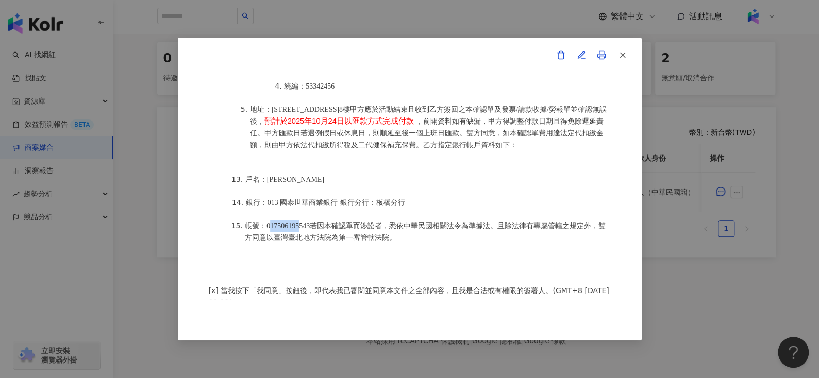
drag, startPoint x: 269, startPoint y: 221, endPoint x: 303, endPoint y: 218, distance: 34.1
click at [303, 222] on span "帳號：017506195543若因本確認單而涉訟者，悉依中華民國相關法令為準據法。且除法律有專屬管轄之規定外，雙方同意以臺灣臺北地方法院為第一審管轄法院。" at bounding box center [425, 232] width 361 height 20
drag, startPoint x: 263, startPoint y: 221, endPoint x: 315, endPoint y: 214, distance: 52.9
click at [315, 222] on span "帳號：017506195543若因本確認單而涉訟者，悉依中華民國相關法令為準據法。且除法律有專屬管轄之規定外，雙方同意以臺灣臺北地方法院為第一審管轄法院。" at bounding box center [425, 232] width 361 height 20
copy span "017506195543"
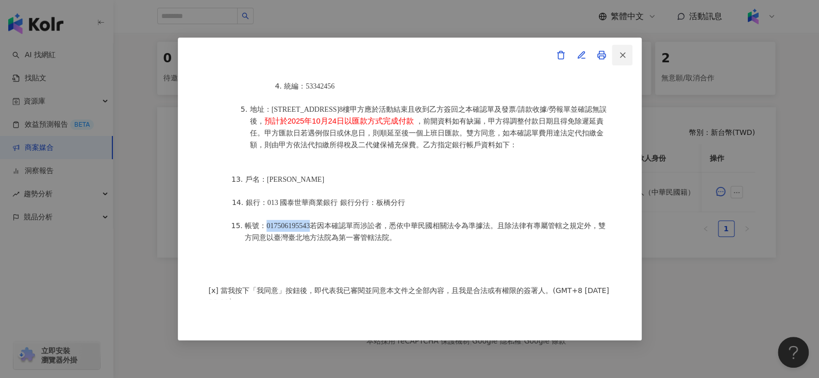
click at [620, 55] on icon "button" at bounding box center [622, 54] width 9 height 9
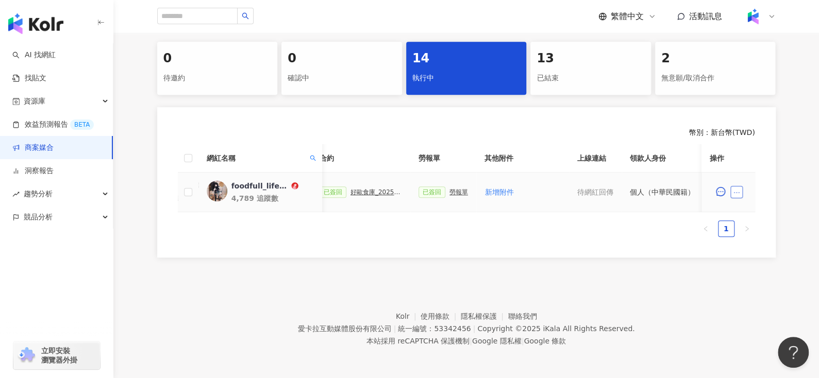
click at [736, 189] on icon "ellipsis" at bounding box center [736, 192] width 7 height 7
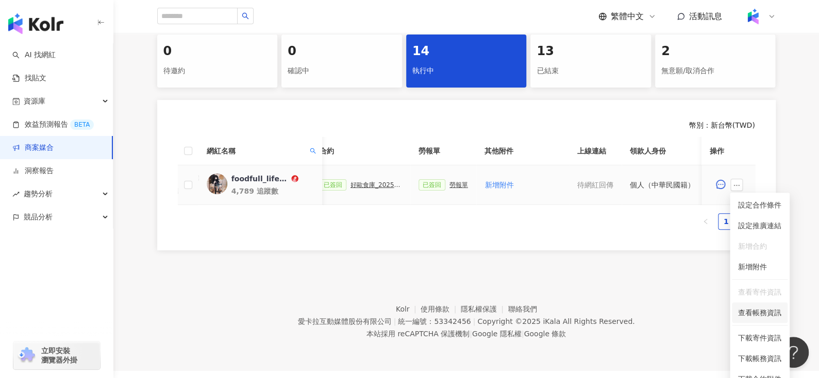
click at [746, 311] on span "查看帳務資訊" at bounding box center [759, 312] width 43 height 11
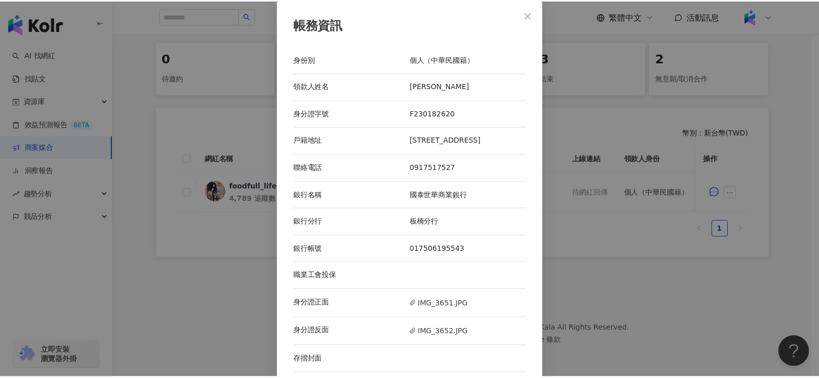
scroll to position [7, 0]
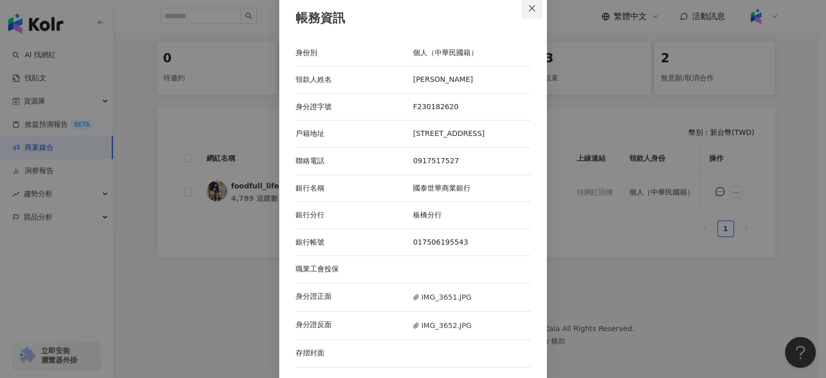
click at [531, 7] on icon "close" at bounding box center [532, 8] width 8 height 8
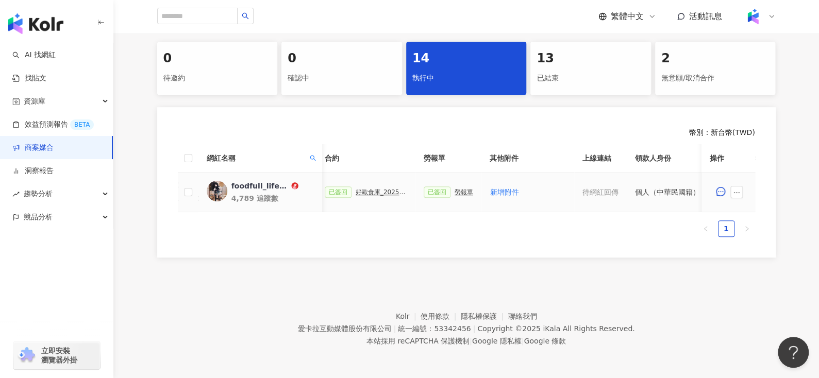
scroll to position [0, 285]
click at [376, 189] on div "好歐食庫_202503_口碑牆專案" at bounding box center [382, 192] width 52 height 7
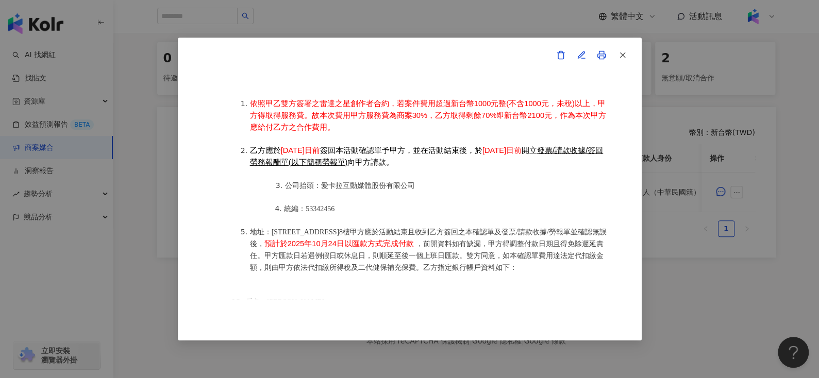
scroll to position [1244, 0]
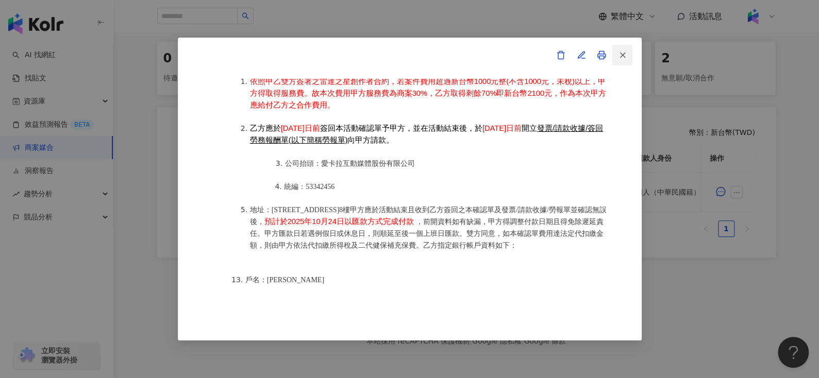
click at [623, 51] on icon "button" at bounding box center [622, 54] width 9 height 9
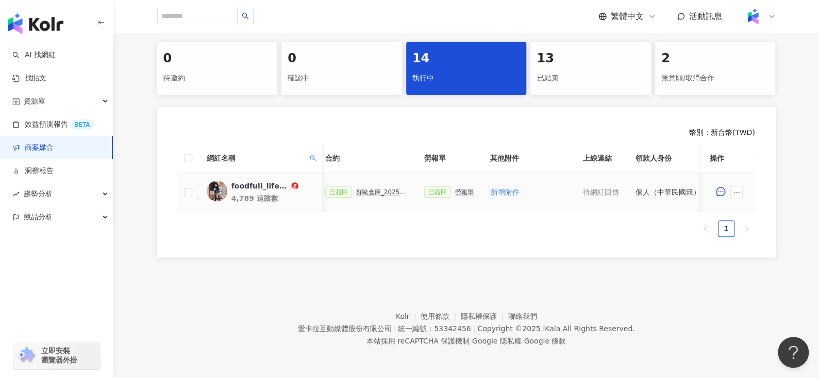
scroll to position [0, 446]
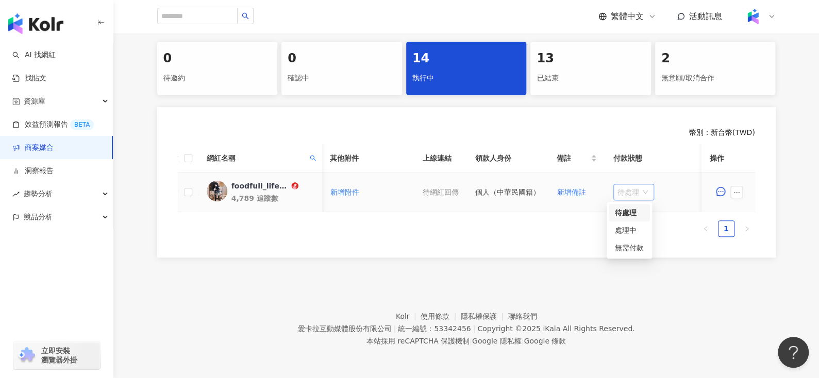
click at [623, 185] on span "待處理" at bounding box center [633, 191] width 32 height 15
click at [623, 225] on div "處理中" at bounding box center [629, 230] width 29 height 11
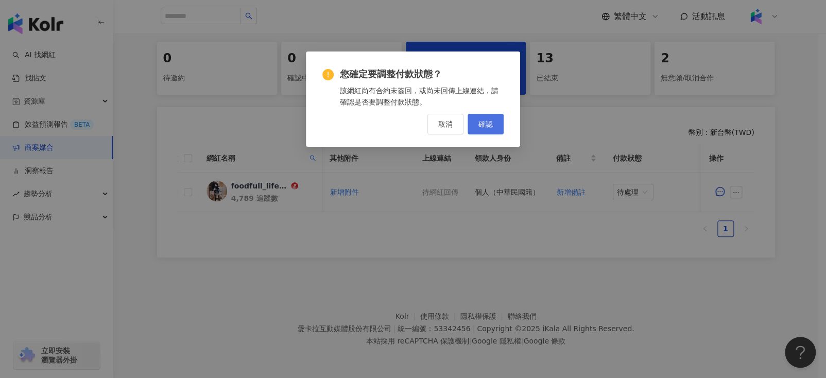
click at [487, 122] on span "確認" at bounding box center [486, 124] width 14 height 8
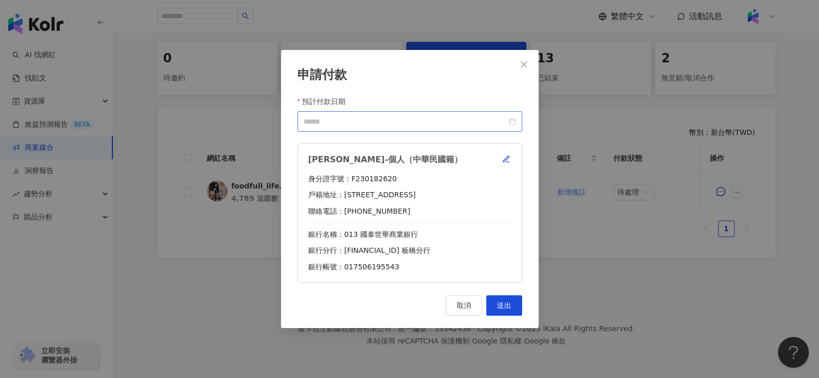
click at [517, 118] on div at bounding box center [409, 121] width 225 height 21
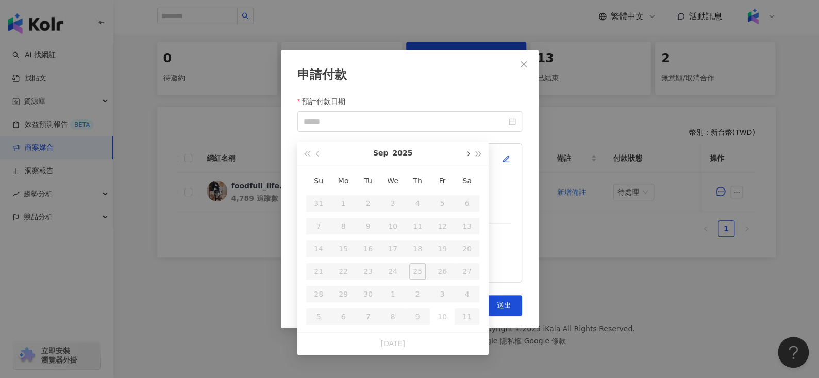
click at [467, 149] on button "button" at bounding box center [466, 153] width 11 height 23
type input "**********"
click at [441, 265] on div "24" at bounding box center [442, 271] width 16 height 16
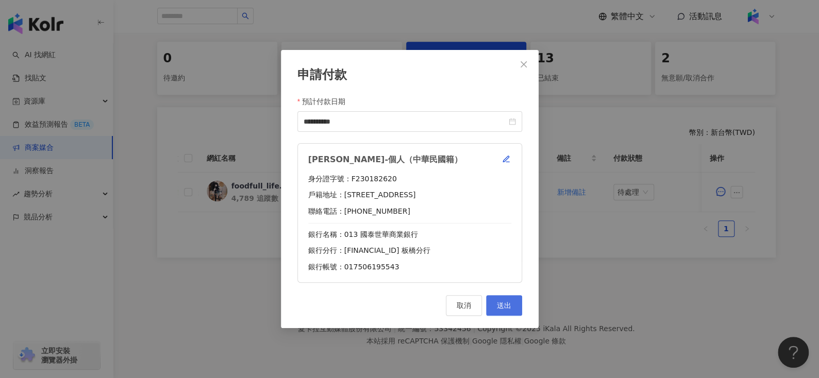
click at [494, 298] on button "送出" at bounding box center [504, 305] width 36 height 21
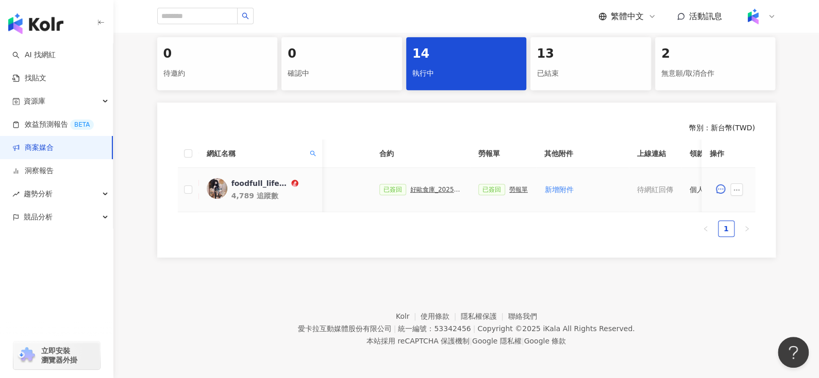
scroll to position [0, 227]
click at [518, 187] on div "勞報單" at bounding box center [522, 189] width 19 height 7
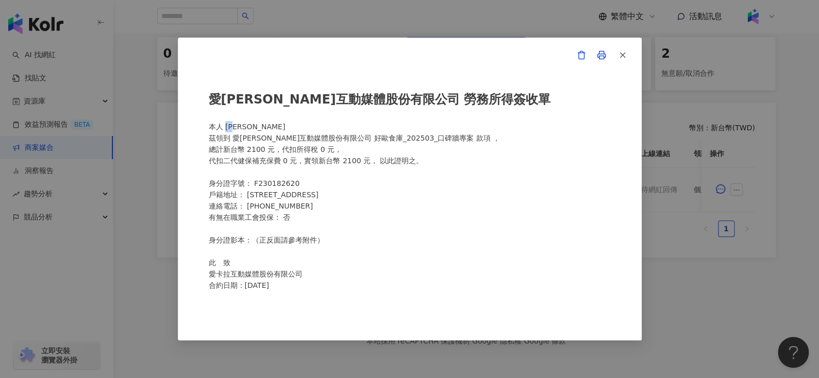
drag, startPoint x: 225, startPoint y: 127, endPoint x: 264, endPoint y: 123, distance: 39.4
click at [264, 123] on div "愛卡拉互動媒體股份有限公司 勞務所得簽收單 本人 周蔓 茲領到 愛卡拉互動媒體股份有限公司 好歐食庫_202503_口碑牆專案 款項 ， 總計新台幣 2100…" at bounding box center [410, 189] width 402 height 220
click at [625, 55] on icon "button" at bounding box center [622, 54] width 9 height 9
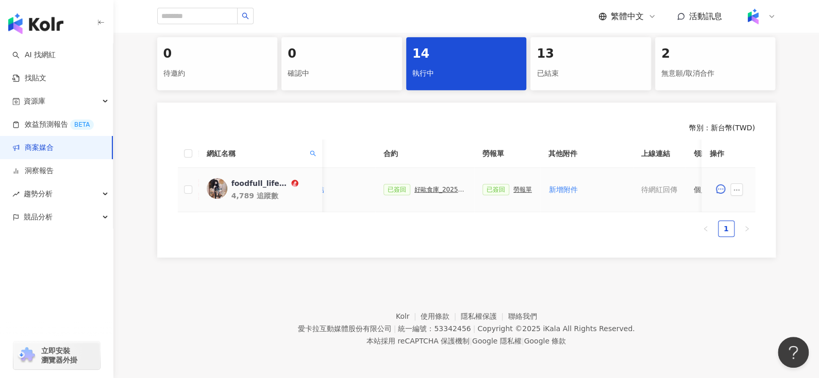
click at [424, 188] on div "好歐食庫_202503_口碑牆專案" at bounding box center [440, 189] width 52 height 7
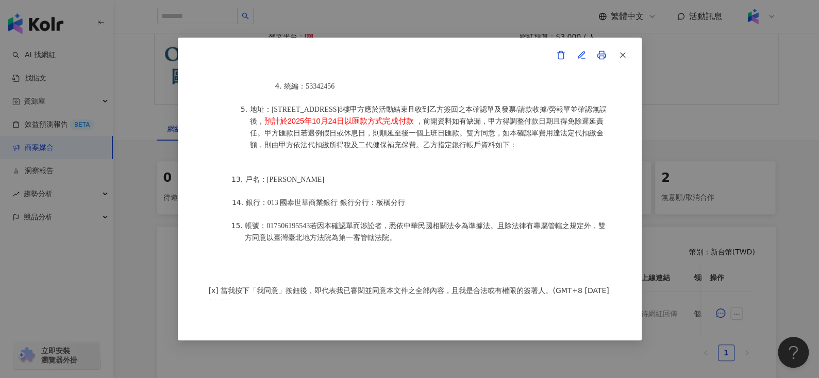
scroll to position [94, 0]
click at [630, 57] on button "button" at bounding box center [622, 55] width 21 height 21
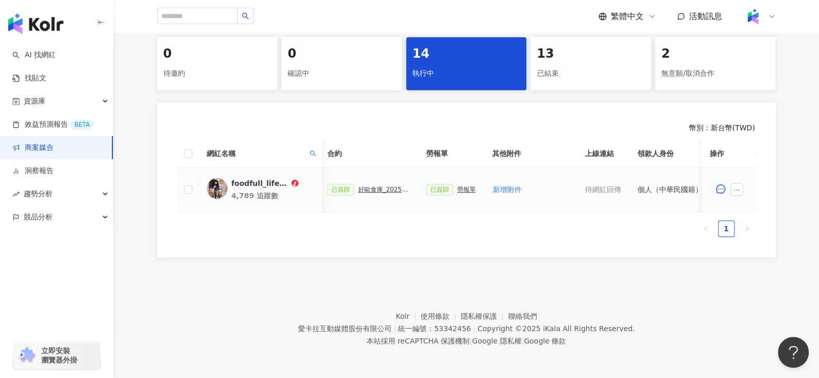
scroll to position [0, 283]
click at [311, 146] on span at bounding box center [312, 153] width 10 height 15
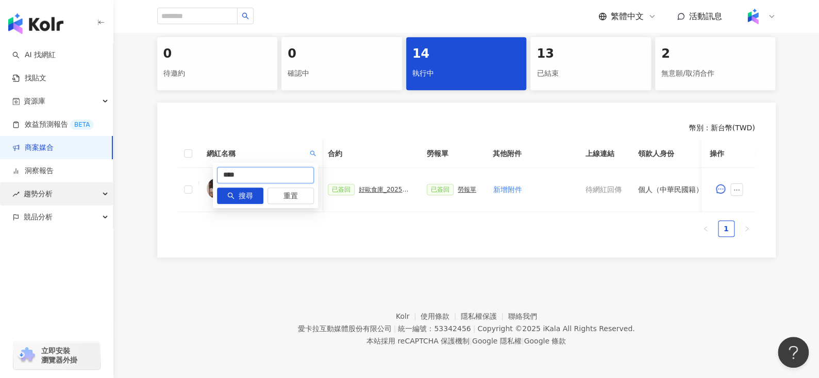
drag, startPoint x: 263, startPoint y: 172, endPoint x: 112, endPoint y: 197, distance: 153.1
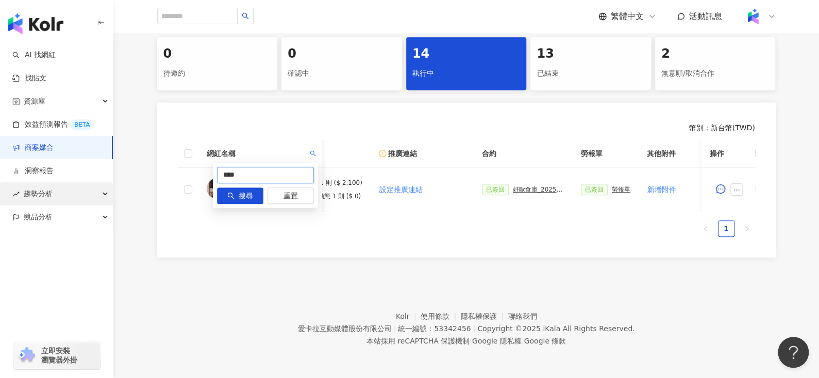
paste input "*"
type input "*****"
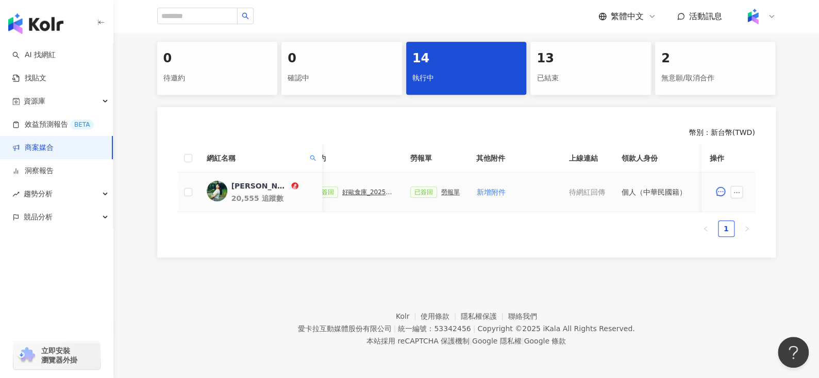
scroll to position [0, 277]
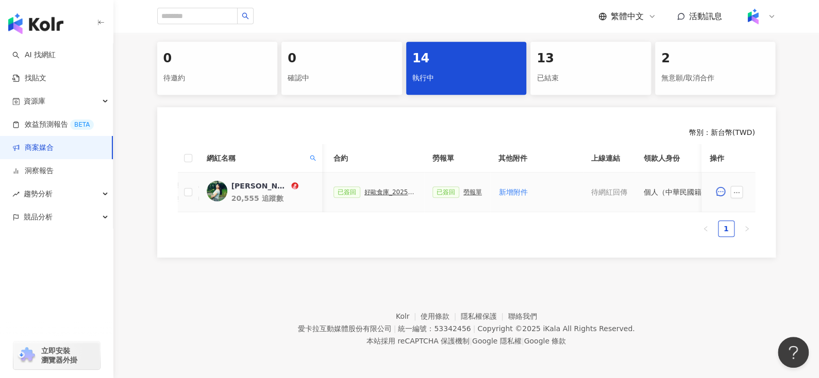
click at [466, 189] on div "勞報單" at bounding box center [472, 192] width 19 height 7
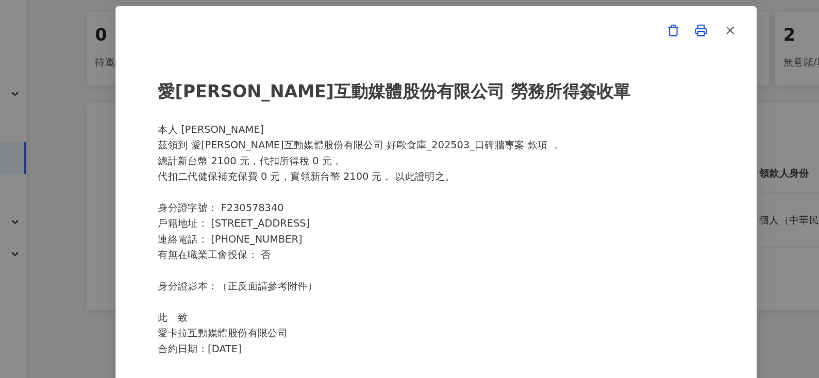
scroll to position [217, 0]
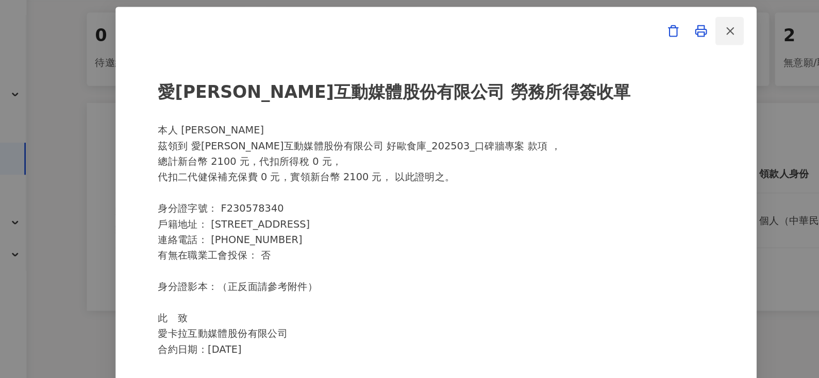
click at [621, 56] on icon "button" at bounding box center [622, 54] width 9 height 9
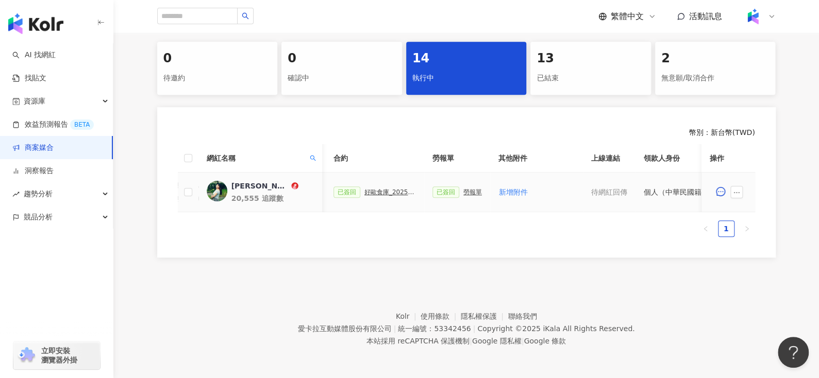
click at [386, 189] on div "好歐食庫_202503_口碑牆專案" at bounding box center [390, 192] width 52 height 7
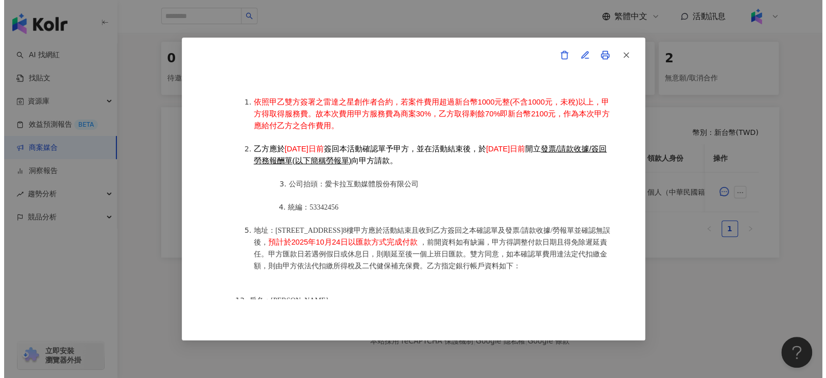
scroll to position [1332, 0]
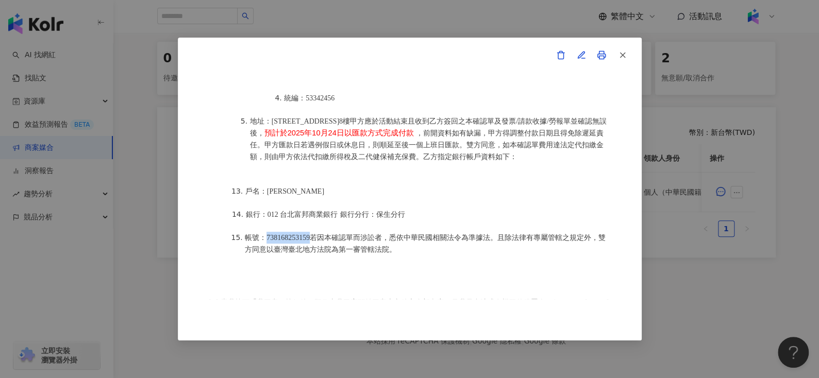
drag, startPoint x: 268, startPoint y: 222, endPoint x: 318, endPoint y: 218, distance: 50.6
click at [318, 234] on span "帳號：738168253159若因本確認單而涉訟者，悉依中華民國相關法令為準據法。且除法律有專屬管轄之規定外，雙方同意以臺灣臺北地方法院為第一審管轄法院。" at bounding box center [425, 244] width 361 height 20
click at [627, 50] on button "button" at bounding box center [622, 55] width 21 height 21
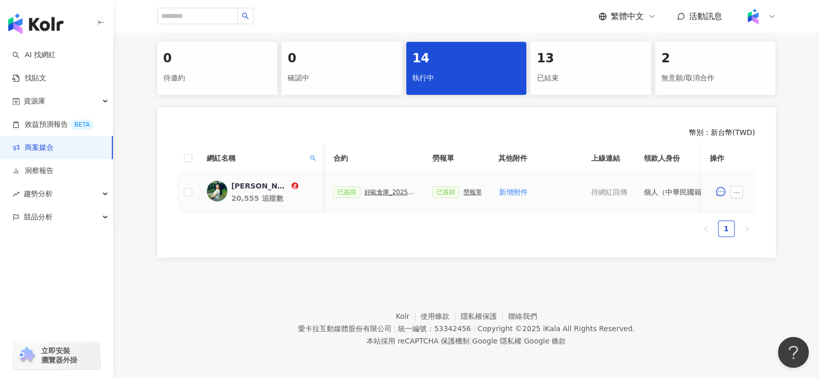
click at [733, 182] on div at bounding box center [727, 192] width 37 height 21
click at [735, 189] on icon "ellipsis" at bounding box center [736, 192] width 7 height 7
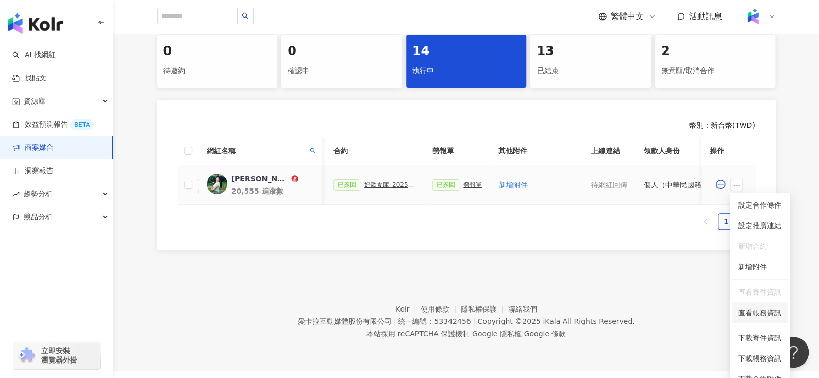
click at [750, 312] on span "查看帳務資訊" at bounding box center [759, 312] width 43 height 11
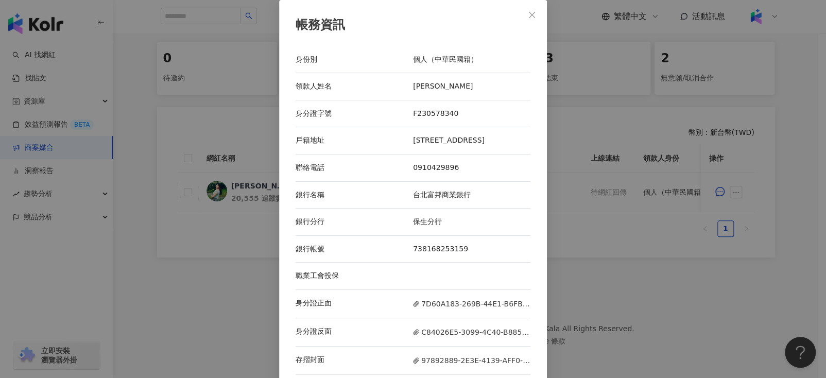
scroll to position [18, 0]
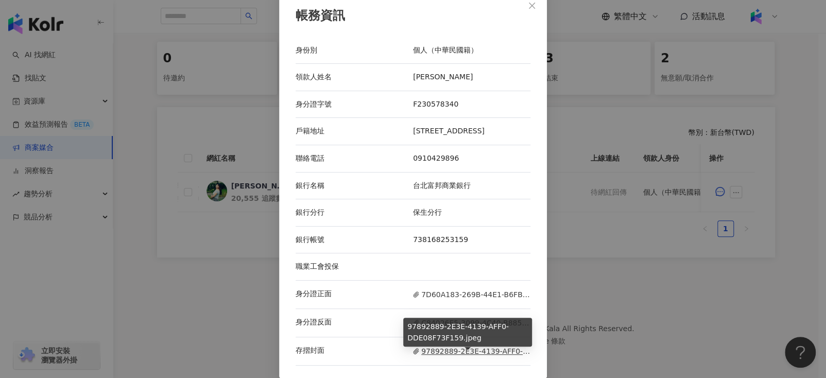
click at [466, 352] on span "97892889-2E3E-4139-AFF0-DDE08F73F159.jpeg" at bounding box center [471, 351] width 117 height 11
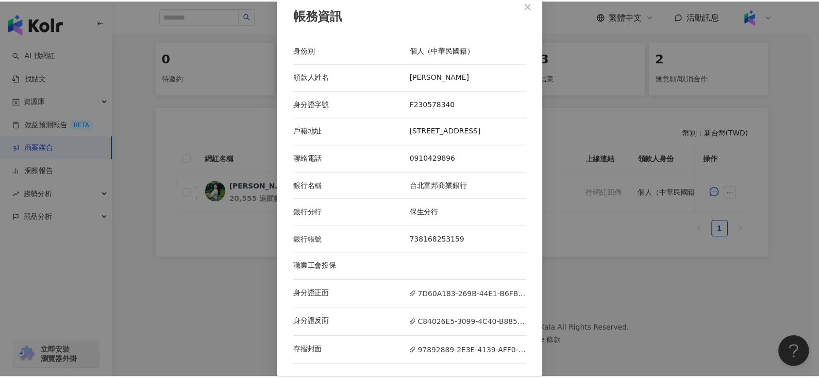
scroll to position [0, 0]
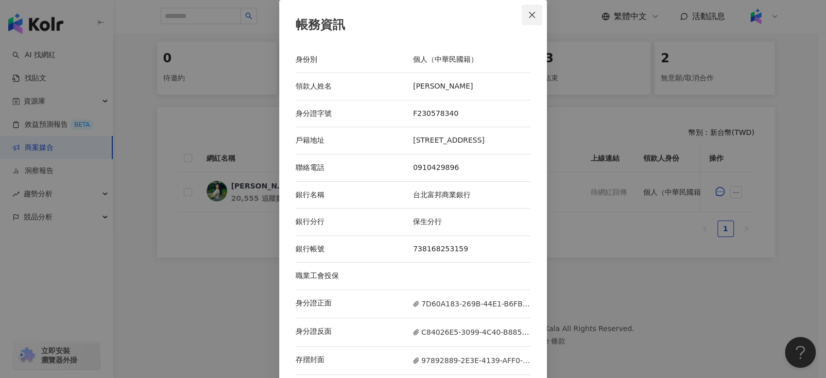
click at [524, 7] on button "Close" at bounding box center [532, 15] width 21 height 21
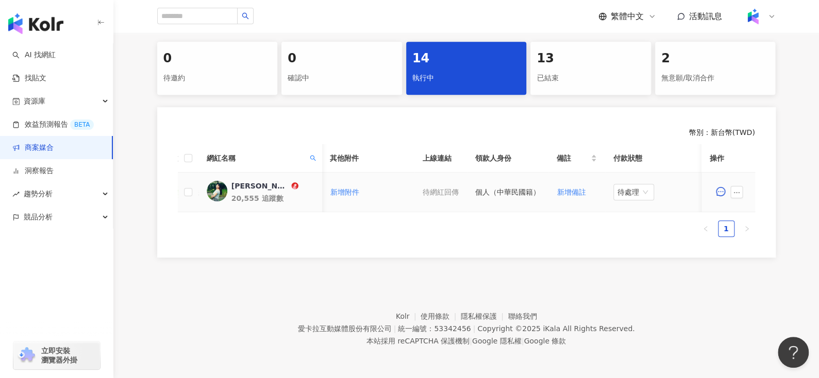
scroll to position [0, 291]
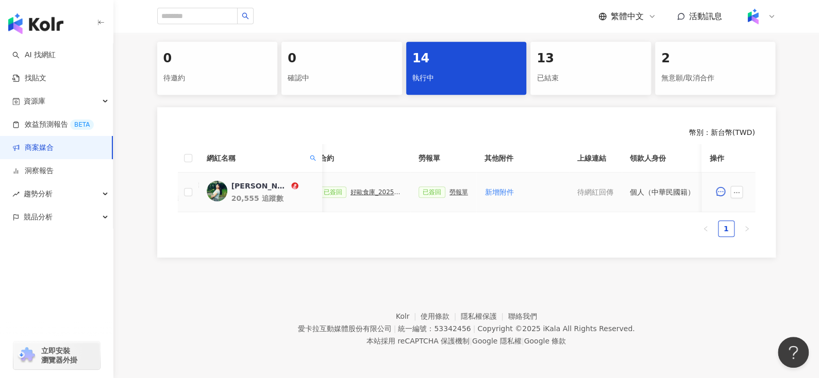
click at [370, 188] on div "已簽回 好歐食庫_202503_口碑牆專案" at bounding box center [360, 192] width 82 height 11
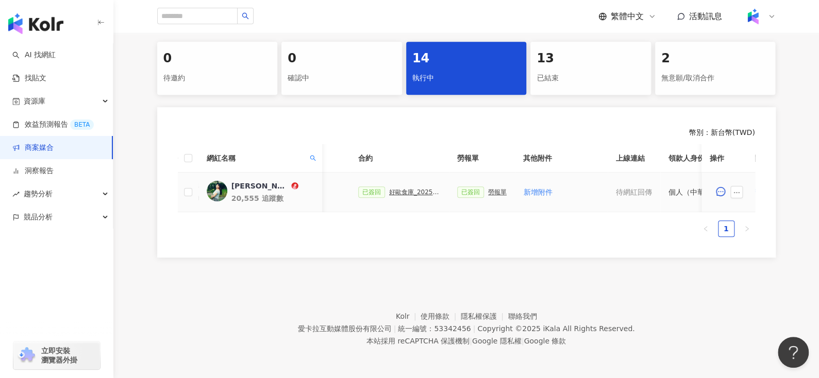
scroll to position [0, 255]
click at [408, 189] on div "好歐食庫_202503_口碑牆專案" at bounding box center [412, 192] width 52 height 7
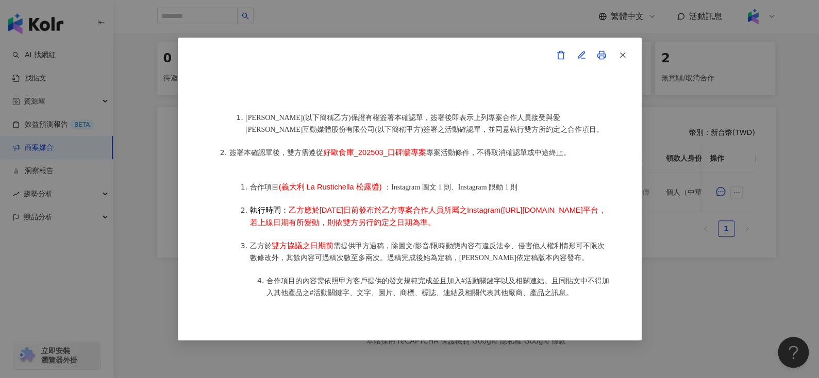
scroll to position [468, 0]
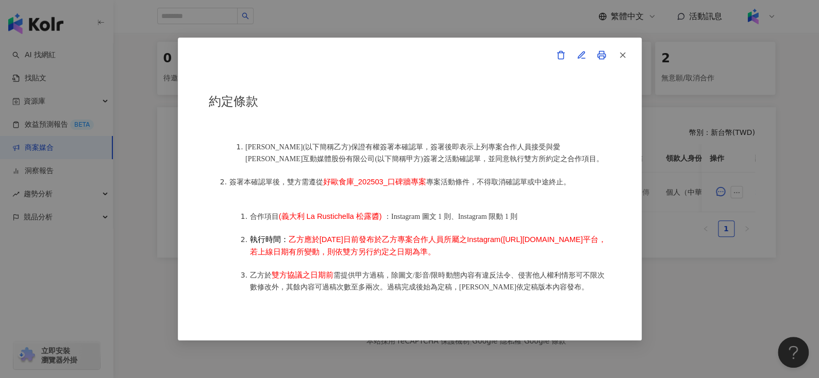
click at [622, 53] on icon "button" at bounding box center [622, 54] width 9 height 9
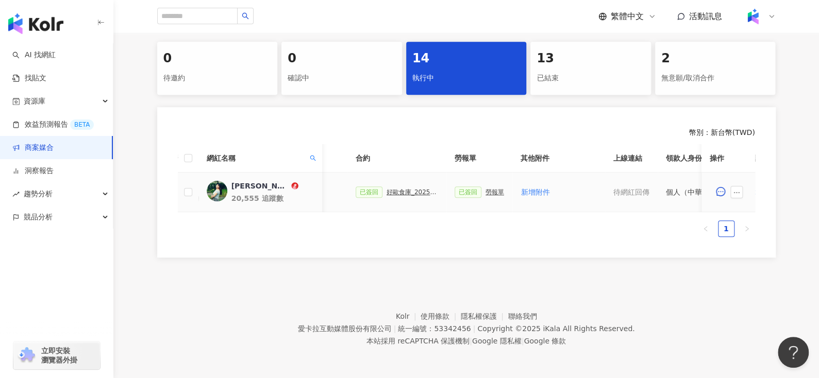
scroll to position [0, 446]
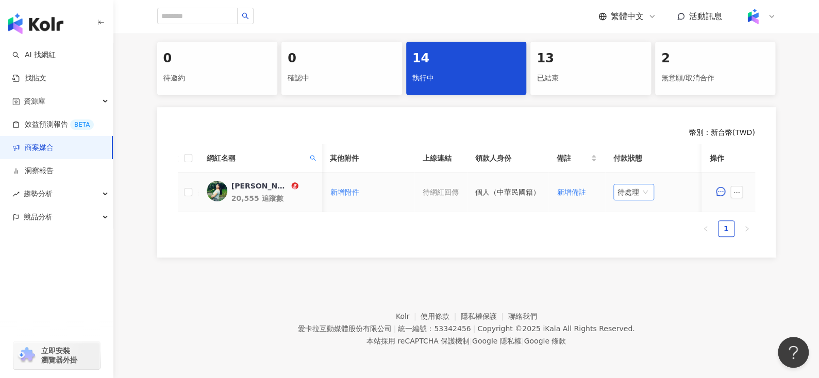
click at [641, 186] on span "待處理" at bounding box center [633, 191] width 32 height 15
click at [635, 225] on div "處理中" at bounding box center [629, 230] width 29 height 11
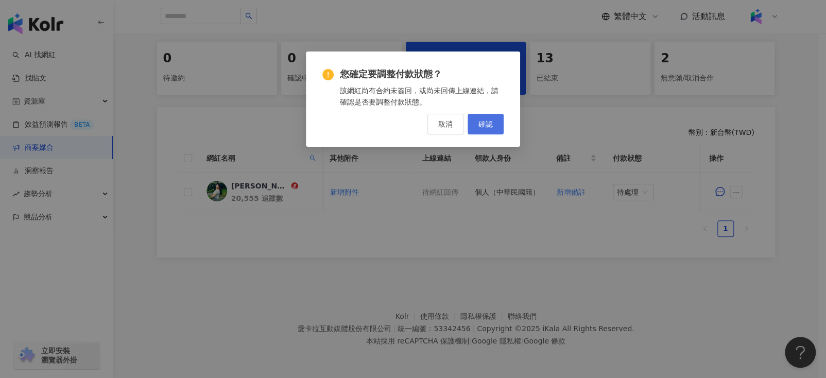
click at [489, 125] on span "確認" at bounding box center [486, 124] width 14 height 8
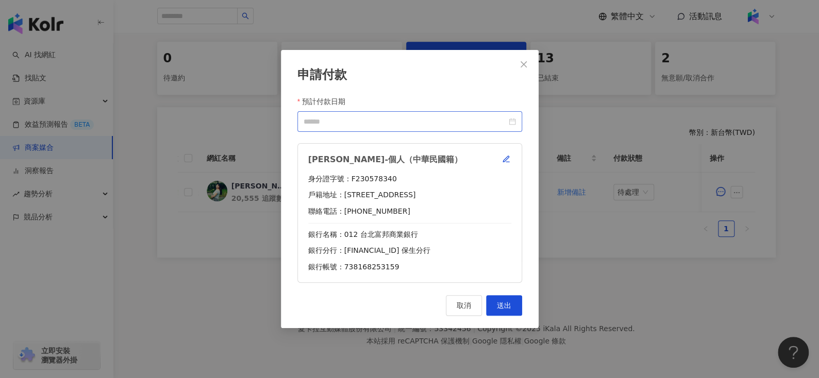
click at [515, 122] on div at bounding box center [409, 121] width 212 height 11
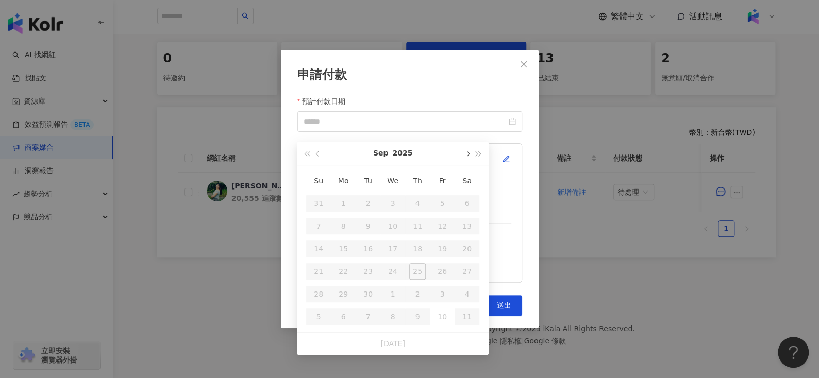
click at [465, 151] on button "button" at bounding box center [466, 153] width 11 height 23
type input "**********"
click at [443, 264] on div "24" at bounding box center [442, 271] width 16 height 16
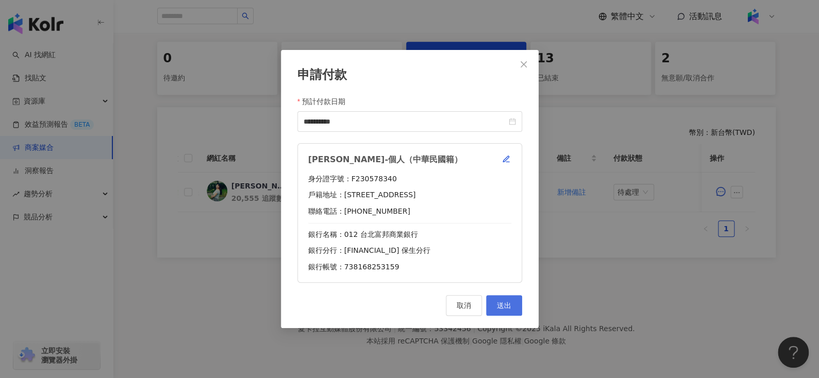
click at [508, 309] on span "送出" at bounding box center [504, 305] width 14 height 8
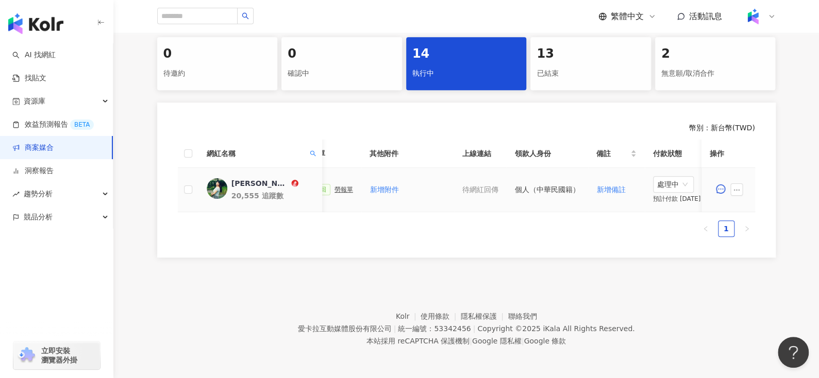
scroll to position [0, 409]
click at [333, 188] on div "勞報單" at bounding box center [341, 189] width 19 height 7
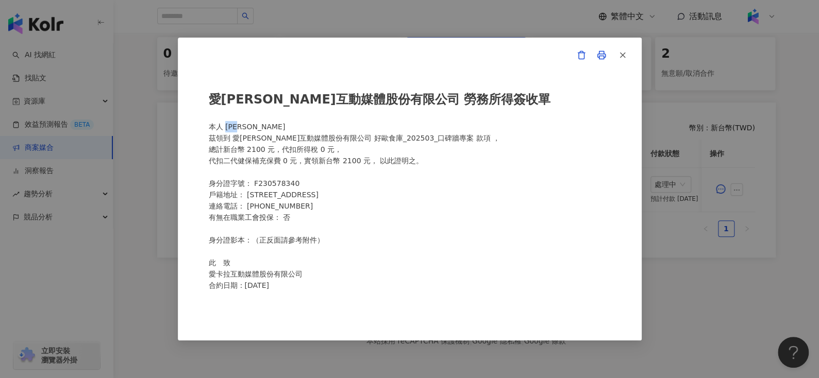
drag, startPoint x: 227, startPoint y: 127, endPoint x: 265, endPoint y: 125, distance: 38.2
click at [265, 125] on div "愛卡拉互動媒體股份有限公司 勞務所得簽收單 本人 曹鳴芳 茲領到 愛卡拉互動媒體股份有限公司 好歐食庫_202503_口碑牆專案 款項 ， 總計新台幣 210…" at bounding box center [410, 189] width 402 height 220
click at [628, 47] on button "button" at bounding box center [622, 55] width 21 height 21
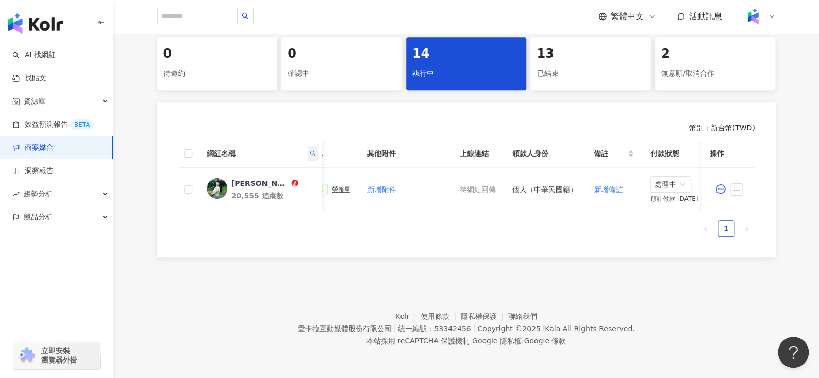
click at [312, 150] on icon "search" at bounding box center [312, 153] width 6 height 6
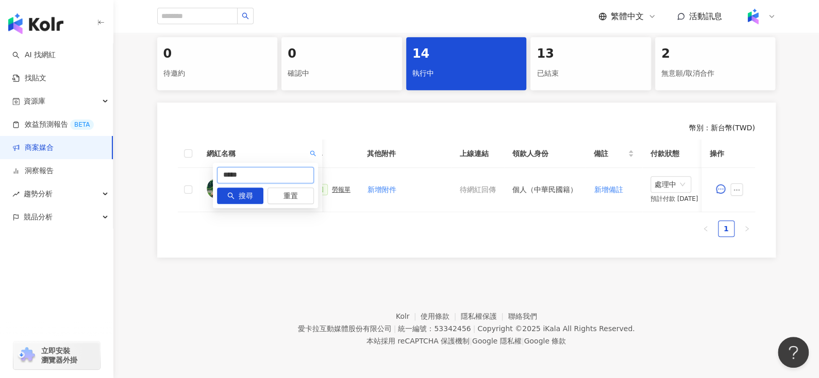
drag, startPoint x: 281, startPoint y: 174, endPoint x: 123, endPoint y: 195, distance: 160.2
paste input "**********"
type input "**********"
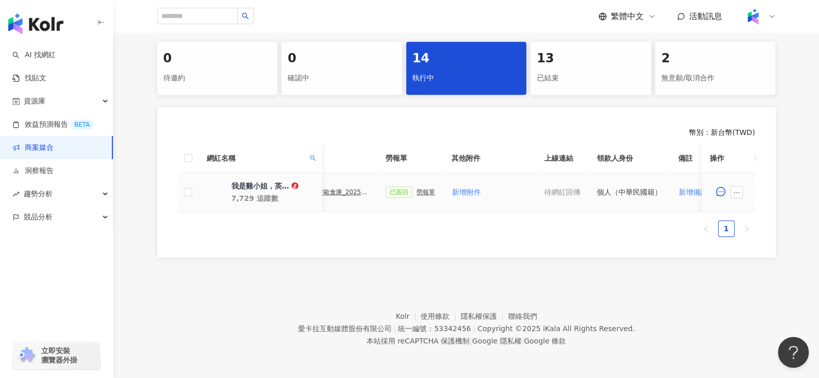
scroll to position [0, 302]
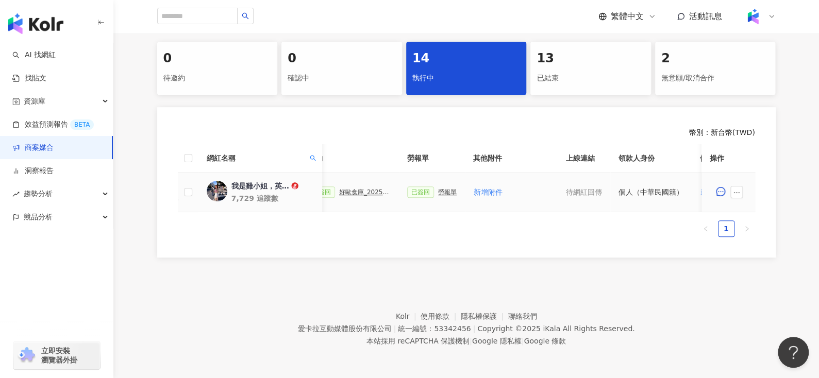
click at [438, 189] on div "勞報單" at bounding box center [447, 192] width 19 height 7
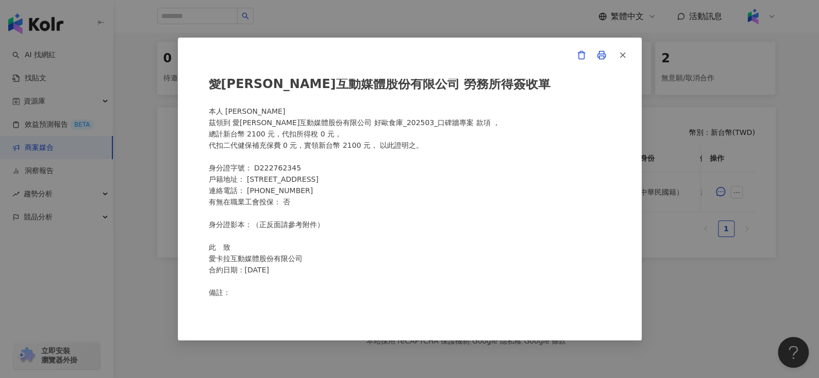
scroll to position [249, 0]
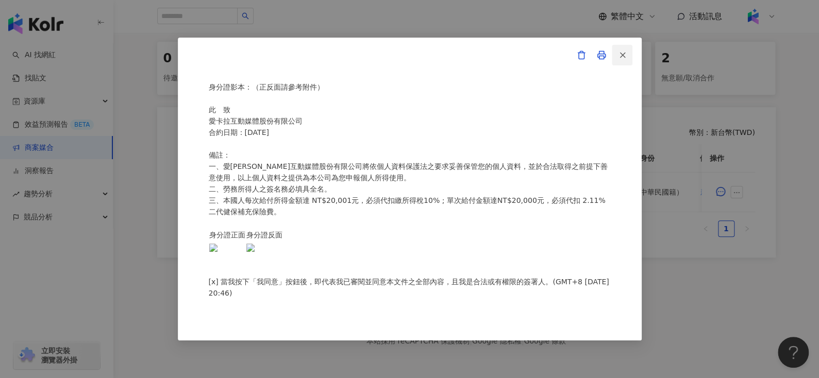
click at [630, 47] on button "button" at bounding box center [622, 55] width 21 height 21
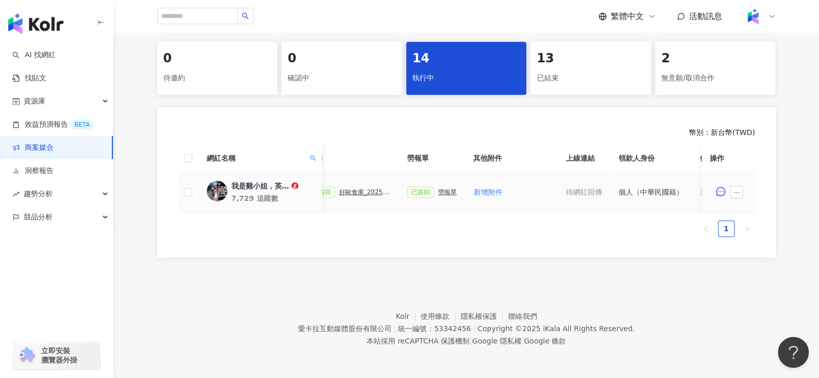
click at [363, 189] on div "好歐食庫_202503_口碑牆專案" at bounding box center [365, 192] width 52 height 7
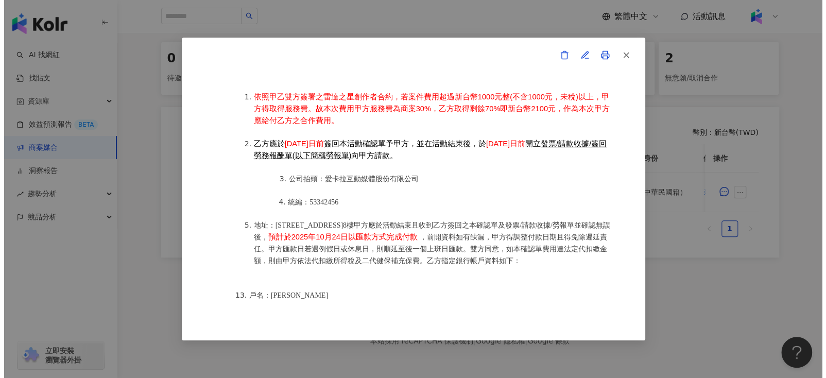
scroll to position [1332, 0]
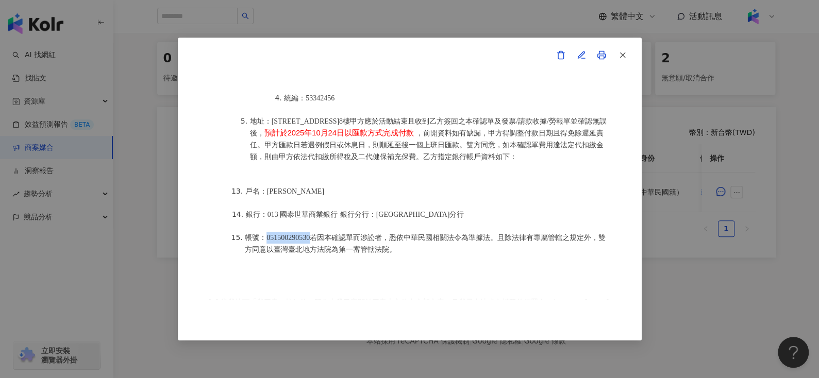
drag, startPoint x: 267, startPoint y: 220, endPoint x: 318, endPoint y: 219, distance: 51.0
click at [318, 234] on span "帳號：051500290530若因本確認單而涉訟者，悉依中華民國相關法令為準據法。且除法律有專屬管轄之規定外，雙方同意以臺灣臺北地方法院為第一審管轄法院。" at bounding box center [425, 244] width 361 height 20
click at [625, 57] on icon "button" at bounding box center [622, 54] width 9 height 9
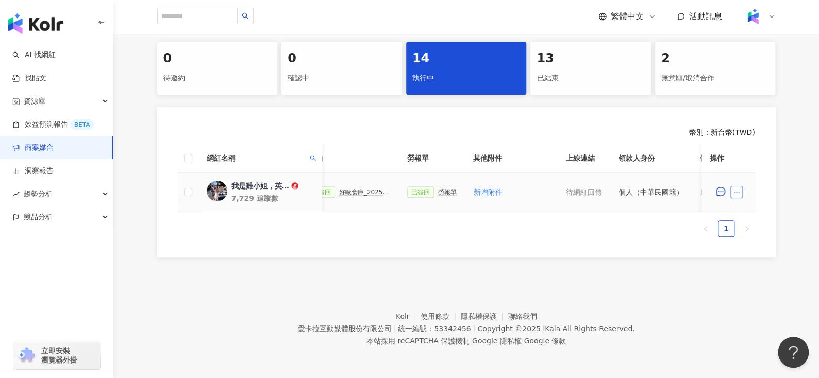
click at [735, 186] on button "button" at bounding box center [736, 192] width 12 height 12
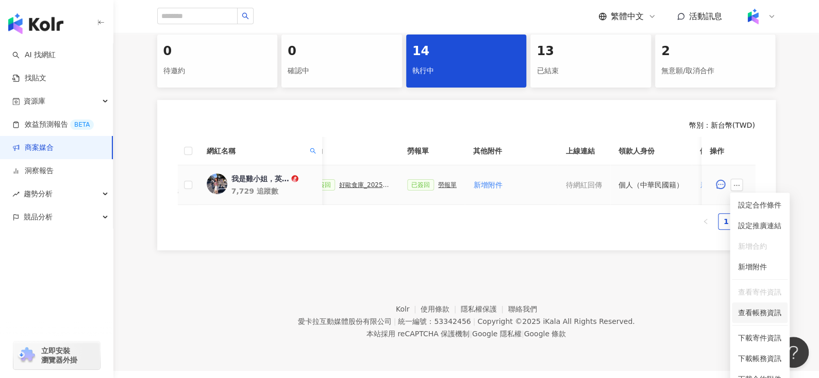
click at [748, 313] on span "查看帳務資訊" at bounding box center [759, 312] width 43 height 11
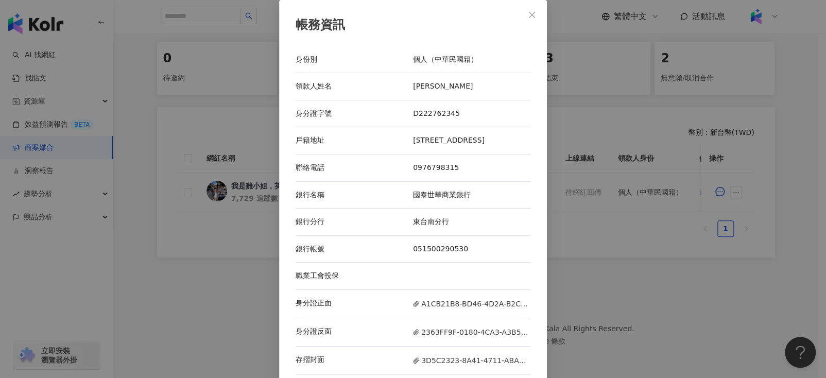
scroll to position [18, 0]
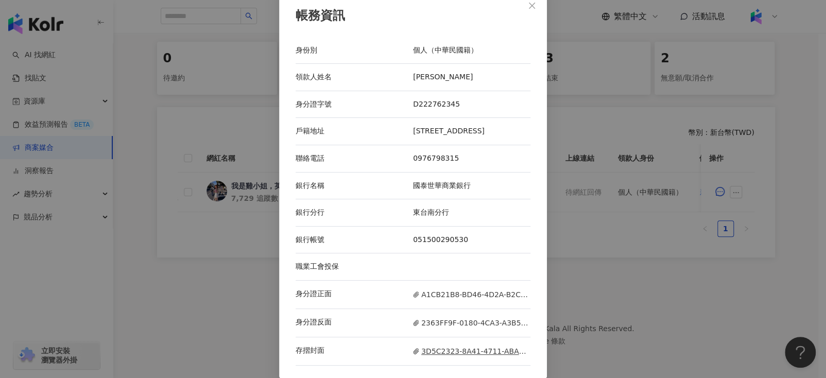
click at [428, 350] on span "3D5C2323-8A41-4711-ABA8-A0601B3F3B4D.jpeg" at bounding box center [471, 351] width 117 height 11
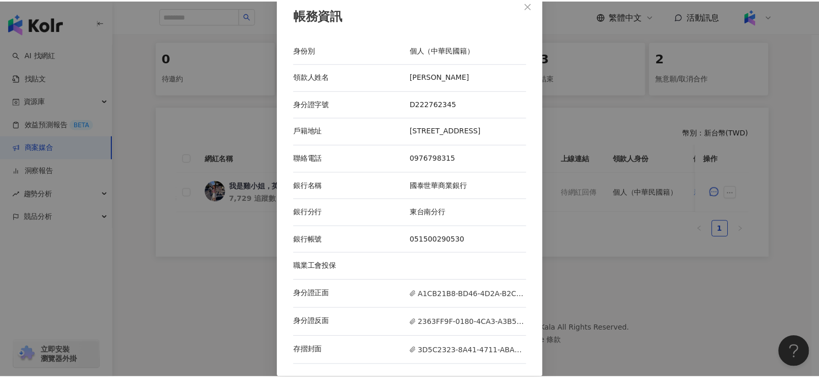
scroll to position [0, 0]
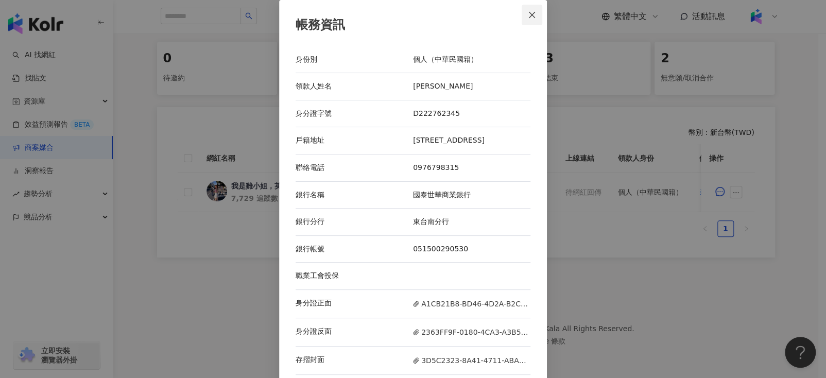
click at [529, 15] on icon "close" at bounding box center [532, 15] width 8 height 8
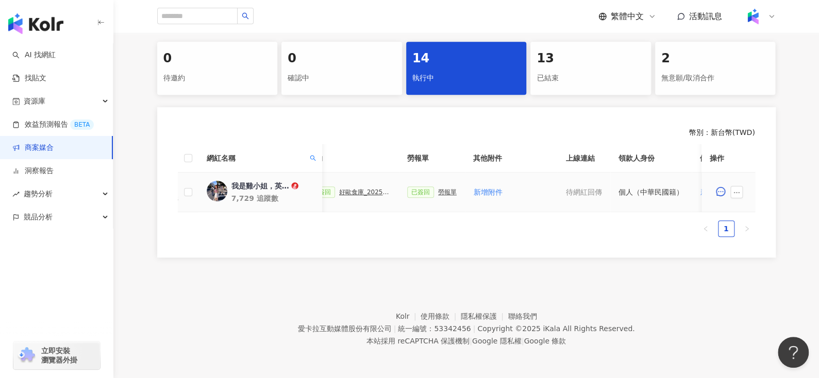
scroll to position [0, 446]
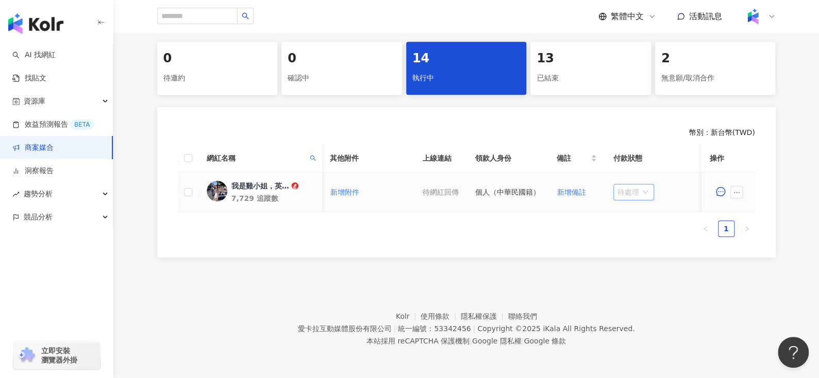
click at [628, 184] on span "待處理" at bounding box center [633, 191] width 32 height 15
click at [628, 225] on div "處理中" at bounding box center [629, 230] width 29 height 11
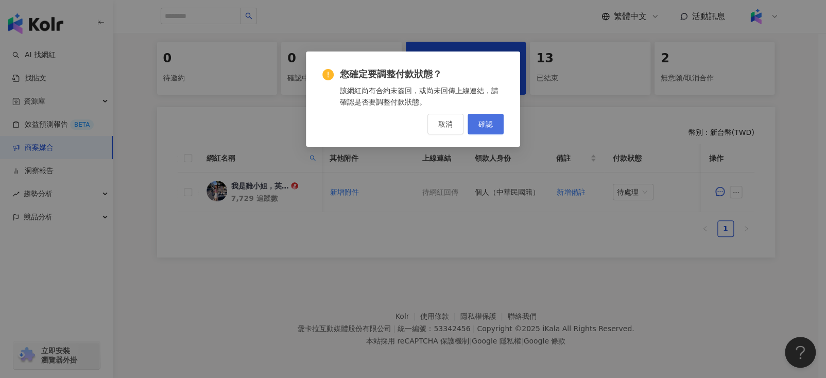
click at [485, 127] on span "確認" at bounding box center [486, 124] width 14 height 8
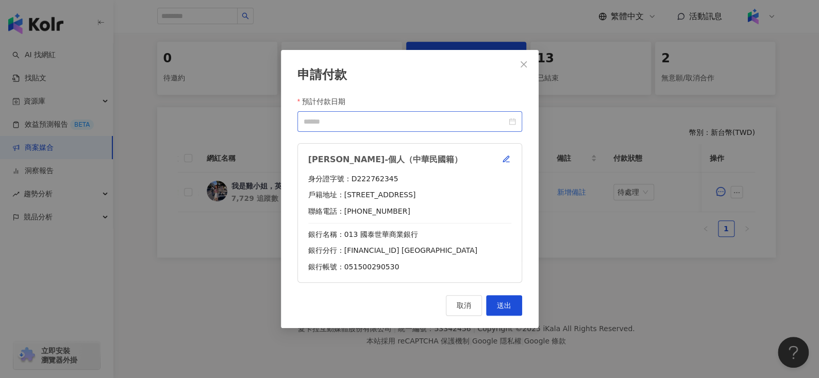
click at [515, 121] on div at bounding box center [409, 121] width 212 height 11
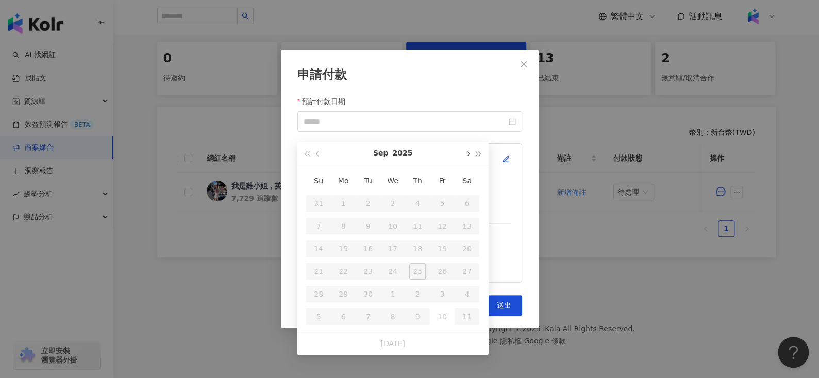
click at [466, 151] on span "button" at bounding box center [466, 153] width 5 height 5
type input "**********"
click at [441, 265] on div "24" at bounding box center [442, 271] width 16 height 16
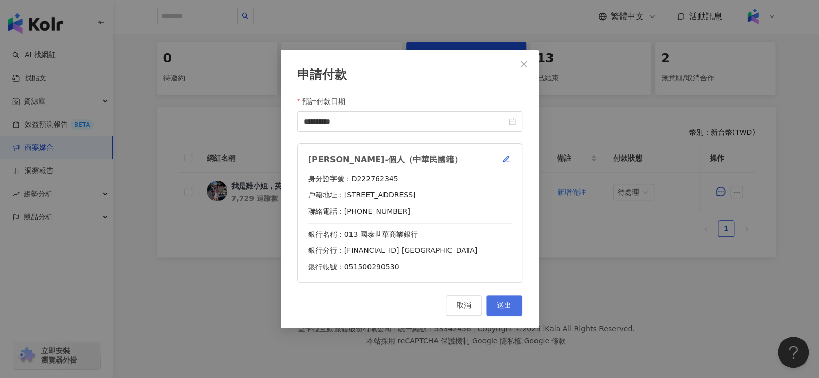
click at [507, 310] on button "送出" at bounding box center [504, 305] width 36 height 21
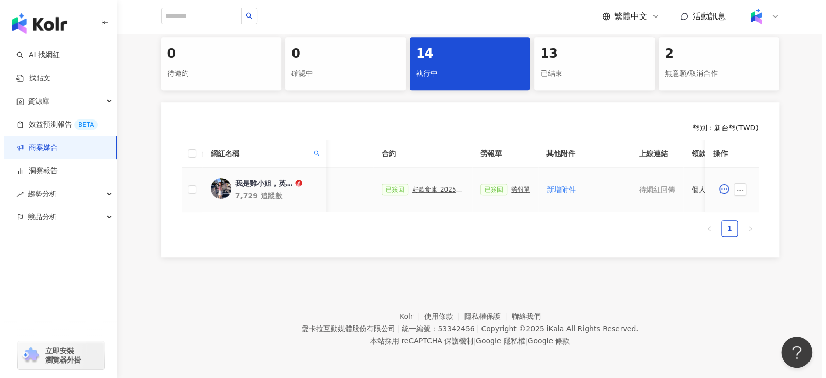
scroll to position [0, 232]
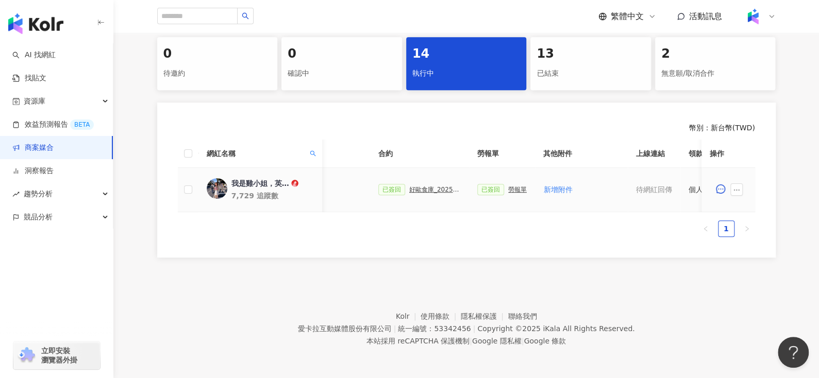
click at [513, 187] on div "勞報單" at bounding box center [517, 189] width 19 height 7
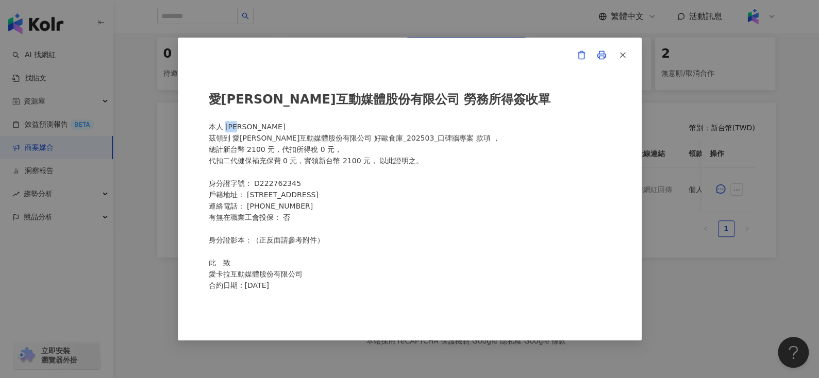
drag, startPoint x: 227, startPoint y: 128, endPoint x: 259, endPoint y: 128, distance: 31.4
click at [259, 128] on div "愛卡拉互動媒體股份有限公司 勞務所得簽收單 本人 蔡季蓉 茲領到 愛卡拉互動媒體股份有限公司 好歐食庫_202503_口碑牆專案 款項 ， 總計新台幣 210…" at bounding box center [410, 189] width 402 height 220
click at [627, 53] on button "button" at bounding box center [622, 55] width 21 height 21
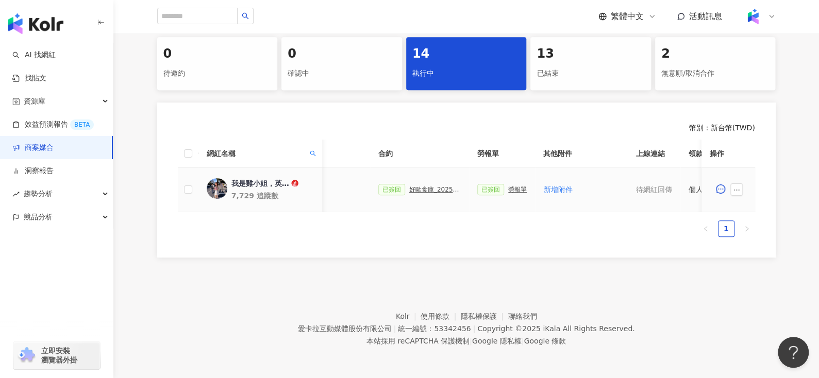
click at [743, 189] on span at bounding box center [738, 189] width 16 height 12
click at [739, 187] on button "button" at bounding box center [736, 189] width 12 height 12
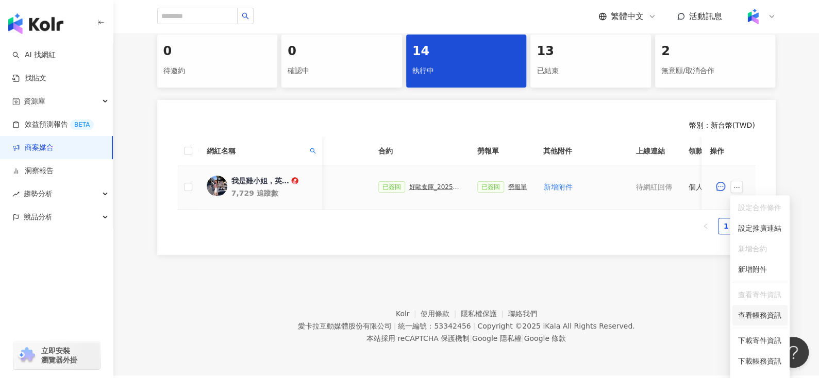
click at [763, 314] on span "查看帳務資訊" at bounding box center [759, 315] width 43 height 11
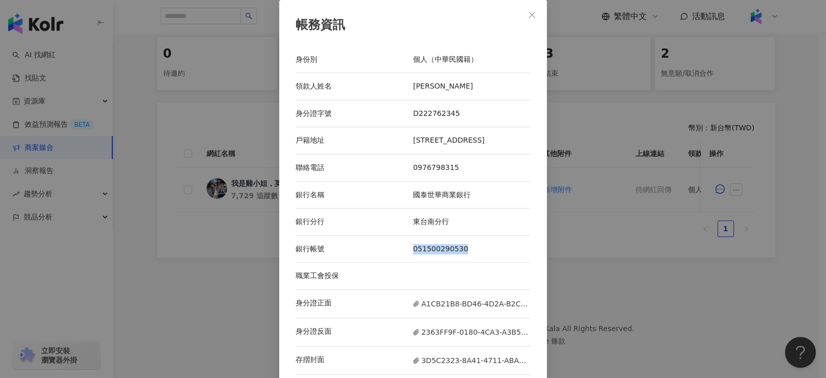
drag, startPoint x: 418, startPoint y: 259, endPoint x: 477, endPoint y: 261, distance: 58.8
click at [477, 255] on div "051500290530" at bounding box center [471, 249] width 117 height 10
drag, startPoint x: 408, startPoint y: 90, endPoint x: 439, endPoint y: 84, distance: 31.5
click at [439, 84] on div "領款人姓名 蔡季蓉" at bounding box center [413, 86] width 235 height 27
drag, startPoint x: 409, startPoint y: 114, endPoint x: 471, endPoint y: 114, distance: 61.8
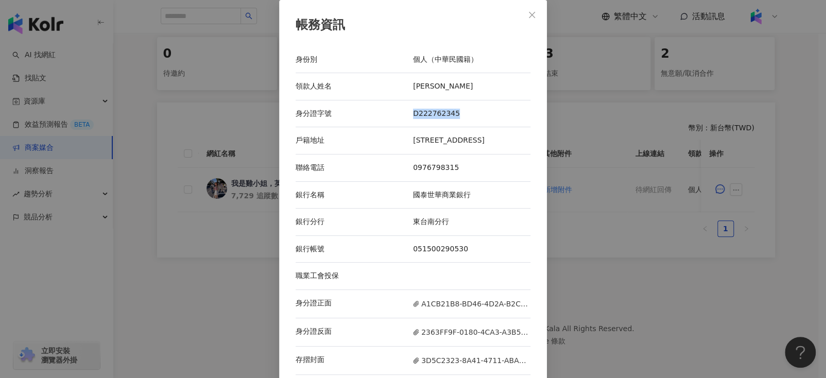
click at [471, 114] on div "D222762345" at bounding box center [471, 114] width 117 height 10
drag, startPoint x: 428, startPoint y: 140, endPoint x: 448, endPoint y: 148, distance: 21.0
click at [448, 146] on div "70175台南市東區富農街一段258巷五號" at bounding box center [471, 141] width 117 height 10
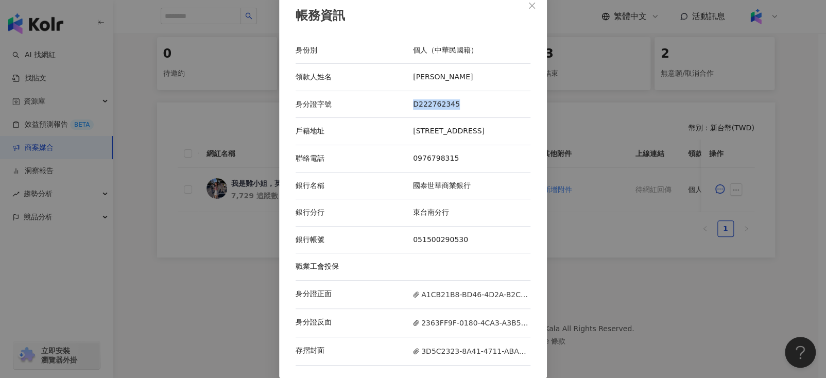
scroll to position [18, 0]
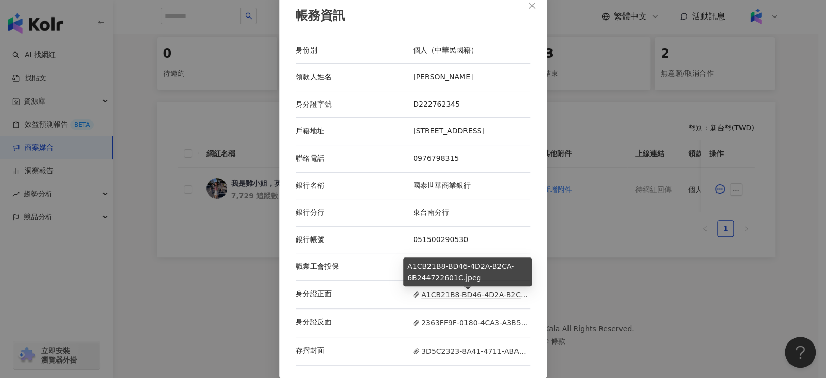
click at [435, 297] on span "A1CB21B8-BD46-4D2A-B2CA-6B244722601C.jpeg" at bounding box center [471, 294] width 117 height 11
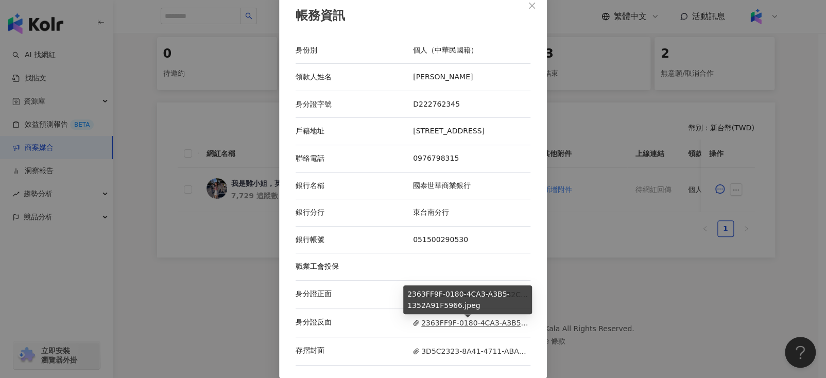
click at [424, 318] on span "2363FF9F-0180-4CA3-A3B5-1352A91F5966.jpeg" at bounding box center [471, 322] width 117 height 11
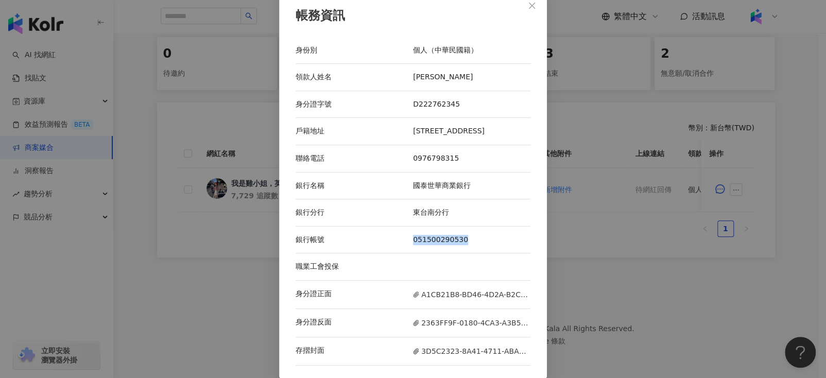
drag, startPoint x: 412, startPoint y: 240, endPoint x: 479, endPoint y: 242, distance: 67.0
click at [479, 242] on div "銀行帳號 051500290530" at bounding box center [413, 240] width 235 height 27
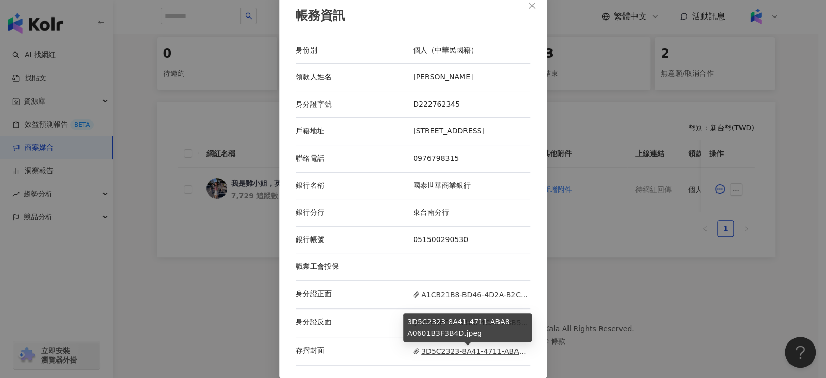
click at [426, 349] on span "3D5C2323-8A41-4711-ABA8-A0601B3F3B4D.jpeg" at bounding box center [471, 351] width 117 height 11
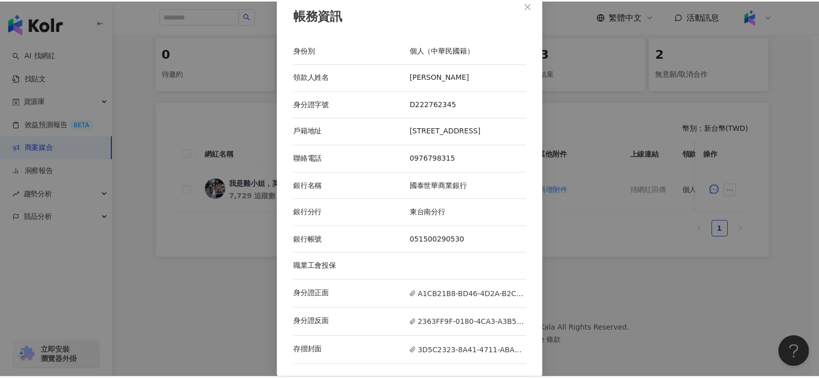
scroll to position [0, 0]
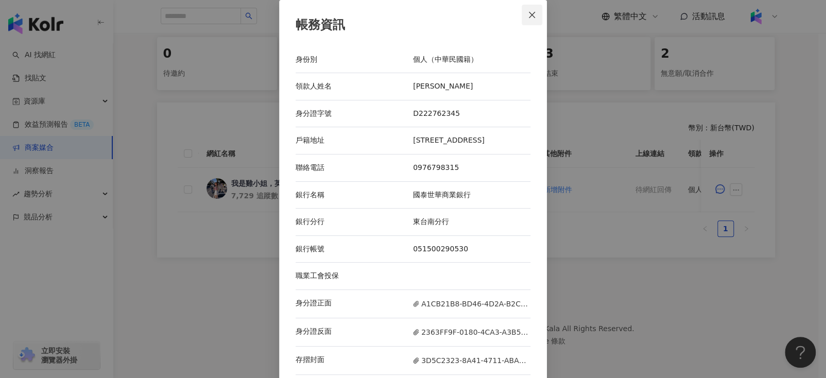
click at [523, 12] on span "Close" at bounding box center [532, 15] width 21 height 8
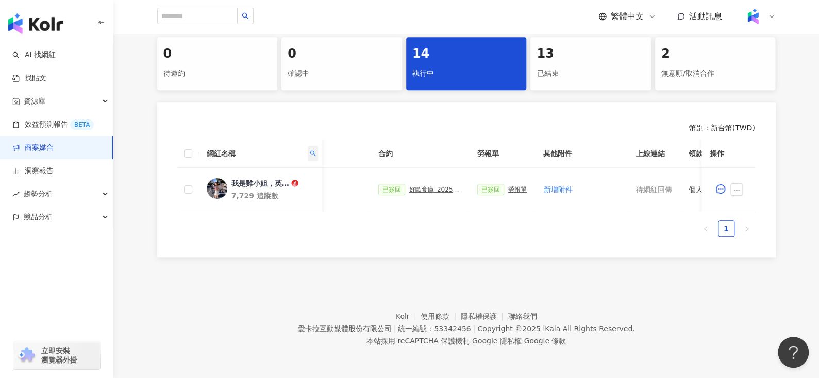
click at [309, 150] on icon "search" at bounding box center [312, 153] width 6 height 6
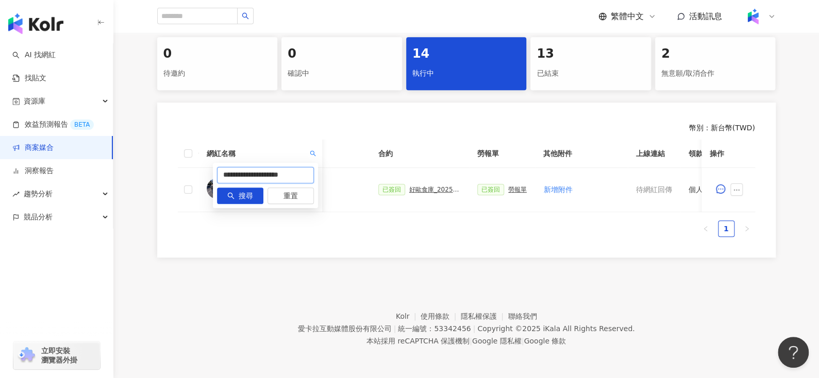
click at [310, 171] on input "**********" at bounding box center [265, 175] width 97 height 16
paste input "text"
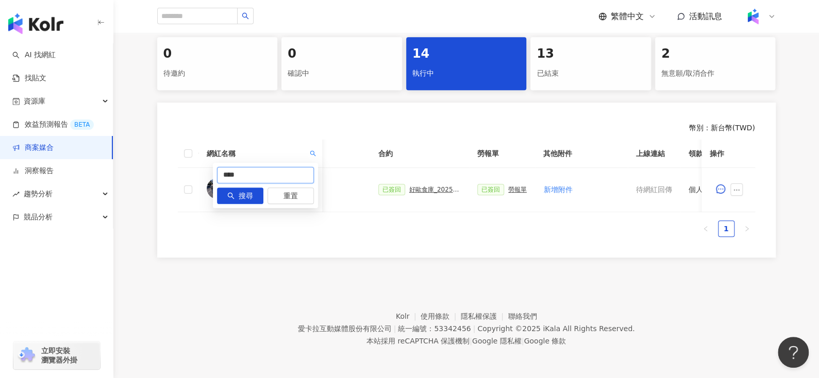
type input "****"
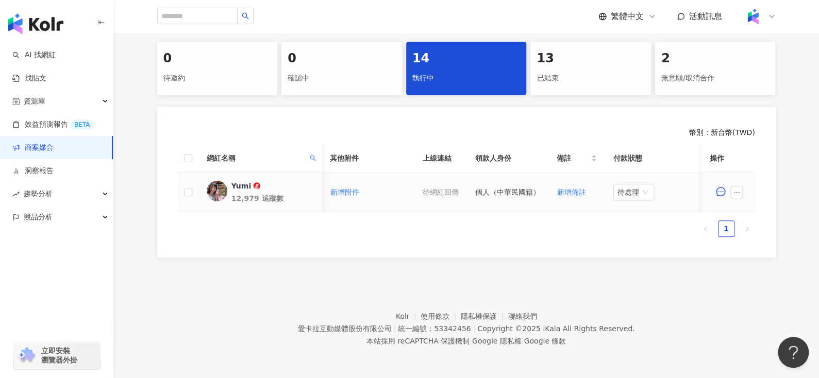
scroll to position [0, 347]
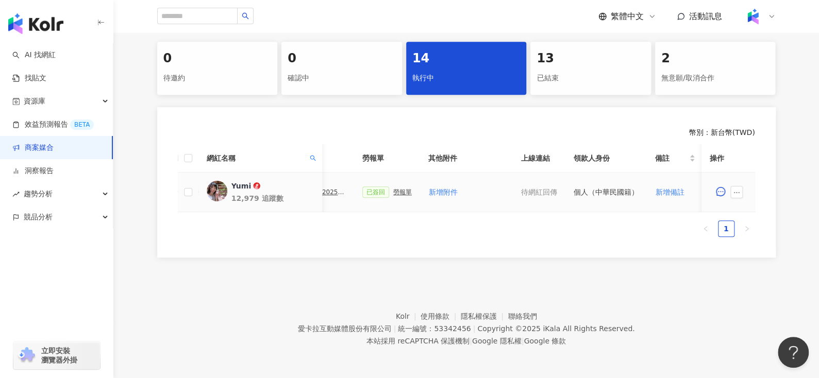
click at [393, 189] on div "勞報單" at bounding box center [402, 192] width 19 height 7
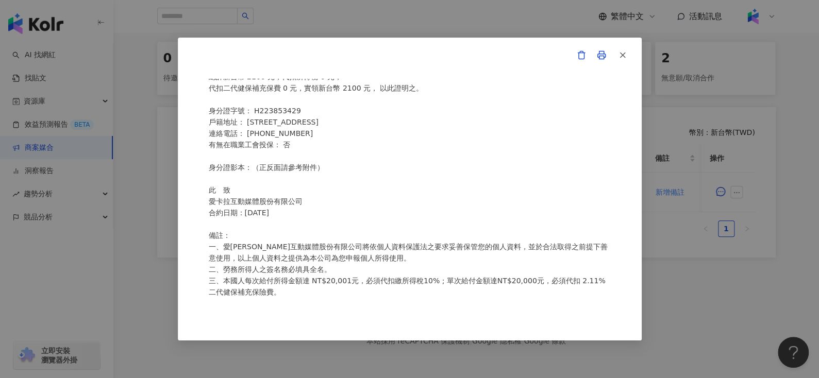
scroll to position [0, 0]
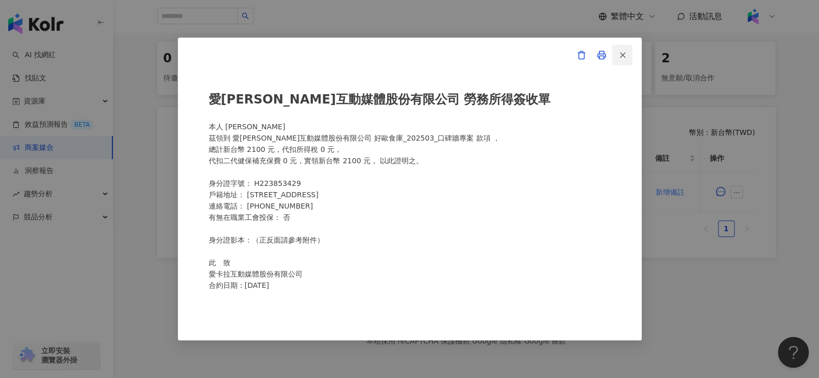
click at [625, 55] on icon "button" at bounding box center [622, 54] width 9 height 9
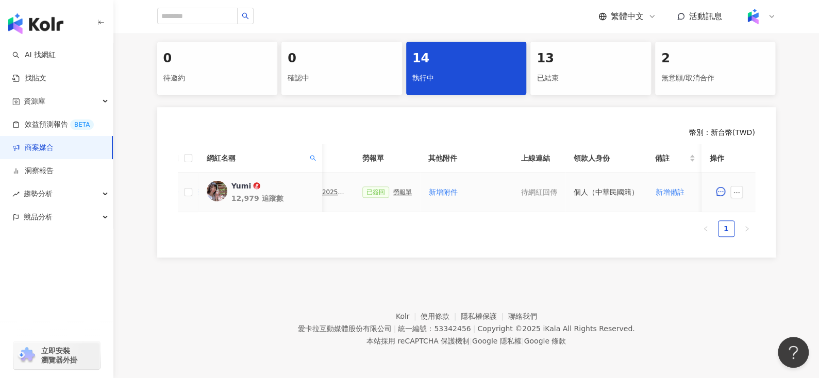
click at [393, 189] on div "勞報單" at bounding box center [402, 192] width 19 height 7
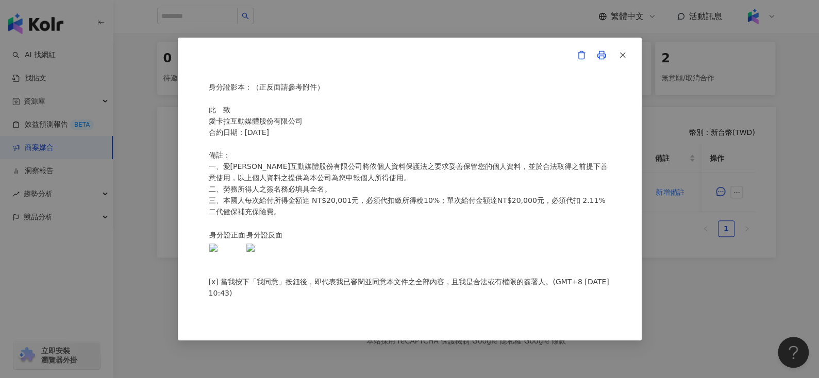
click at [614, 59] on button "button" at bounding box center [622, 55] width 21 height 21
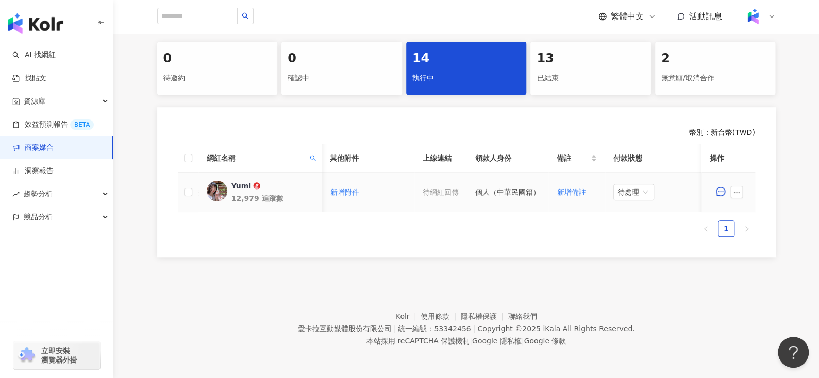
click at [564, 188] on tr "Yumi 12,979 追蹤數 $2,100 貼文 1 則 ($ 2,100) 限時動態 1 則 ($ 0) 設定推廣連結 已簽回 好歐食庫_202503_口…" at bounding box center [246, 193] width 1029 height 40
click at [617, 187] on span "待處理" at bounding box center [633, 191] width 32 height 15
click at [636, 226] on div "處理中" at bounding box center [629, 230] width 29 height 11
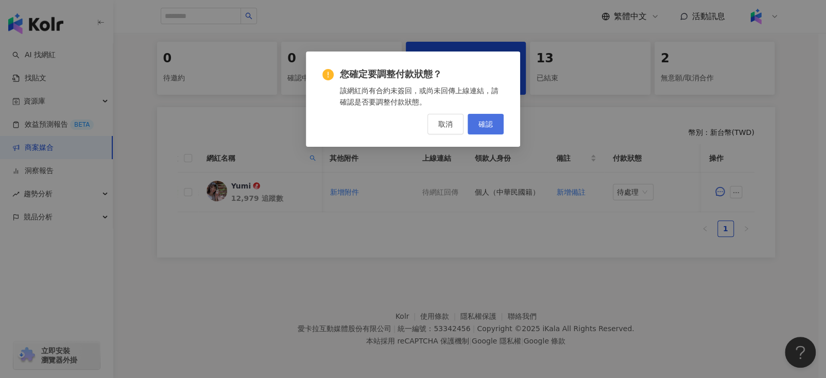
click at [484, 114] on button "確認" at bounding box center [486, 124] width 36 height 21
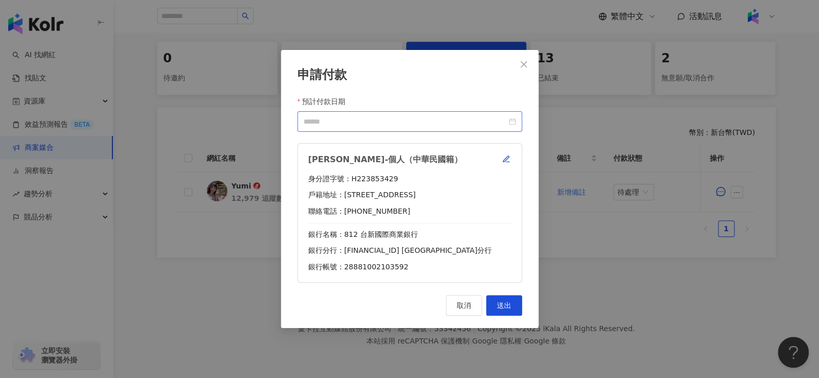
click at [514, 122] on div at bounding box center [409, 121] width 212 height 11
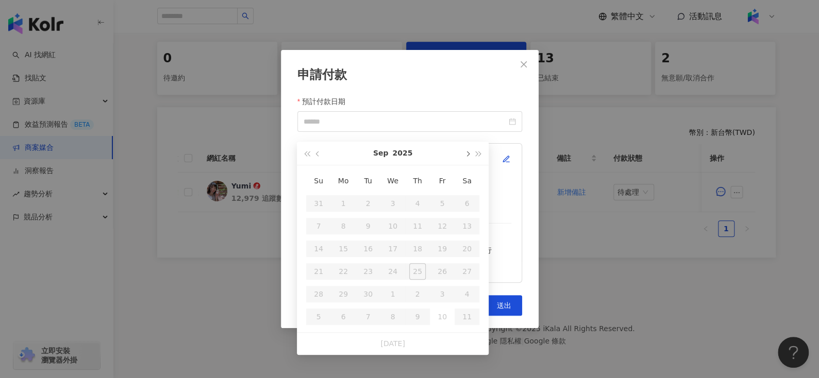
click at [464, 144] on button "button" at bounding box center [466, 153] width 11 height 23
type input "**********"
click at [438, 263] on div "24" at bounding box center [442, 271] width 16 height 16
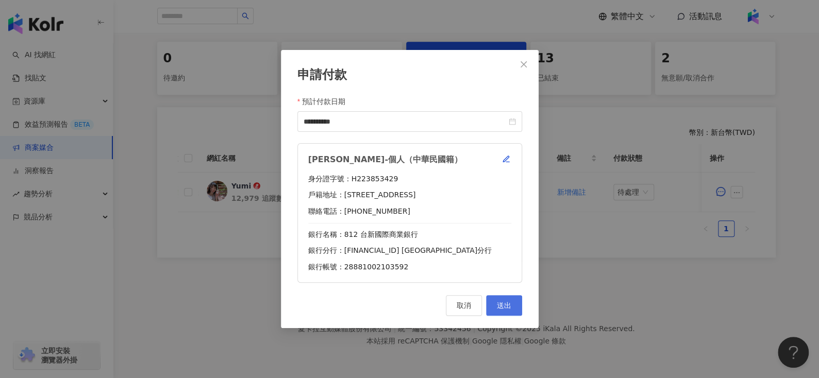
click at [497, 297] on button "送出" at bounding box center [504, 305] width 36 height 21
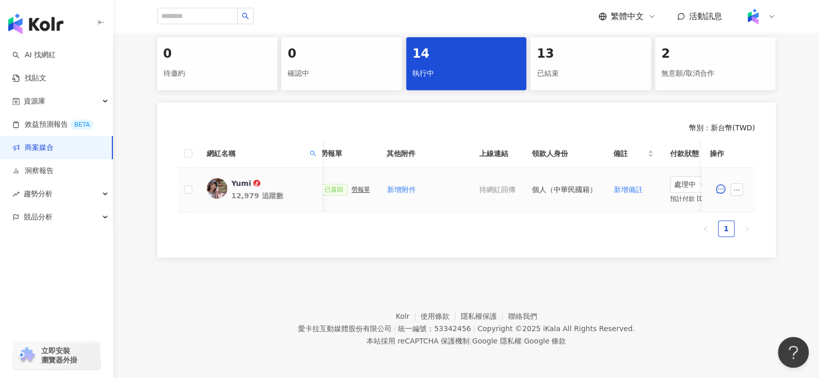
scroll to position [0, 388]
click at [354, 186] on div "勞報單" at bounding box center [361, 189] width 19 height 7
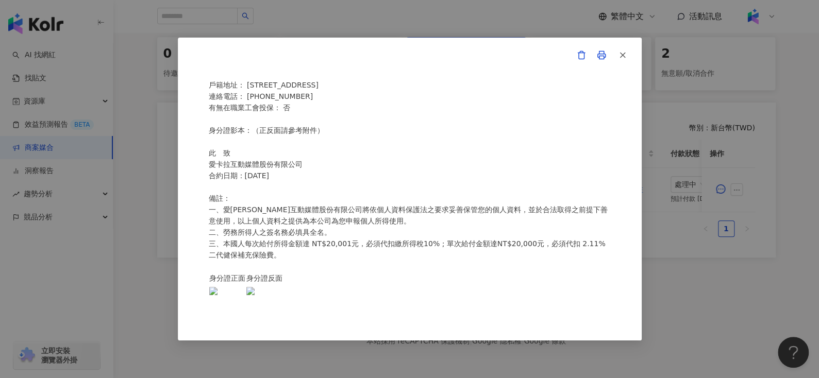
scroll to position [109, 0]
click at [624, 53] on icon "button" at bounding box center [622, 54] width 9 height 9
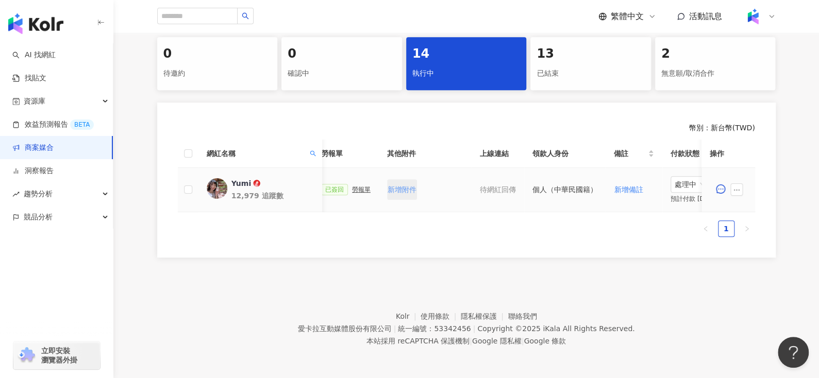
scroll to position [0, 285]
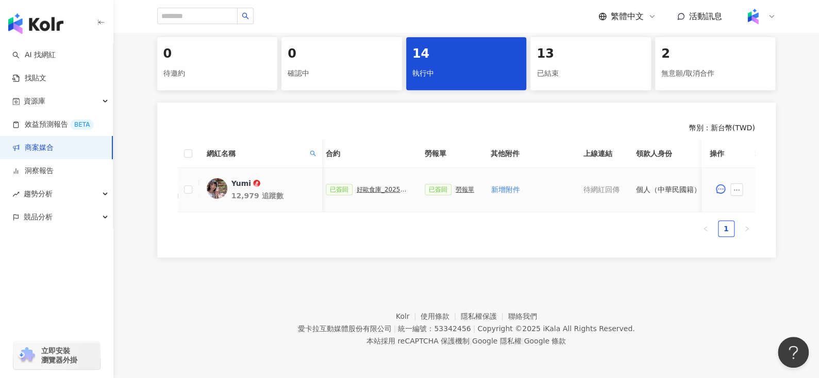
click at [455, 186] on div "勞報單" at bounding box center [464, 189] width 19 height 7
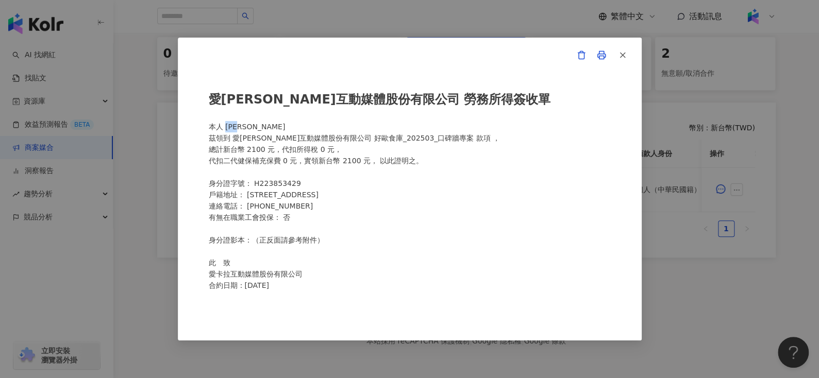
drag, startPoint x: 225, startPoint y: 127, endPoint x: 281, endPoint y: 125, distance: 56.2
click at [281, 125] on div "愛卡拉互動媒體股份有限公司 勞務所得簽收單 本人 黃明裕 茲領到 愛卡拉互動媒體股份有限公司 好歐食庫_202503_口碑牆專案 款項 ， 總計新台幣 210…" at bounding box center [410, 189] width 402 height 220
click at [622, 57] on icon "button" at bounding box center [622, 54] width 9 height 9
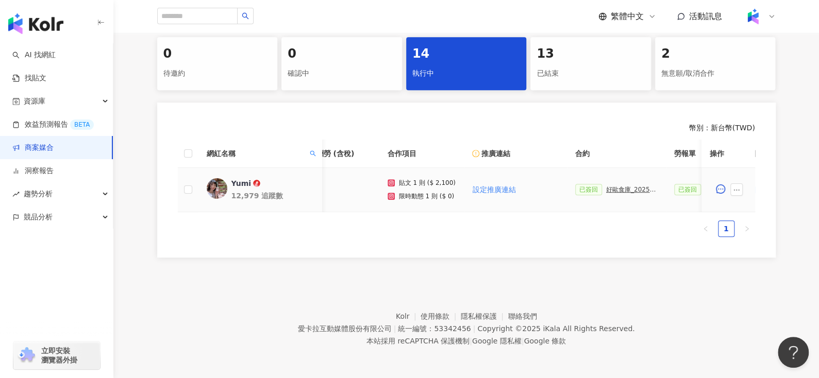
scroll to position [0, 34]
click at [318, 141] on th "網紅名稱" at bounding box center [260, 154] width 124 height 28
click at [313, 150] on icon "search" at bounding box center [312, 153] width 6 height 6
click at [276, 167] on input "****" at bounding box center [265, 175] width 97 height 16
type input "*"
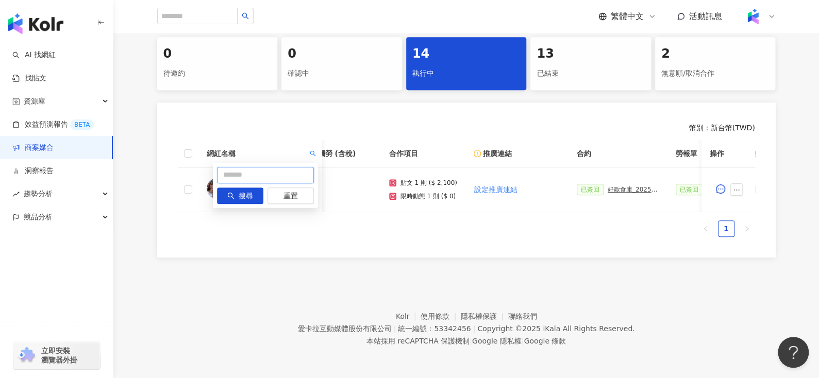
paste input "*****"
type input "*****"
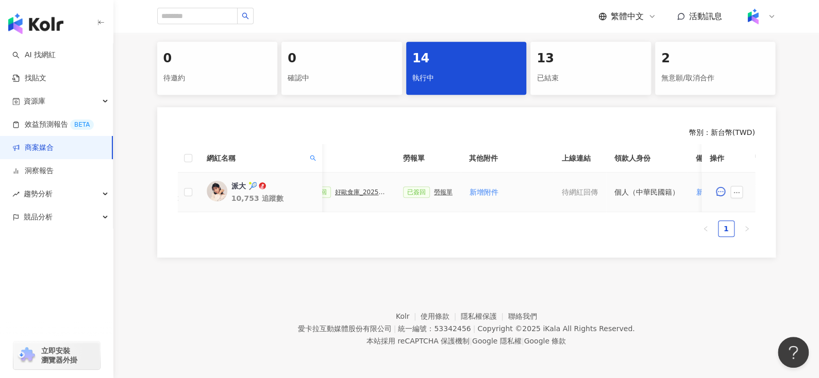
scroll to position [0, 306]
click at [435, 189] on div "勞報單" at bounding box center [444, 192] width 19 height 7
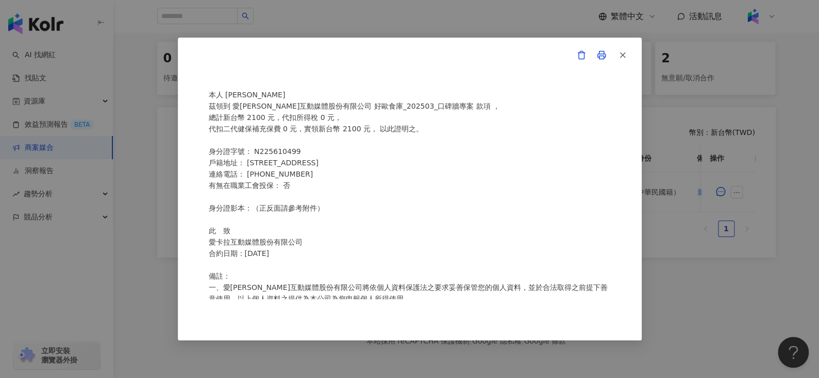
scroll to position [232, 0]
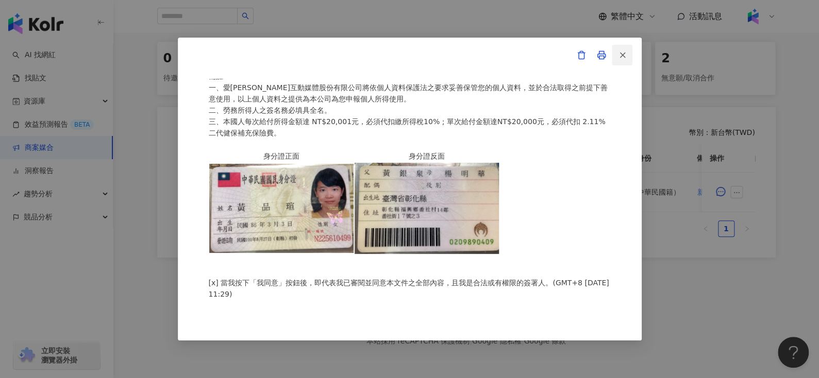
click at [623, 61] on button "button" at bounding box center [622, 55] width 21 height 21
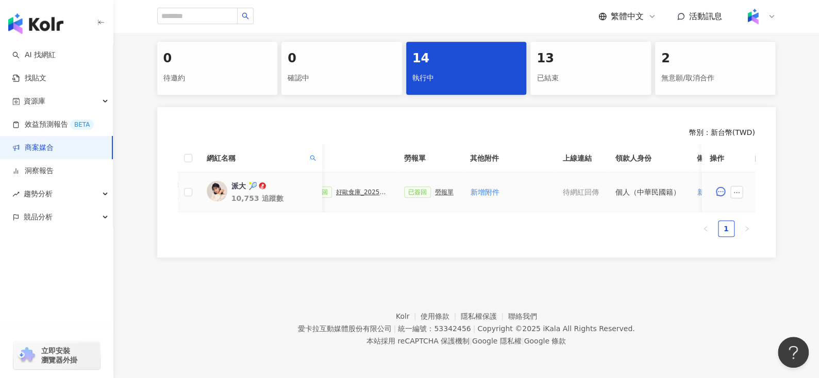
scroll to position [0, 241]
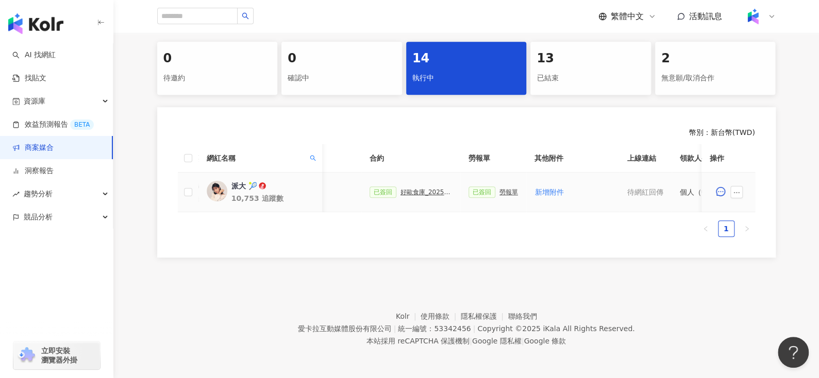
click at [424, 189] on div "好歐食庫_202503_口碑牆專案" at bounding box center [426, 192] width 52 height 7
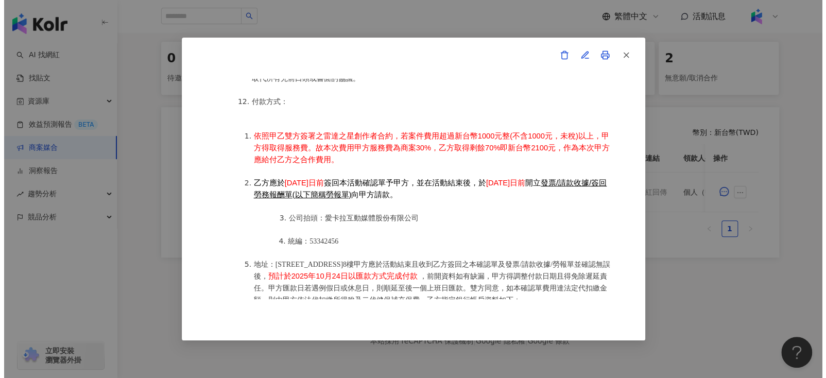
scroll to position [1332, 0]
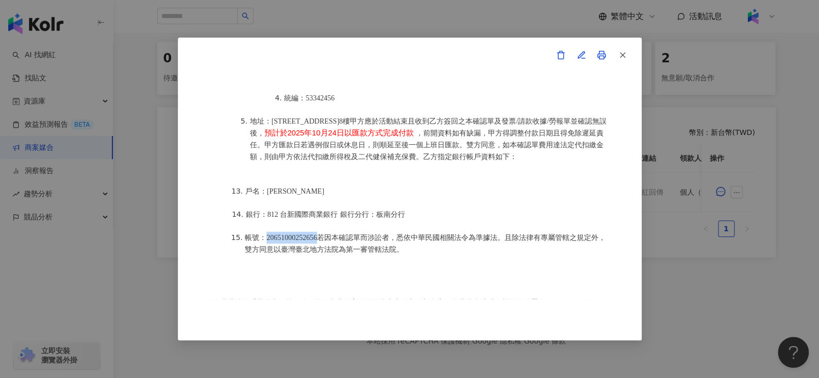
drag, startPoint x: 266, startPoint y: 221, endPoint x: 328, endPoint y: 219, distance: 61.8
click at [328, 234] on span "帳號：20651000252656若因本確認單而涉訟者，悉依中華民國相關法令為準據法。且除法律有專屬管轄之規定外，雙方同意以臺灣臺北地方法院為第一審管轄法院。" at bounding box center [425, 244] width 361 height 20
click at [619, 50] on icon "button" at bounding box center [622, 54] width 9 height 9
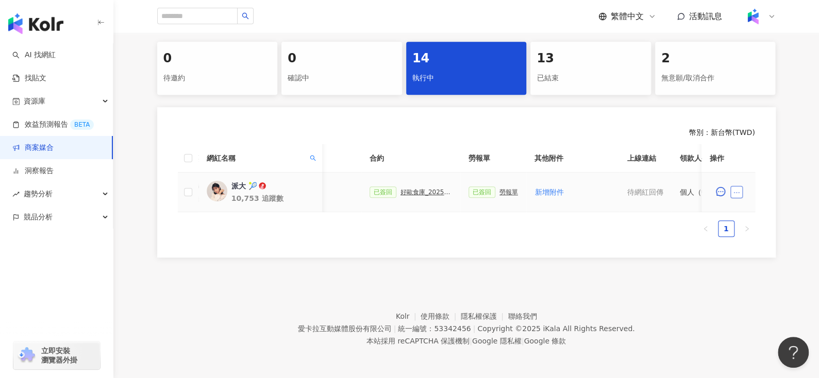
click at [735, 189] on icon "ellipsis" at bounding box center [736, 192] width 7 height 7
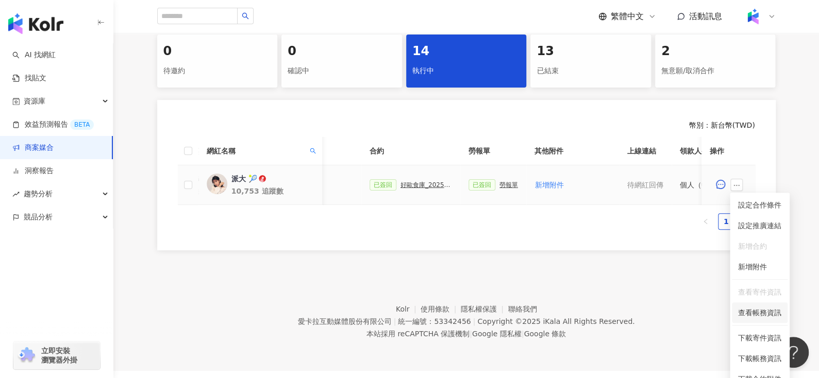
click at [747, 320] on li "查看帳務資訊" at bounding box center [760, 312] width 56 height 21
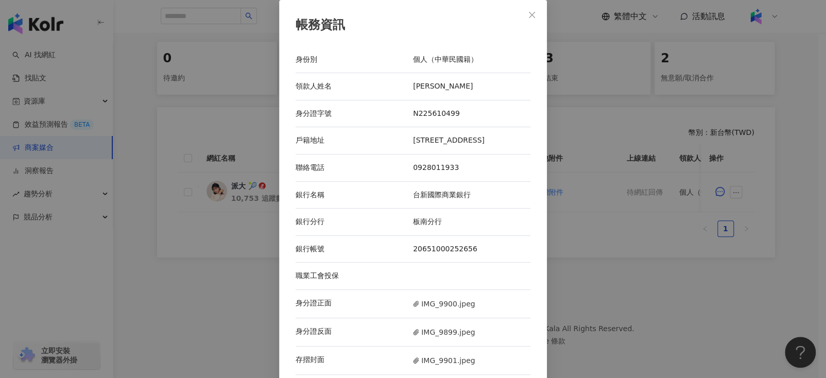
scroll to position [18, 0]
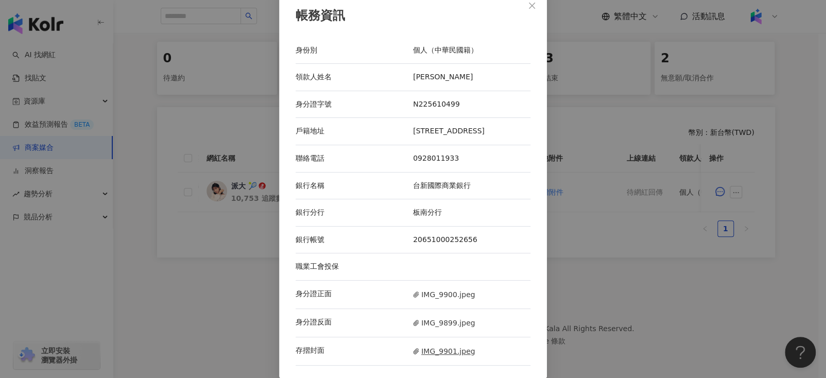
click at [438, 346] on span "IMG_9901.jpeg" at bounding box center [444, 351] width 62 height 11
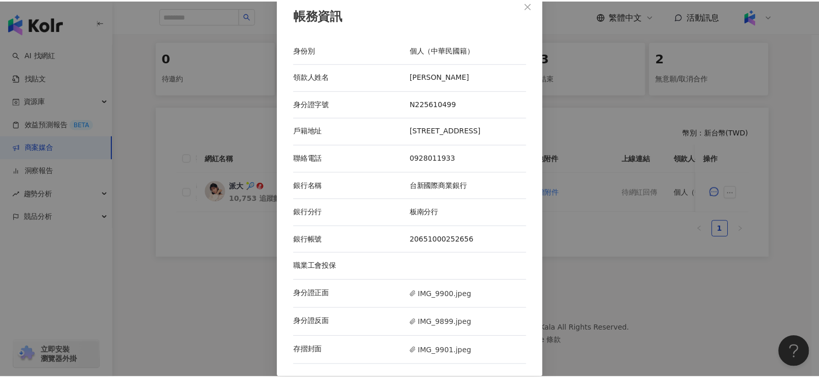
scroll to position [0, 0]
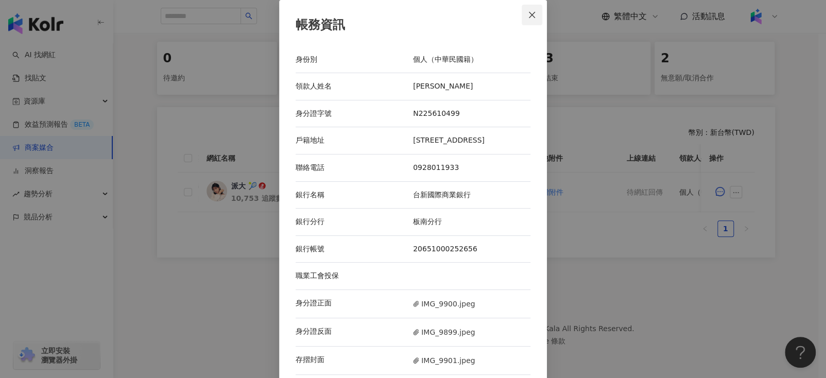
click at [528, 11] on icon "close" at bounding box center [532, 15] width 8 height 8
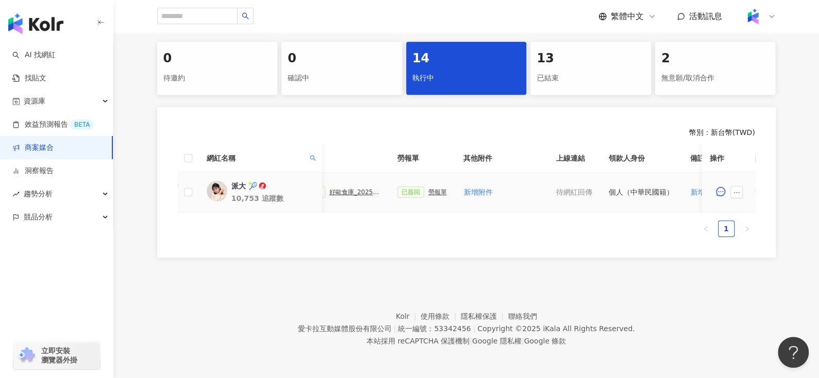
scroll to position [0, 312]
click at [429, 189] on div "勞報單" at bounding box center [438, 192] width 19 height 7
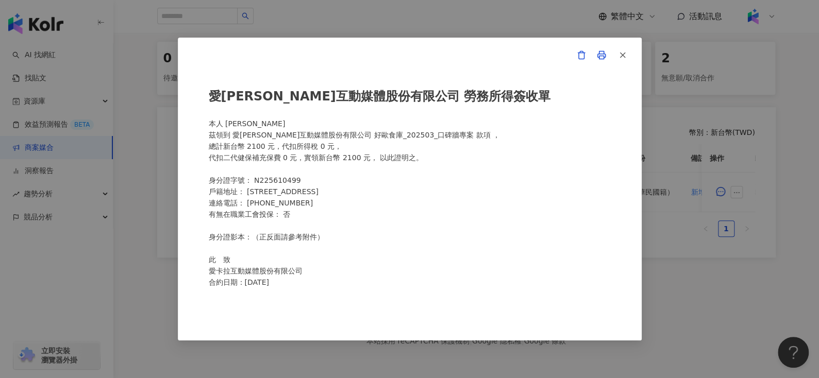
scroll to position [0, 0]
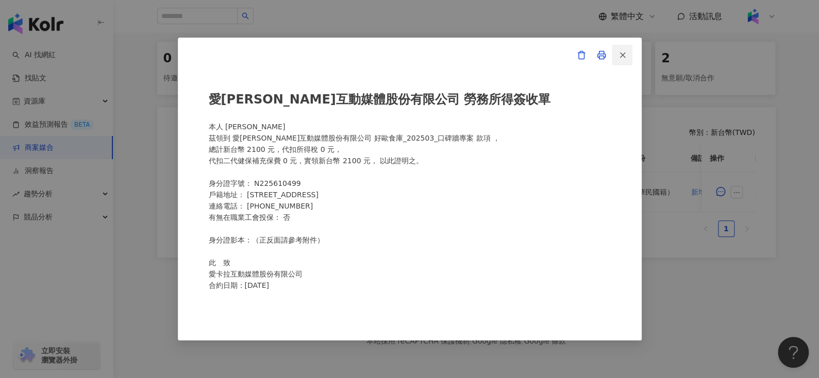
click at [627, 49] on button "button" at bounding box center [622, 55] width 21 height 21
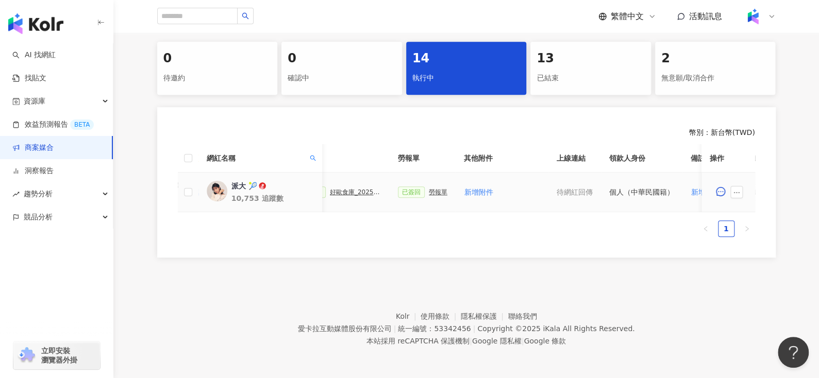
click at [346, 189] on div "已簽回 好歐食庫_202503_口碑牆專案" at bounding box center [340, 192] width 82 height 11
click at [334, 189] on div "好歐食庫_202503_口碑牆專案" at bounding box center [356, 192] width 52 height 7
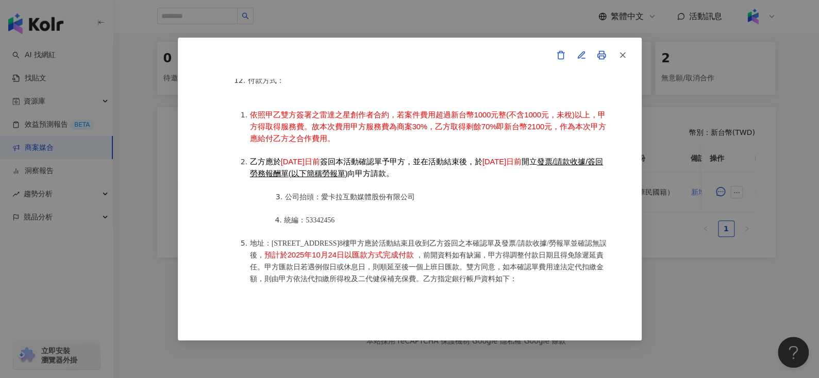
scroll to position [1332, 0]
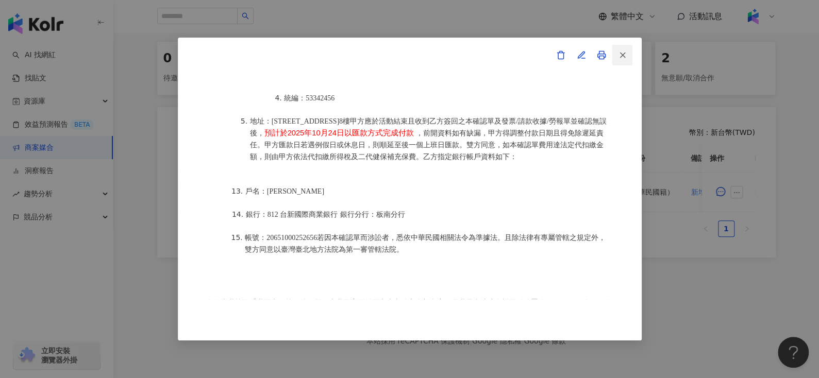
click at [627, 55] on button "button" at bounding box center [622, 55] width 21 height 21
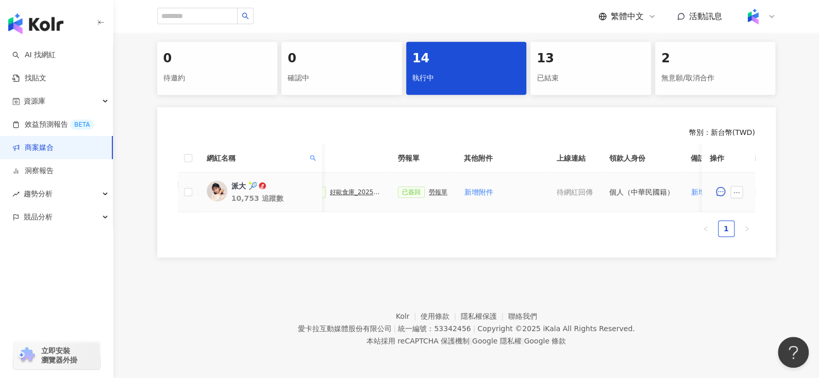
scroll to position [0, 305]
click at [356, 189] on div "好歐食庫_202503_口碑牆專案" at bounding box center [362, 192] width 52 height 7
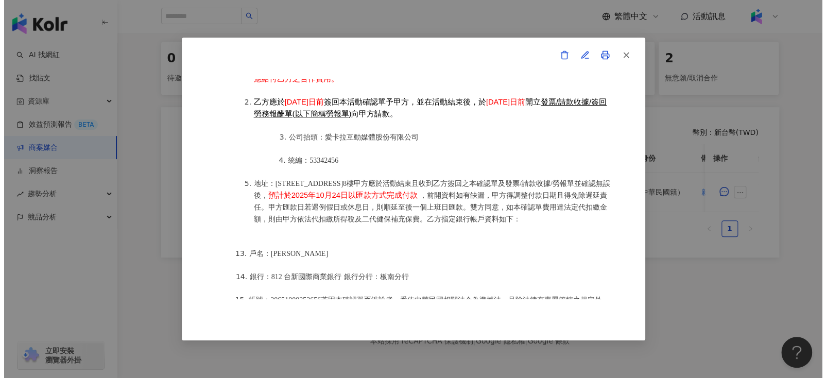
scroll to position [1329, 0]
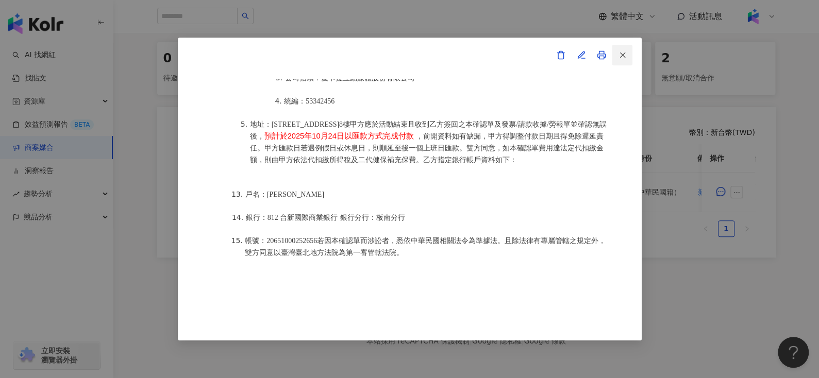
click at [619, 53] on icon "button" at bounding box center [622, 54] width 9 height 9
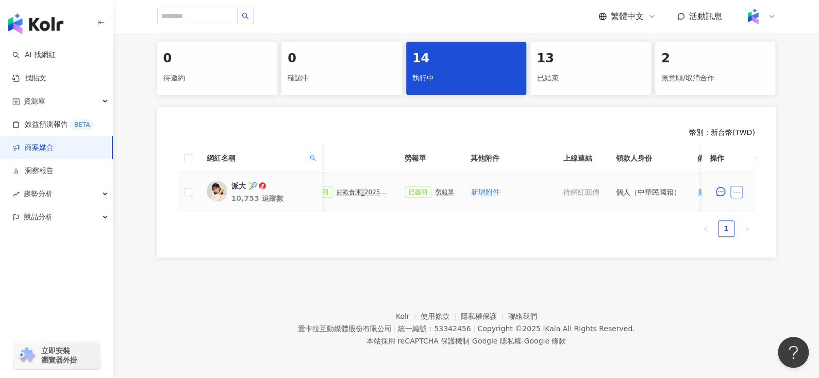
click at [737, 189] on icon "ellipsis" at bounding box center [736, 192] width 7 height 7
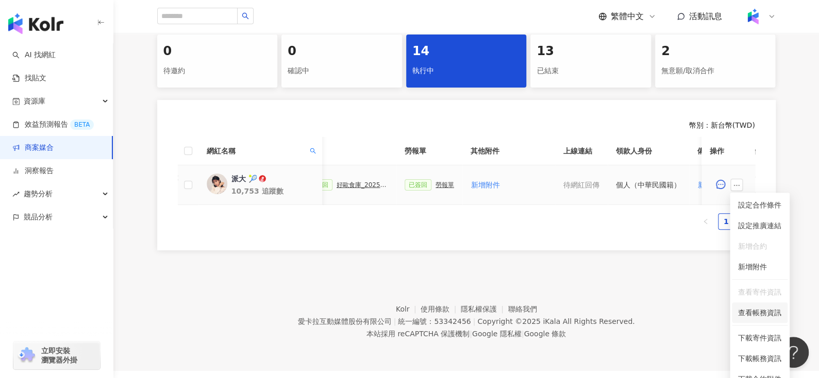
click at [742, 311] on span "查看帳務資訊" at bounding box center [759, 312] width 43 height 11
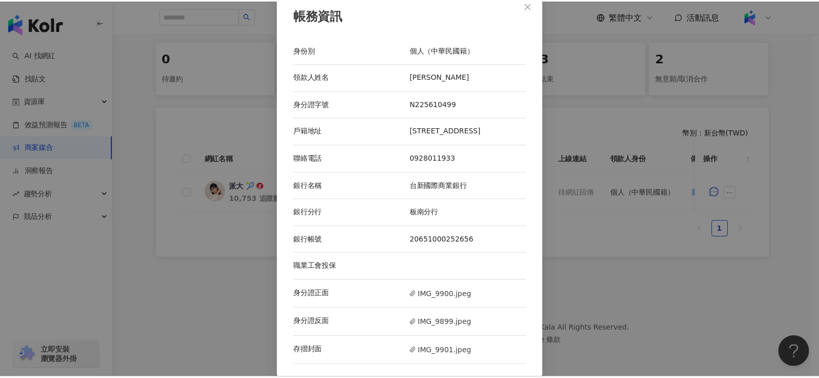
scroll to position [0, 0]
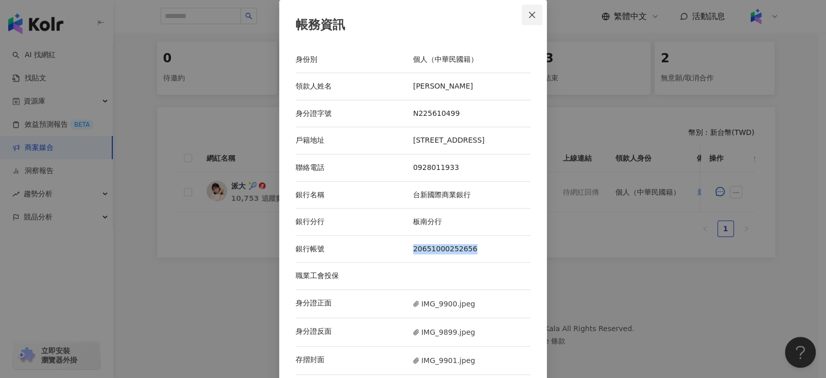
click at [528, 11] on icon "close" at bounding box center [532, 15] width 8 height 8
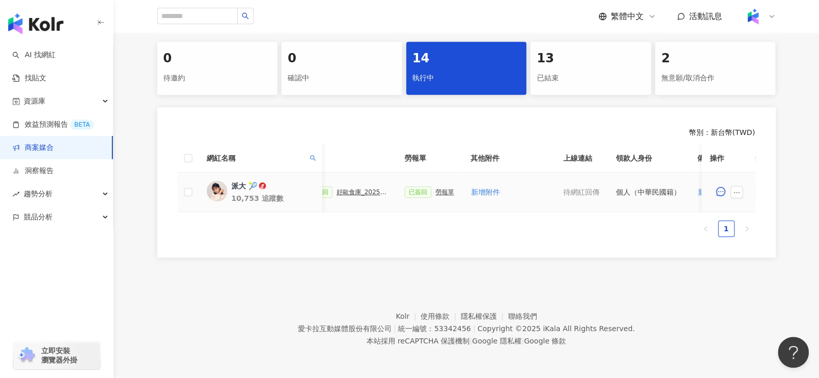
click at [346, 189] on div "好歐食庫_202503_口碑牆專案" at bounding box center [362, 192] width 52 height 7
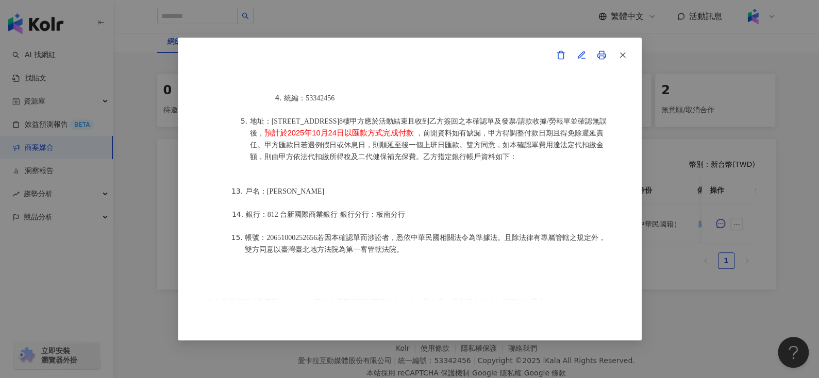
scroll to position [177, 0]
drag, startPoint x: 267, startPoint y: 223, endPoint x: 325, endPoint y: 223, distance: 58.2
click at [325, 232] on li "帳號：20651000252656若因本確認單而涉訟者，悉依中華民國相關法令為準據法。且除法律有專屬管轄之規定外，雙方同意以臺灣臺北地方法院為第一審管轄法院。" at bounding box center [427, 244] width 365 height 24
click at [620, 57] on line "button" at bounding box center [622, 55] width 5 height 5
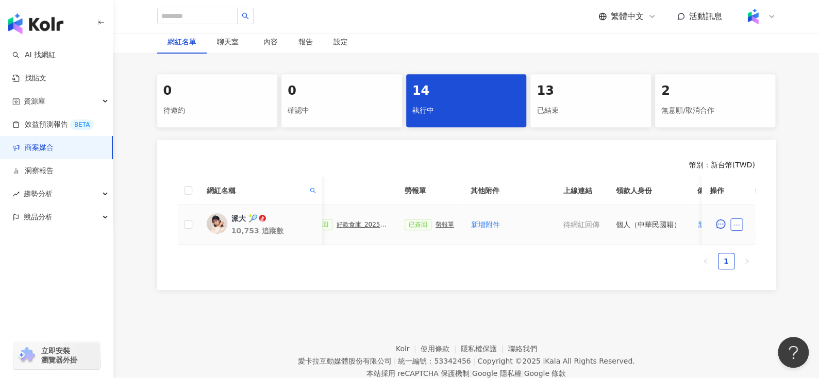
click at [734, 218] on button "button" at bounding box center [736, 224] width 12 height 12
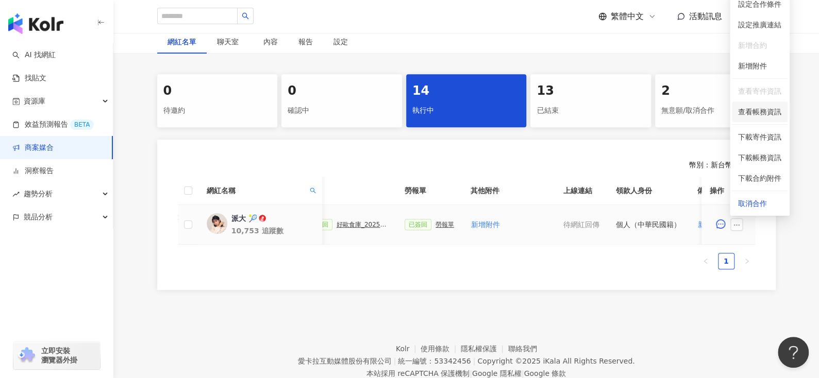
click at [753, 112] on span "查看帳務資訊" at bounding box center [759, 111] width 43 height 11
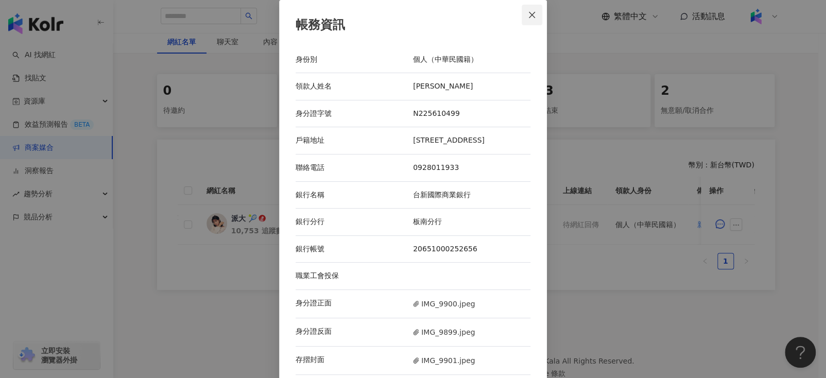
click at [528, 13] on icon "close" at bounding box center [532, 15] width 8 height 8
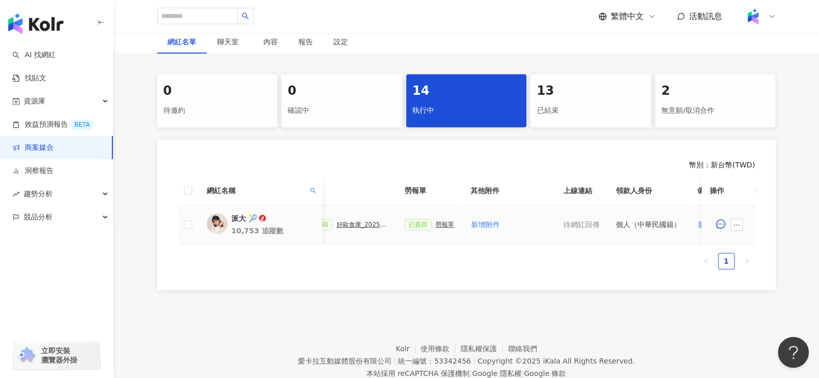
click at [362, 225] on div "好歐食庫_202503_口碑牆專案" at bounding box center [362, 224] width 52 height 7
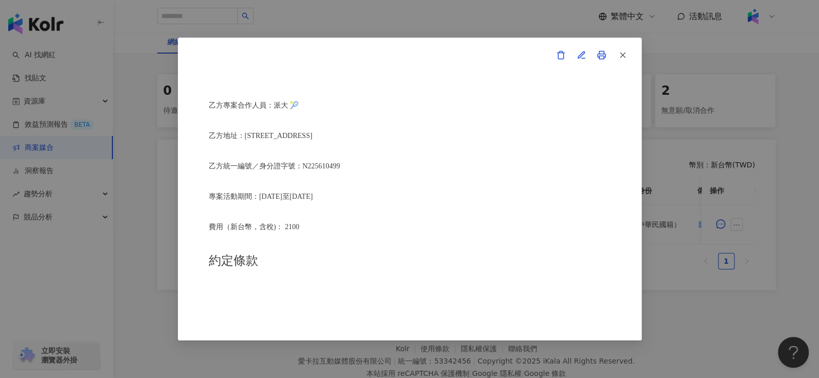
scroll to position [308, 0]
click at [626, 53] on icon "button" at bounding box center [622, 54] width 9 height 9
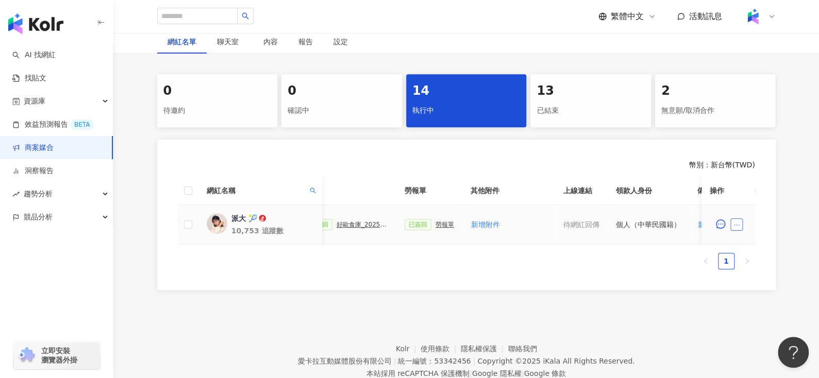
click at [732, 218] on button "button" at bounding box center [736, 224] width 12 height 12
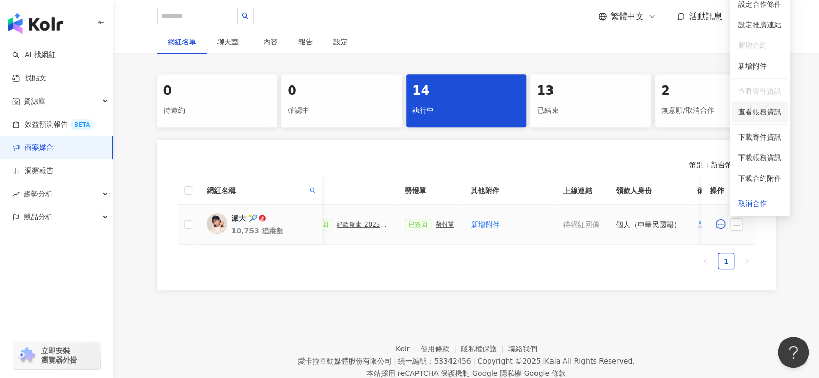
click at [757, 112] on span "查看帳務資訊" at bounding box center [759, 111] width 43 height 11
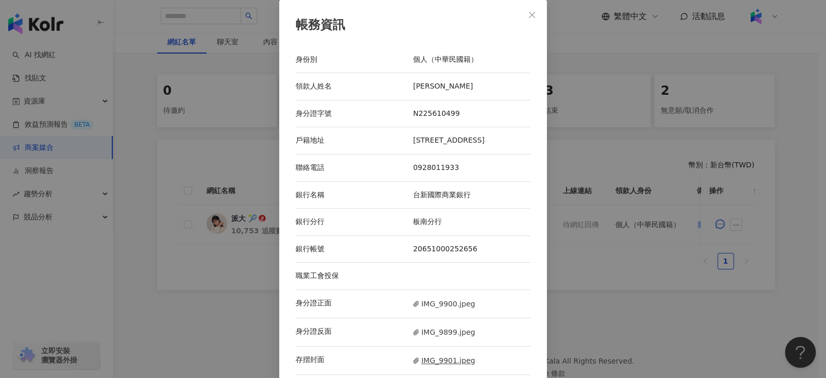
click at [423, 366] on span "IMG_9901.jpeg" at bounding box center [444, 360] width 62 height 11
click at [528, 12] on icon "close" at bounding box center [532, 15] width 8 height 8
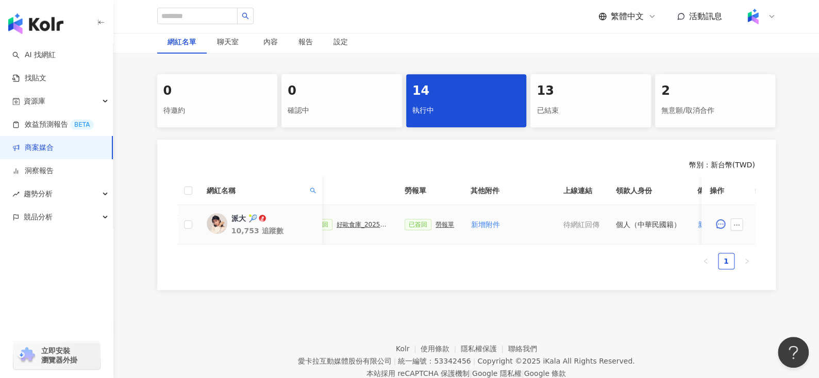
click at [439, 222] on div "勞報單" at bounding box center [444, 224] width 19 height 7
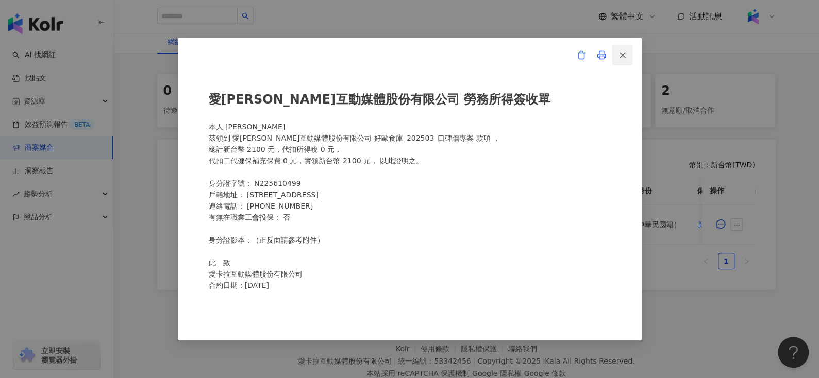
click at [625, 55] on icon "button" at bounding box center [622, 54] width 9 height 9
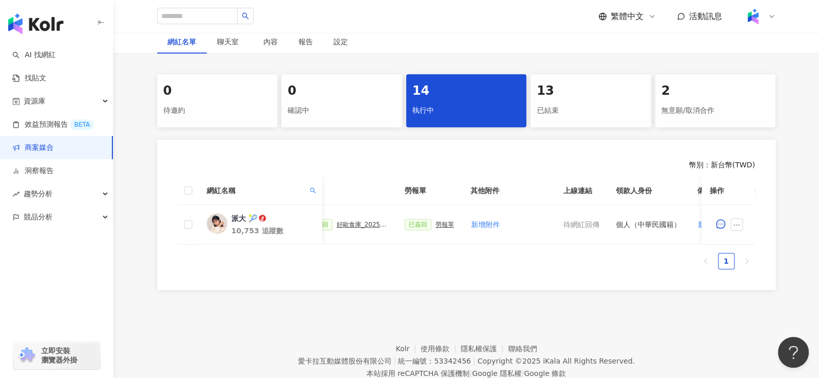
scroll to position [0, 289]
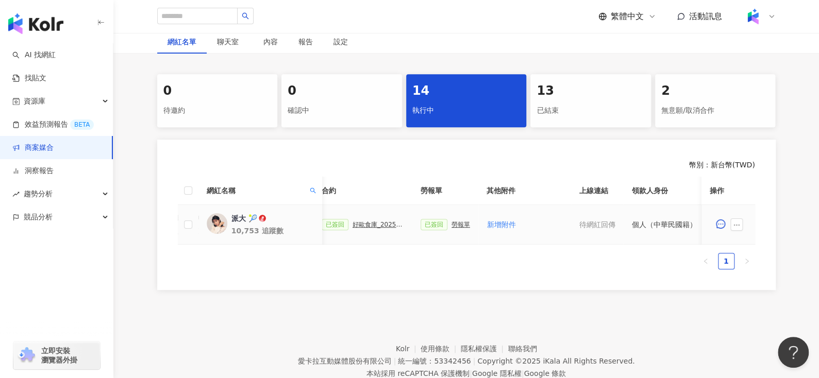
click at [374, 225] on div "好歐食庫_202503_口碑牆專案" at bounding box center [378, 224] width 52 height 7
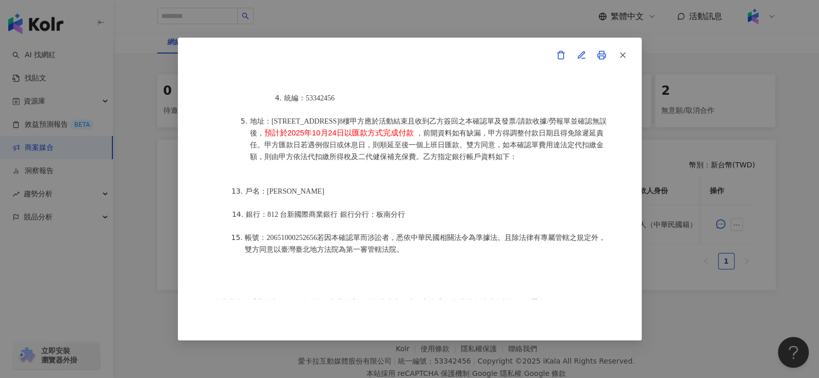
scroll to position [1328, 0]
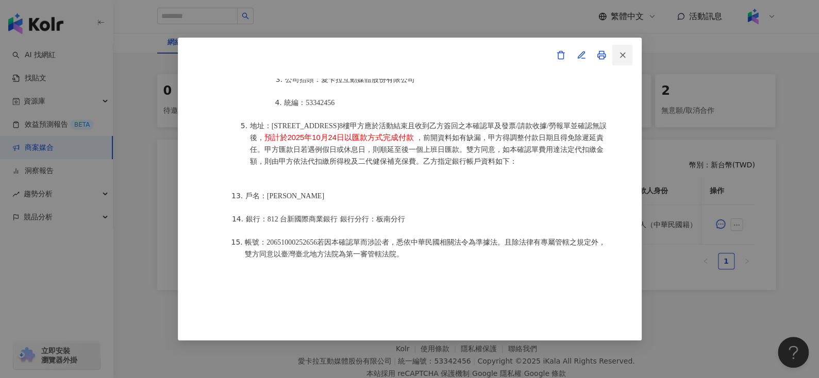
click at [631, 55] on div "雷達之星-活動確認單 約定雙方 甲方名稱：愛卡拉互動媒體股份有限公司 甲方負責人：程世嘉 甲方統一編號：53342456 甲方地址：104 台北市中山區南京東…" at bounding box center [410, 189] width 464 height 302
click at [630, 54] on button "button" at bounding box center [622, 55] width 21 height 21
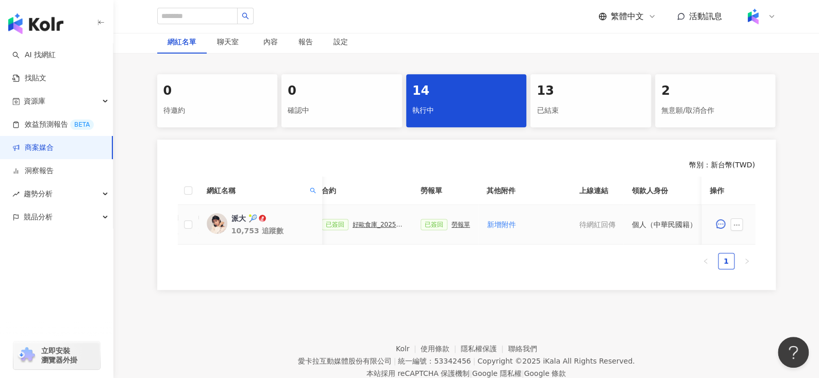
scroll to position [0, 446]
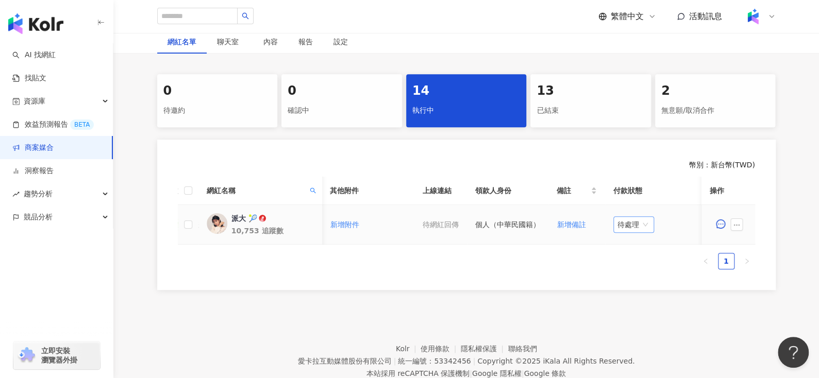
click at [618, 224] on span "待處理" at bounding box center [633, 224] width 32 height 15
click at [630, 263] on div "處理中" at bounding box center [629, 262] width 29 height 11
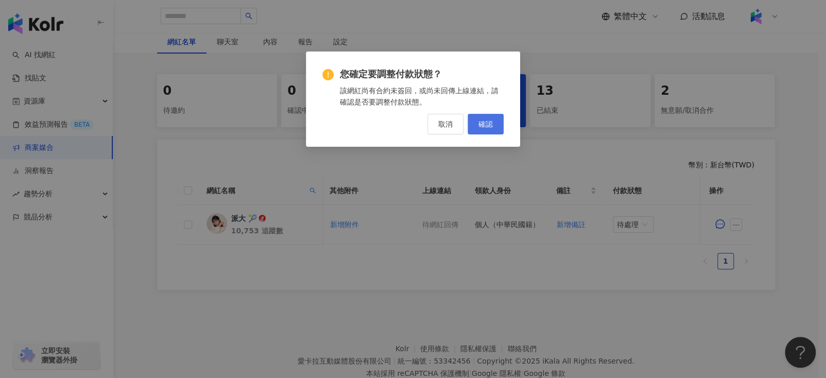
click at [486, 129] on button "確認" at bounding box center [486, 124] width 36 height 21
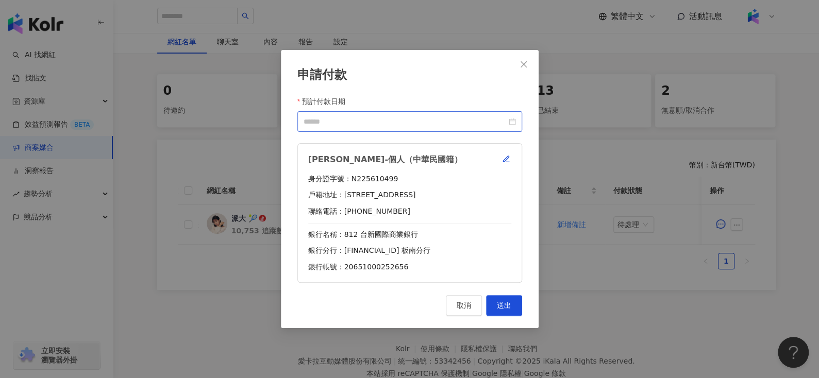
click at [515, 120] on div at bounding box center [409, 121] width 212 height 11
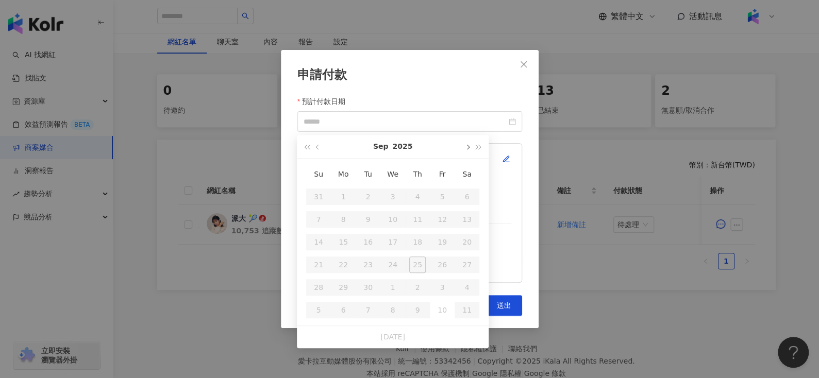
click at [465, 146] on span "button" at bounding box center [466, 147] width 5 height 5
type input "**********"
click at [437, 265] on div "24" at bounding box center [442, 265] width 16 height 16
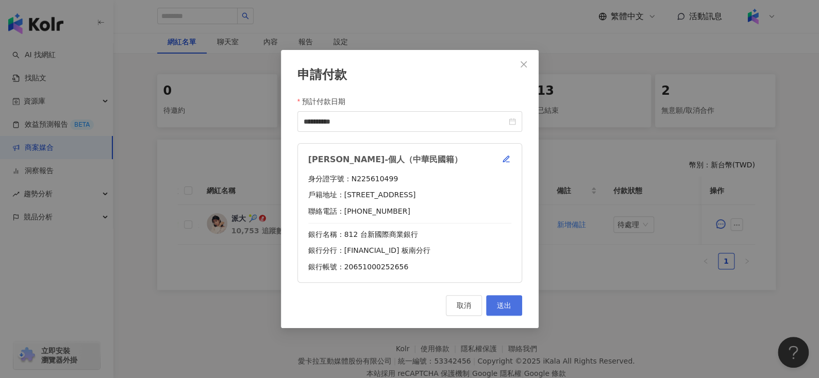
click at [507, 306] on span "送出" at bounding box center [504, 305] width 14 height 8
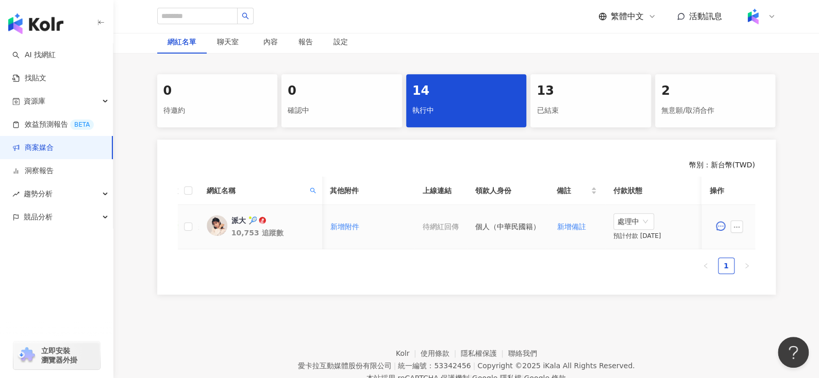
scroll to position [0, 306]
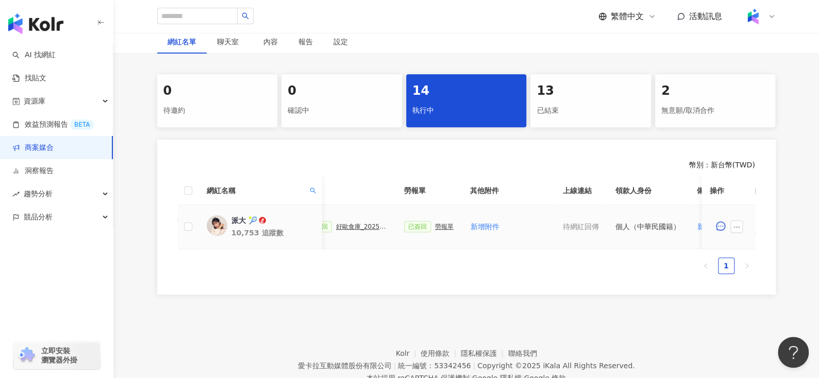
click at [436, 225] on div "勞報單" at bounding box center [444, 226] width 19 height 7
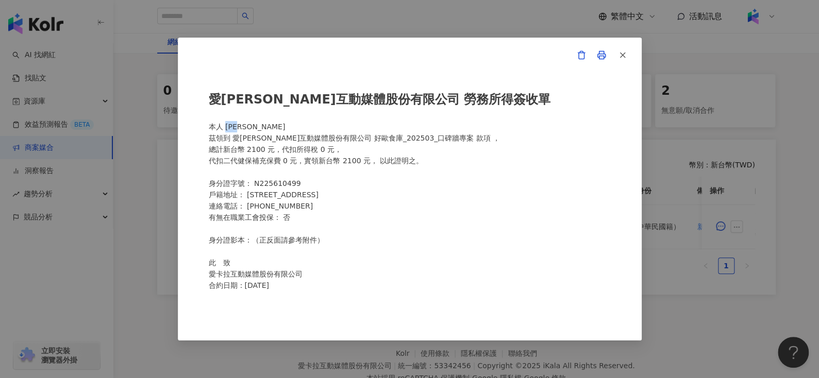
drag, startPoint x: 226, startPoint y: 128, endPoint x: 265, endPoint y: 132, distance: 39.3
click at [265, 132] on div "愛卡拉互動媒體股份有限公司 勞務所得簽收單 本人 黃品瑄 茲領到 愛卡拉互動媒體股份有限公司 好歐食庫_202503_口碑牆專案 款項 ， 總計新台幣 210…" at bounding box center [410, 189] width 402 height 220
click at [622, 49] on span "button" at bounding box center [622, 54] width 9 height 11
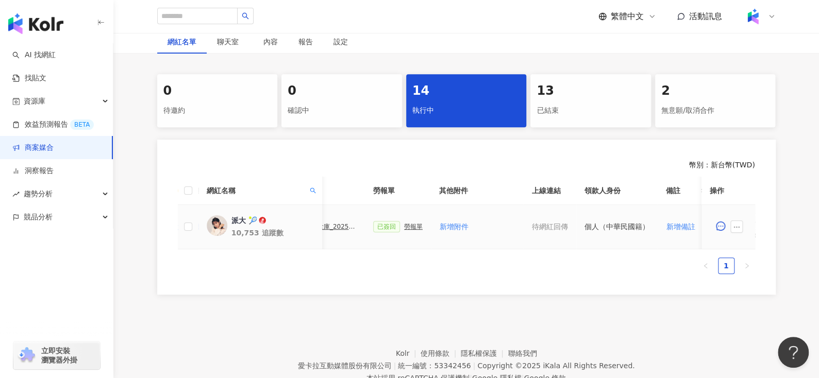
scroll to position [0, 331]
click at [410, 224] on div "勞報單" at bounding box center [418, 226] width 19 height 7
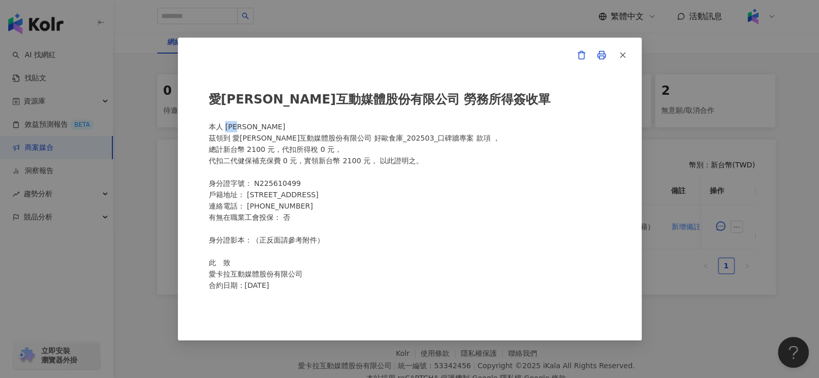
drag, startPoint x: 225, startPoint y: 126, endPoint x: 263, endPoint y: 129, distance: 38.3
click at [263, 129] on div "愛卡拉互動媒體股份有限公司 勞務所得簽收單 本人 黃品瑄 茲領到 愛卡拉互動媒體股份有限公司 好歐食庫_202503_口碑牆專案 款項 ， 總計新台幣 210…" at bounding box center [410, 189] width 402 height 220
click at [625, 52] on icon "button" at bounding box center [622, 54] width 9 height 9
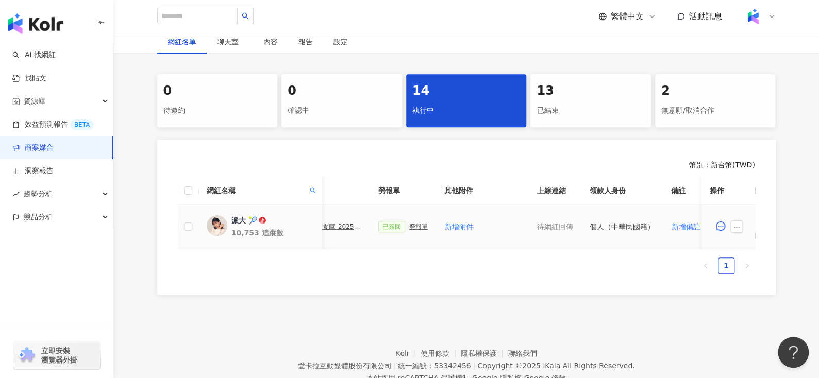
click at [409, 226] on div "勞報單" at bounding box center [418, 226] width 19 height 7
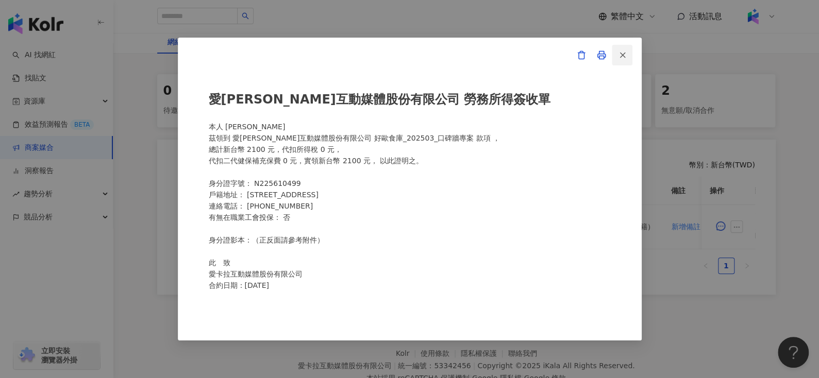
click at [627, 50] on button "button" at bounding box center [622, 55] width 21 height 21
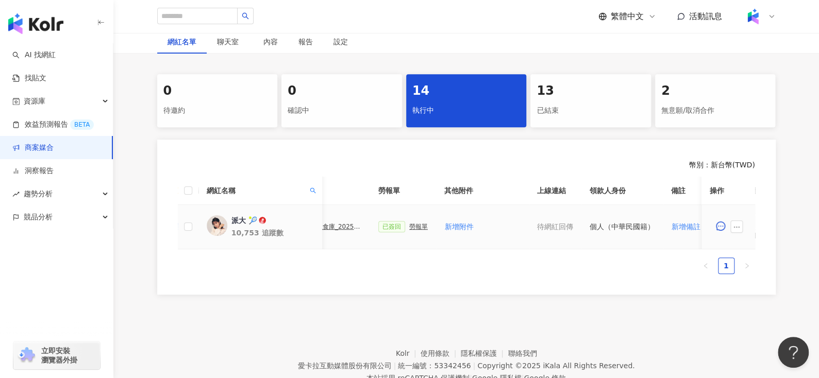
click at [332, 228] on div "好歐食庫_202503_口碑牆專案" at bounding box center [336, 226] width 52 height 7
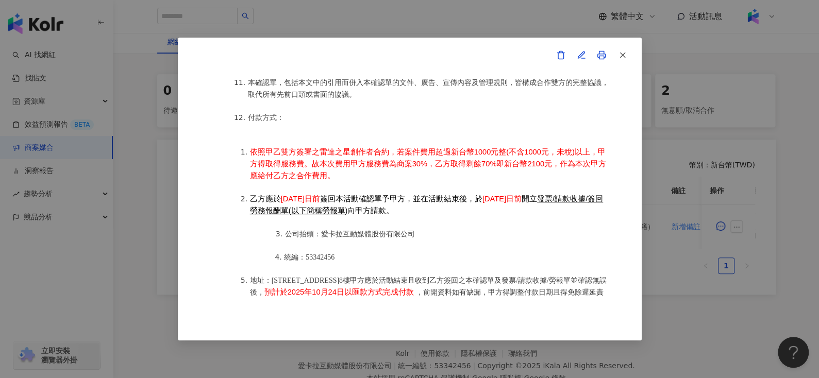
scroll to position [1290, 0]
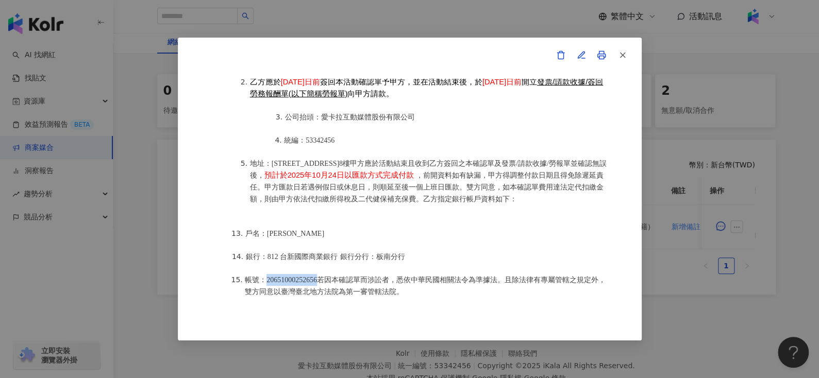
drag, startPoint x: 266, startPoint y: 263, endPoint x: 328, endPoint y: 260, distance: 61.9
click at [328, 276] on span "帳號：20651000252656若因本確認單而涉訟者，悉依中華民國相關法令為準據法。且除法律有專屬管轄之規定外，雙方同意以臺灣臺北地方法院為第一審管轄法院。" at bounding box center [425, 286] width 361 height 20
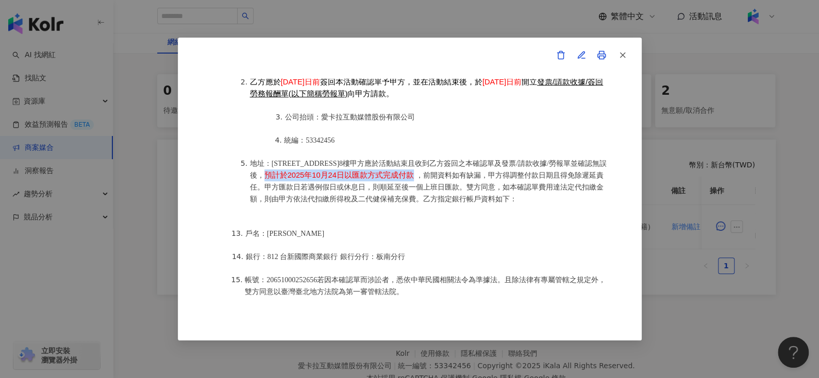
drag, startPoint x: 333, startPoint y: 161, endPoint x: 477, endPoint y: 155, distance: 143.9
click at [414, 171] on span "預計於2025年10月24日以匯款方式完成付款" at bounding box center [338, 175] width 149 height 8
click at [483, 172] on span "，前開資料如有缺漏，甲方得調整付款日期且得免除遲延責任。甲方匯款日若遇例假日或休息日，則順延至後一個上班日匯款。雙方同意，如本確認單費用達法定代扣繳金額，則由…" at bounding box center [427, 187] width 354 height 31
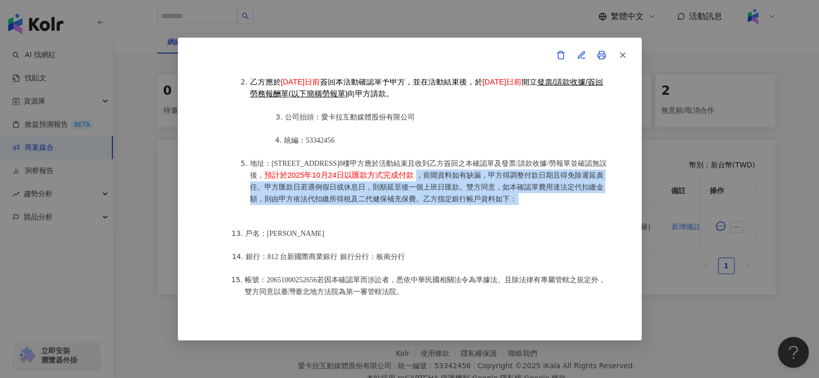
drag, startPoint x: 483, startPoint y: 155, endPoint x: 584, endPoint y: 188, distance: 106.6
click at [584, 188] on ol "依照甲乙雙方簽署之雷達之星創作者合約，若案件費用超過新台幣1000元整(不含1000元，未稅)以上，甲方得取得服務費。故本次費用甲方服務費為商案30%，乙方取…" at bounding box center [419, 117] width 381 height 198
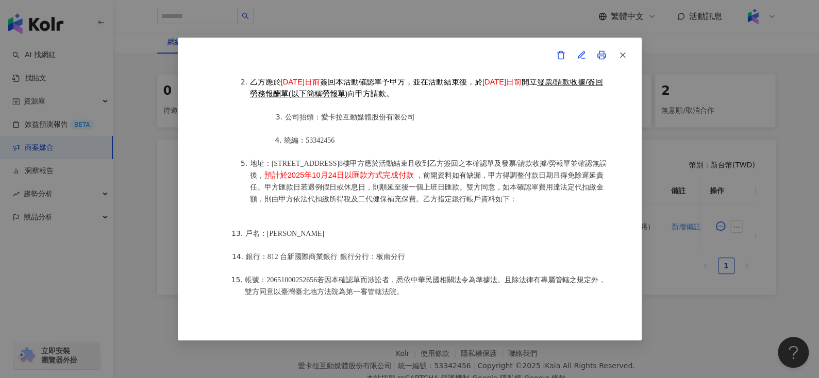
click at [382, 228] on li "戶名：黃品瑄" at bounding box center [427, 234] width 365 height 12
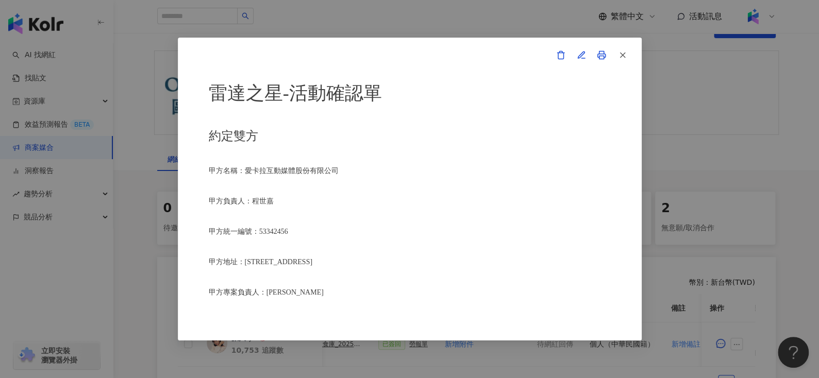
scroll to position [31, 0]
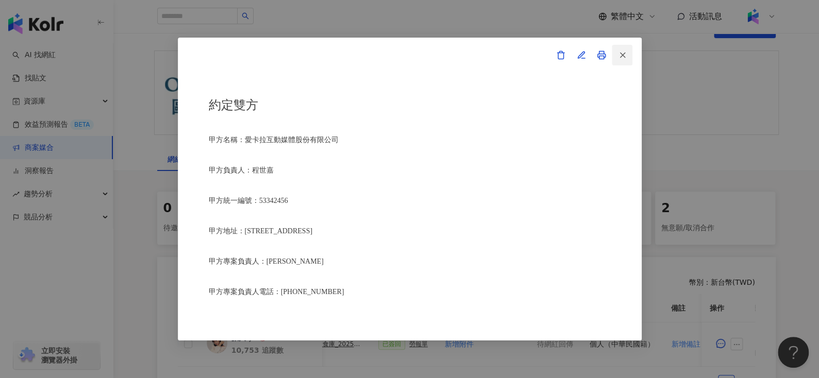
click at [620, 59] on icon "button" at bounding box center [622, 54] width 9 height 9
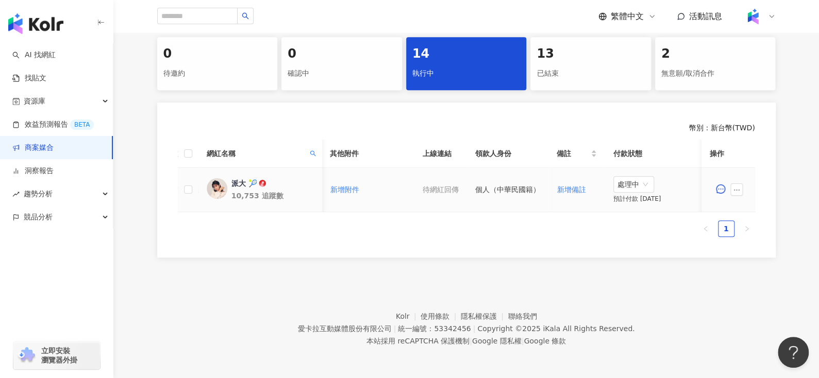
scroll to position [0, 222]
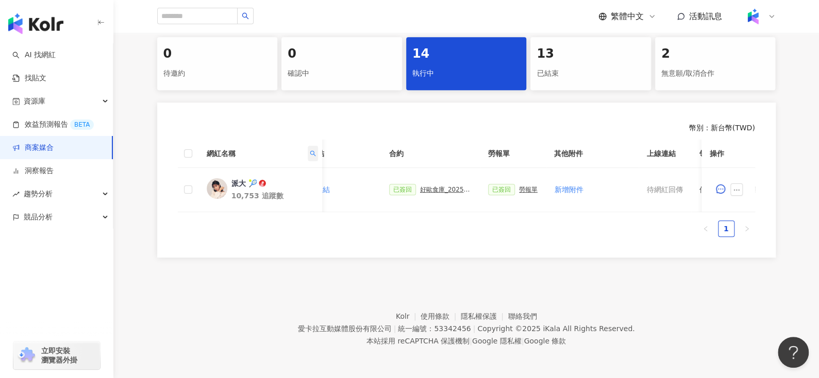
click at [313, 146] on span at bounding box center [312, 153] width 10 height 15
click at [284, 188] on span "重置" at bounding box center [290, 196] width 14 height 16
click at [249, 188] on span "搜尋" at bounding box center [246, 196] width 14 height 16
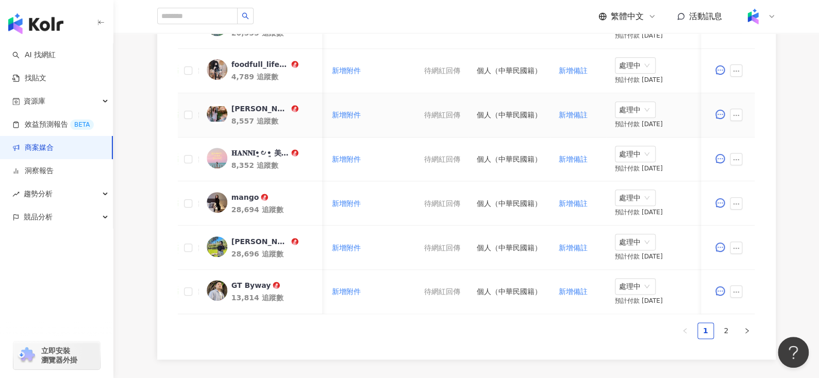
scroll to position [511, 0]
click at [723, 338] on link "2" at bounding box center [725, 330] width 15 height 15
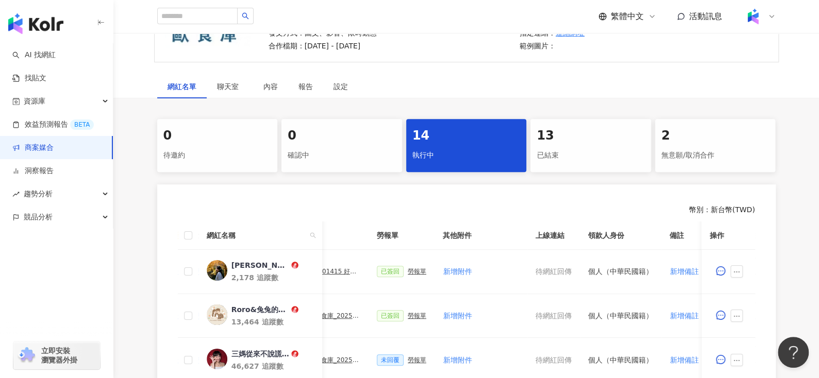
scroll to position [0, 0]
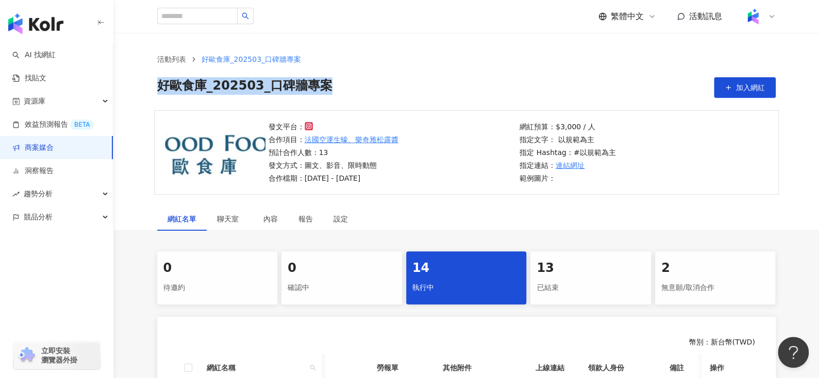
drag, startPoint x: 331, startPoint y: 89, endPoint x: 154, endPoint y: 91, distance: 177.3
click at [154, 91] on div "活動列表 好歐食庫_202503_口碑牆專案 好歐食庫_202503_口碑牆專案 加入網紅" at bounding box center [466, 76] width 659 height 44
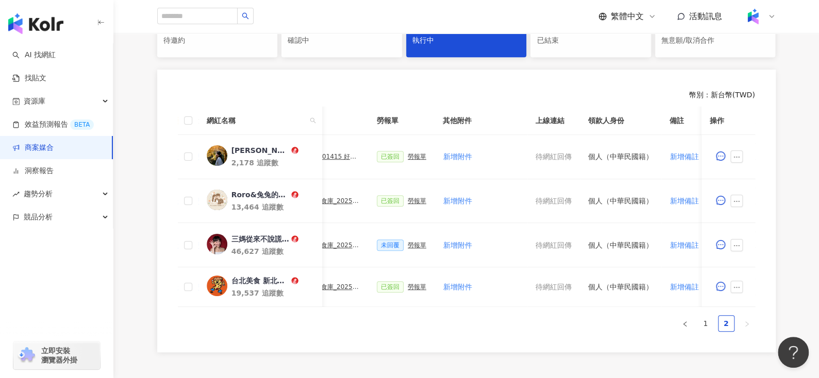
scroll to position [274, 0]
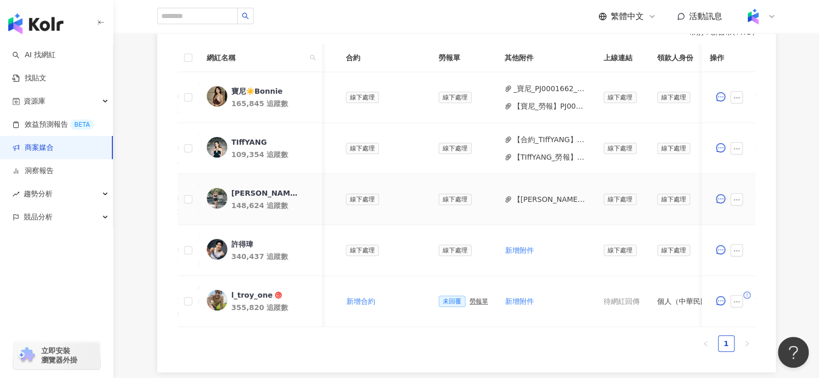
scroll to position [0, 453]
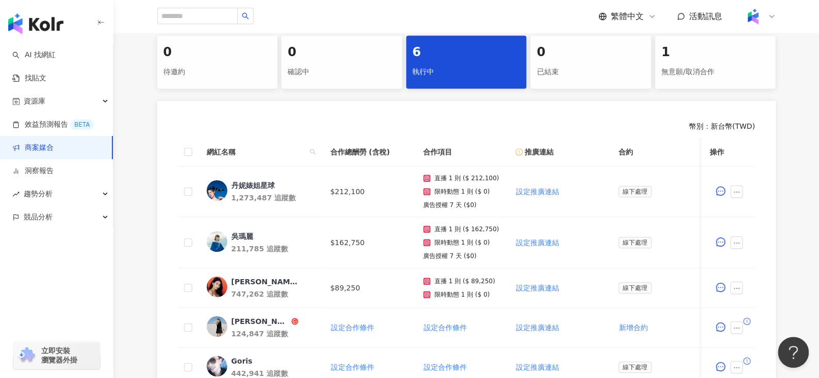
scroll to position [236, 0]
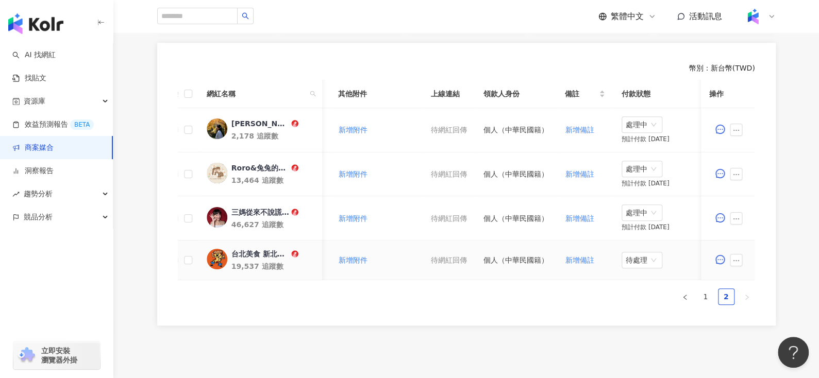
scroll to position [0, 448]
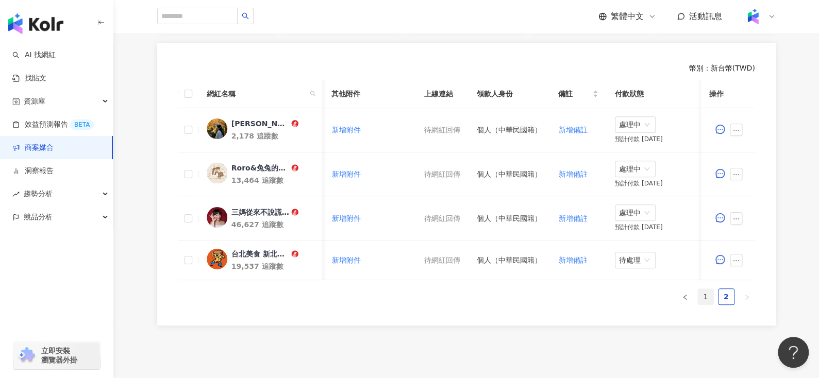
click at [705, 300] on link "1" at bounding box center [705, 296] width 15 height 15
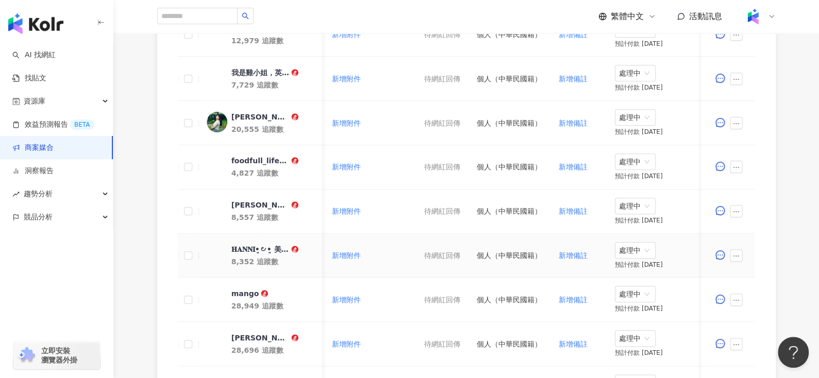
scroll to position [413, 0]
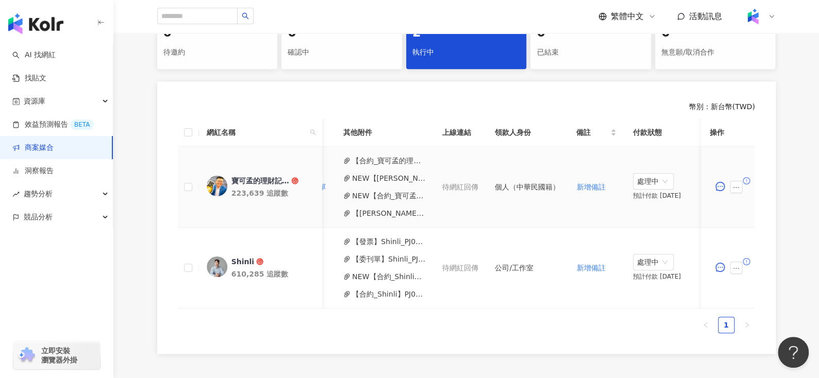
scroll to position [0, 422]
click at [405, 198] on button "NEW【合約_寶可孟的理財筆記本】PJ0001618 王道銀行_數位帳戶開戶推廣_202507_KOL影音圖文.pdf" at bounding box center [392, 195] width 74 height 11
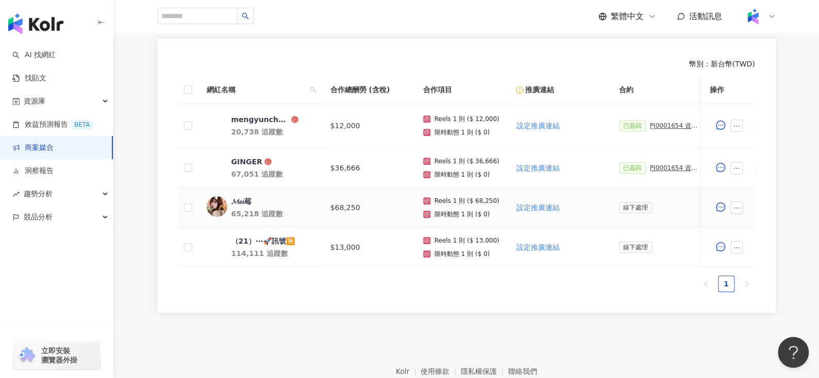
scroll to position [279, 0]
click at [249, 201] on div "𝓜𝓮𝓲莓" at bounding box center [241, 201] width 20 height 10
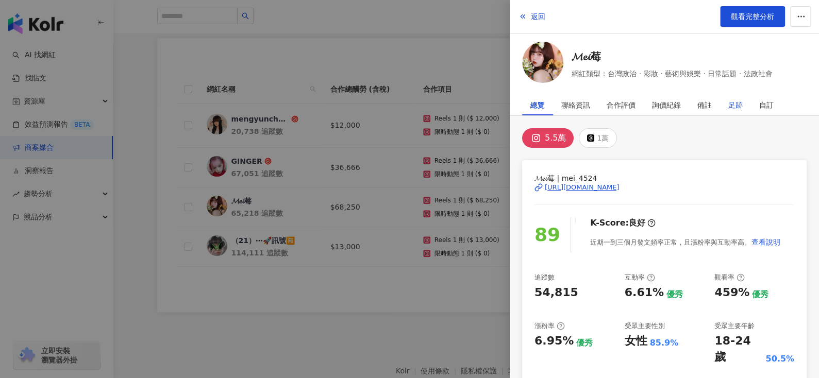
click at [739, 96] on div "足跡" at bounding box center [735, 105] width 14 height 21
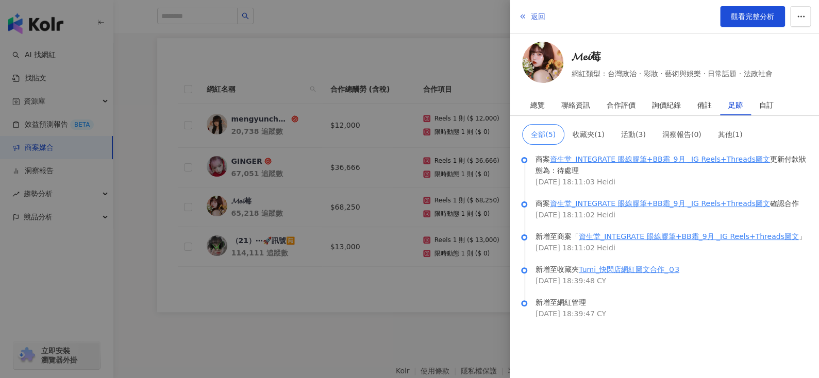
click at [533, 13] on span "返回" at bounding box center [538, 16] width 14 height 8
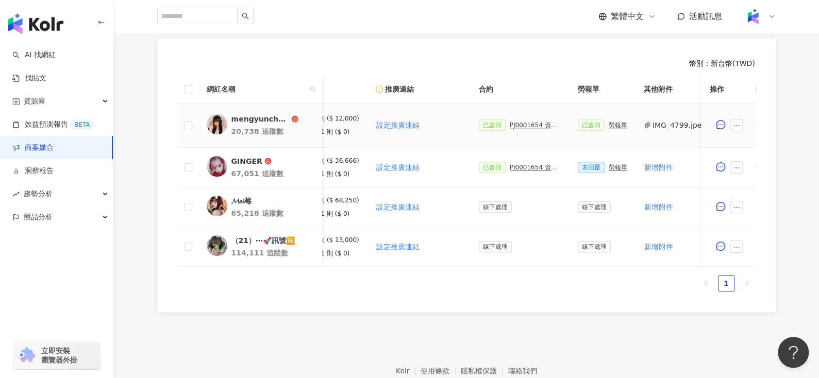
scroll to position [0, 0]
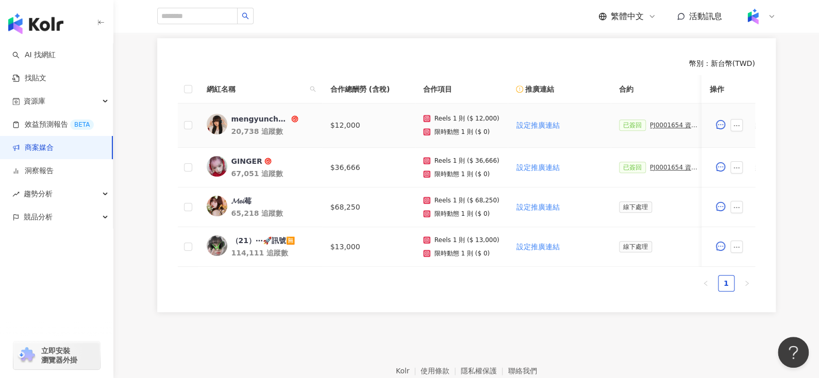
click at [253, 114] on div "mengyunchungxx" at bounding box center [260, 119] width 58 height 10
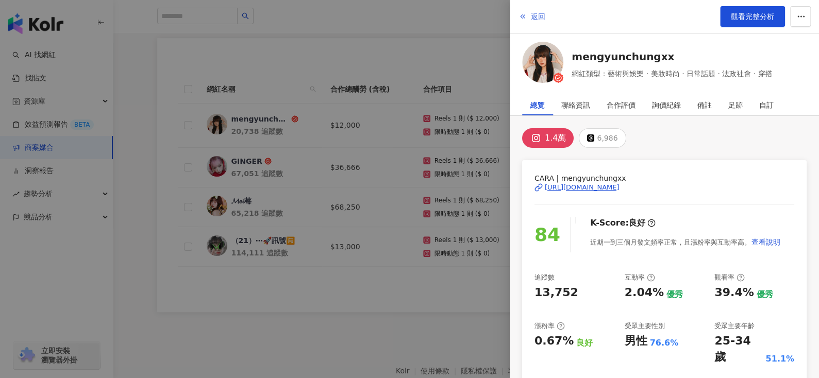
click at [531, 18] on span "返回" at bounding box center [538, 16] width 14 height 8
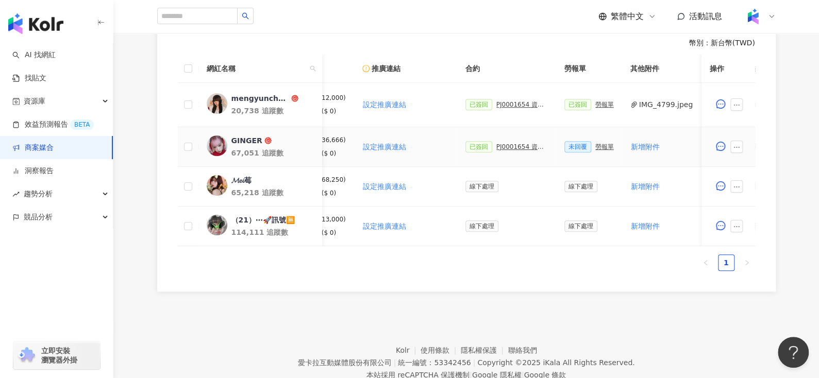
scroll to position [0, 154]
click at [266, 217] on div "（21）⋯🚀訊號🈚️" at bounding box center [262, 220] width 63 height 10
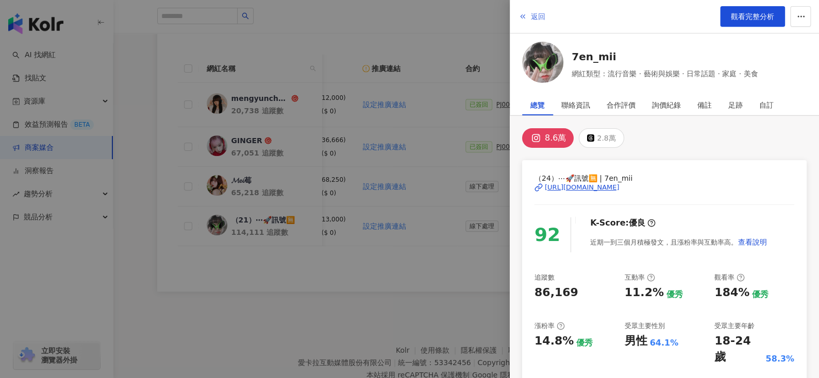
click at [533, 17] on span "返回" at bounding box center [538, 16] width 14 height 8
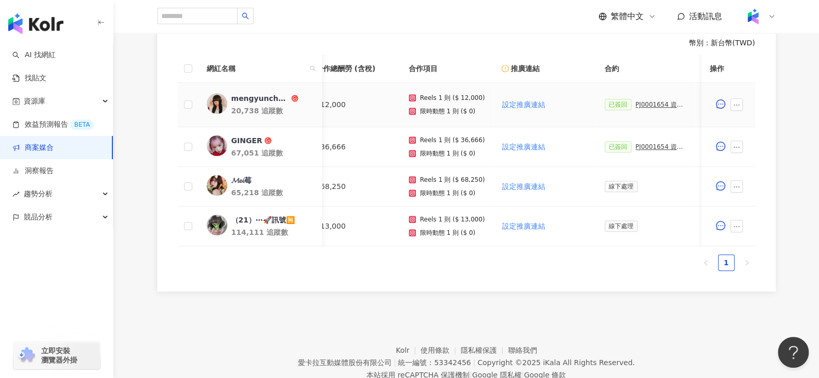
scroll to position [0, 14]
click at [262, 96] on div "mengyunchungxx" at bounding box center [260, 98] width 58 height 10
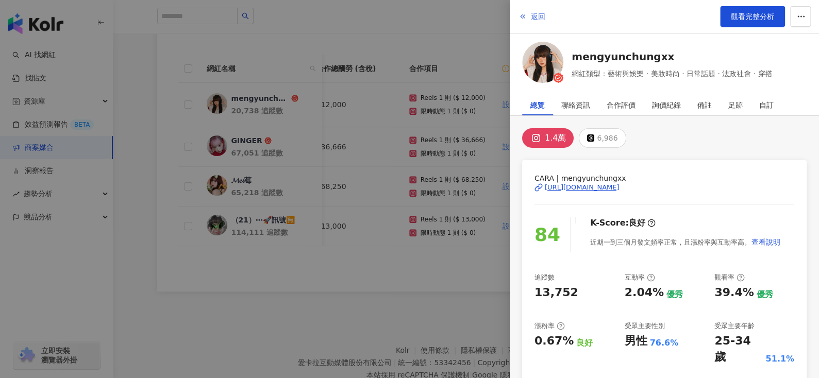
click at [526, 12] on button "返回" at bounding box center [532, 16] width 28 height 21
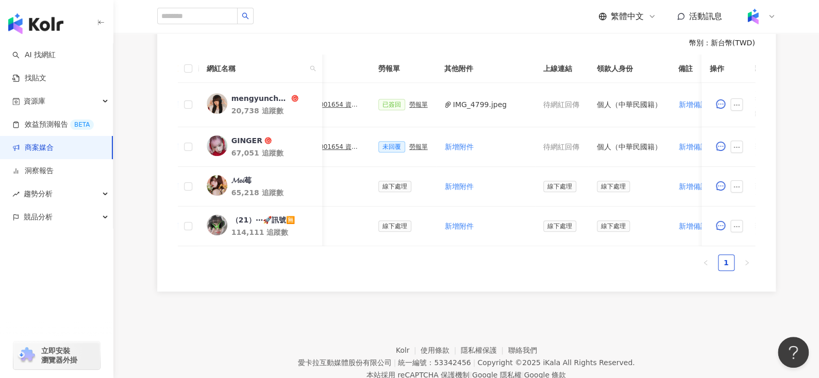
scroll to position [0, 367]
